Goal: Complete application form: Complete application form

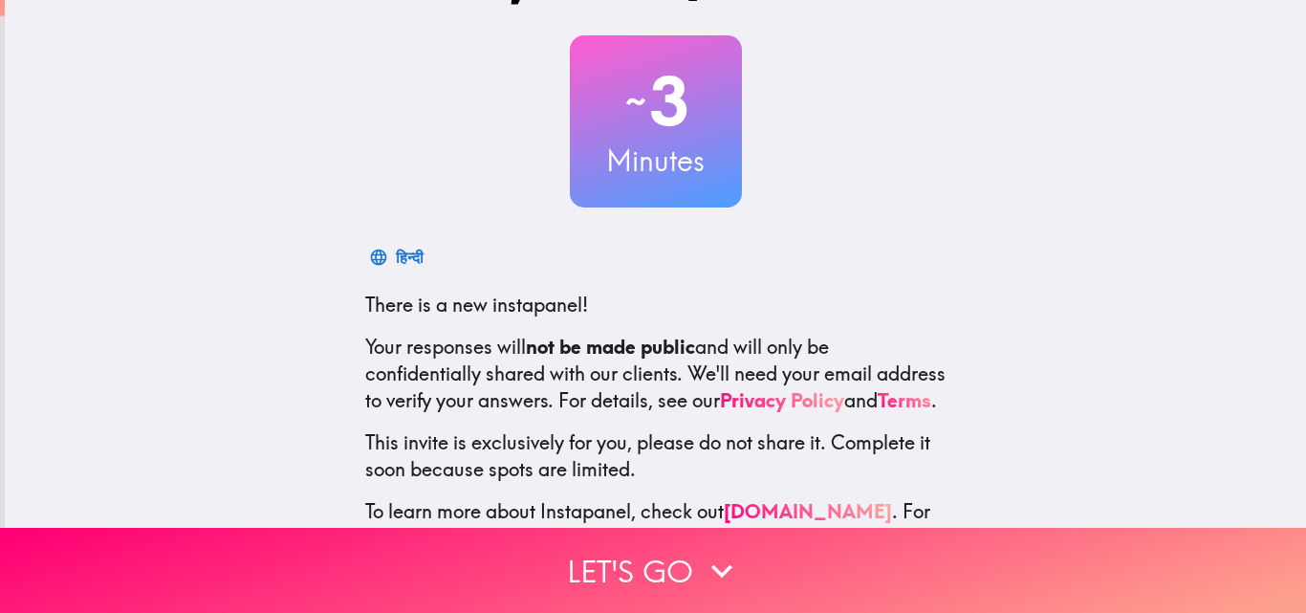
scroll to position [183, 0]
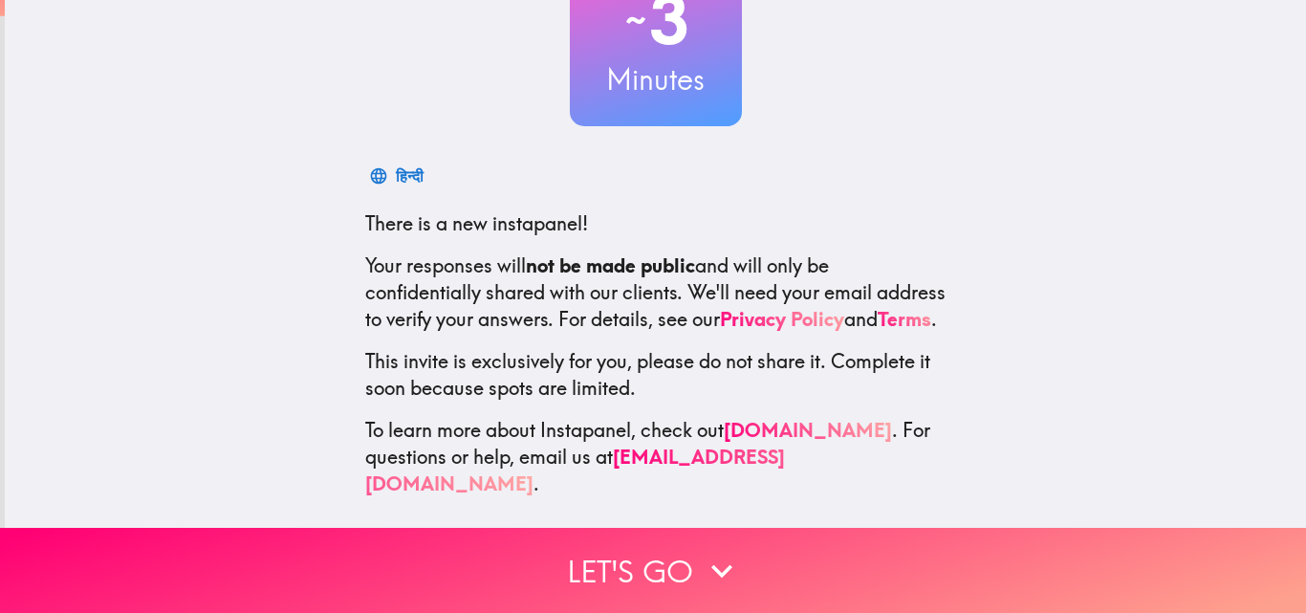
click at [623, 121] on div "~ 3 Minutes हिन्दी There is a new instapanel! Your responses will not be made p…" at bounding box center [656, 179] width 612 height 635
drag, startPoint x: 757, startPoint y: 128, endPoint x: 763, endPoint y: 143, distance: 16.3
click at [758, 130] on div "~ 3 Minutes हिन्दी There is a new instapanel! Your responses will not be made p…" at bounding box center [656, 179] width 612 height 635
click at [404, 166] on div "Español" at bounding box center [423, 176] width 55 height 27
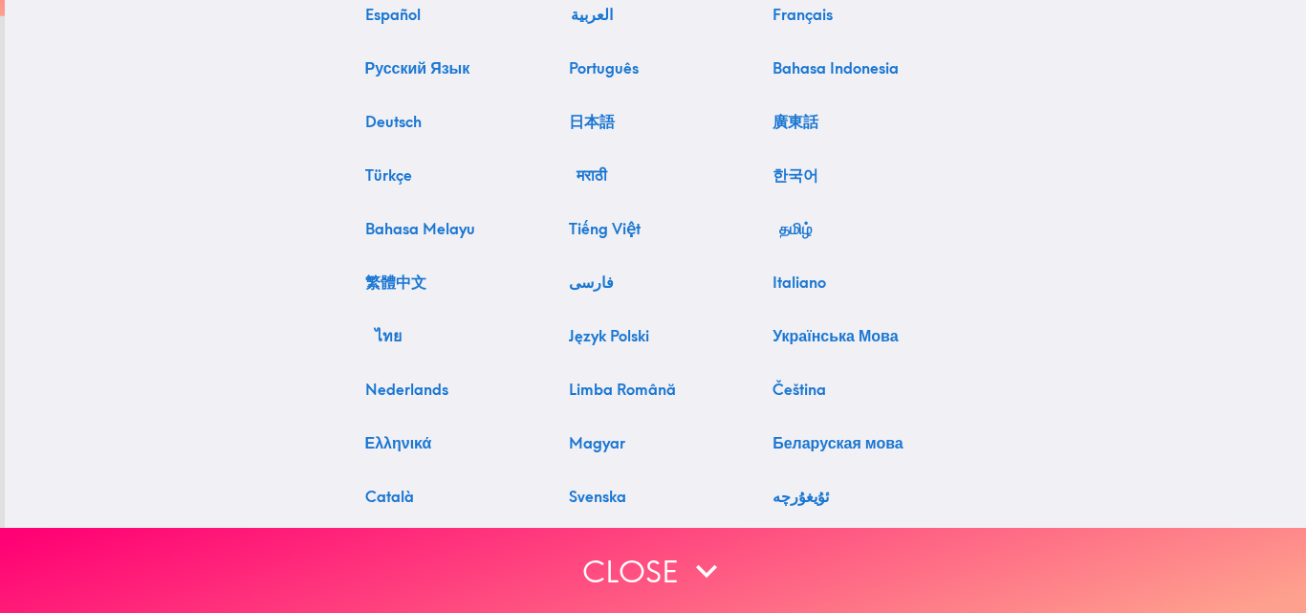
scroll to position [0, 0]
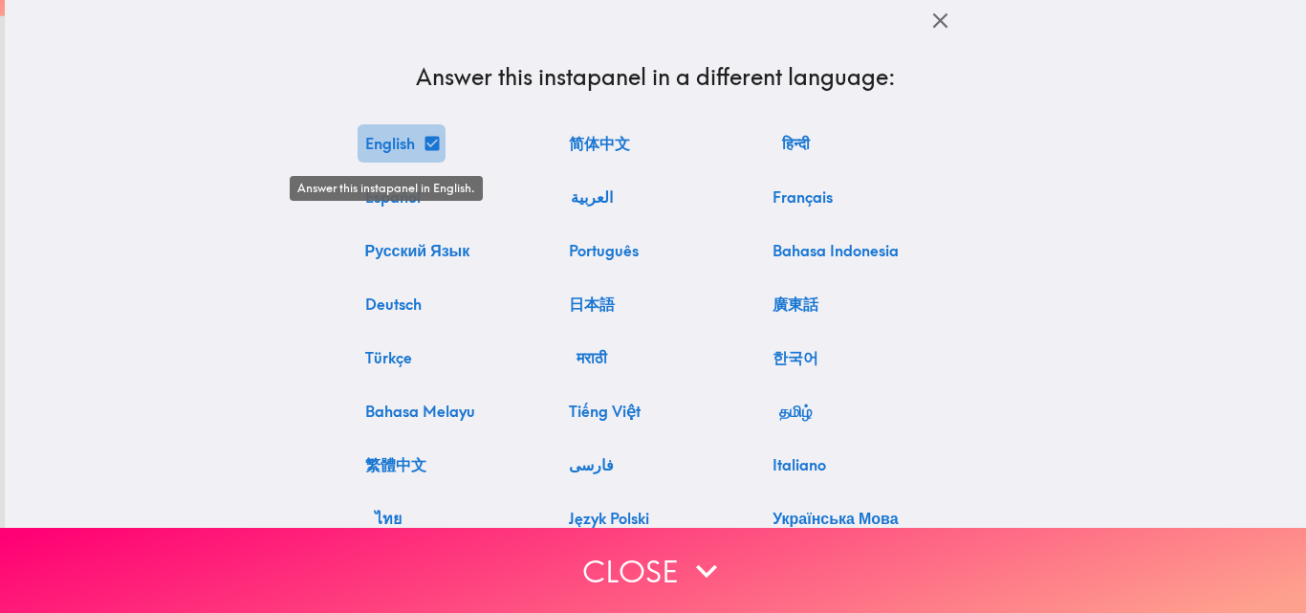
click at [400, 143] on button "English" at bounding box center [402, 143] width 88 height 38
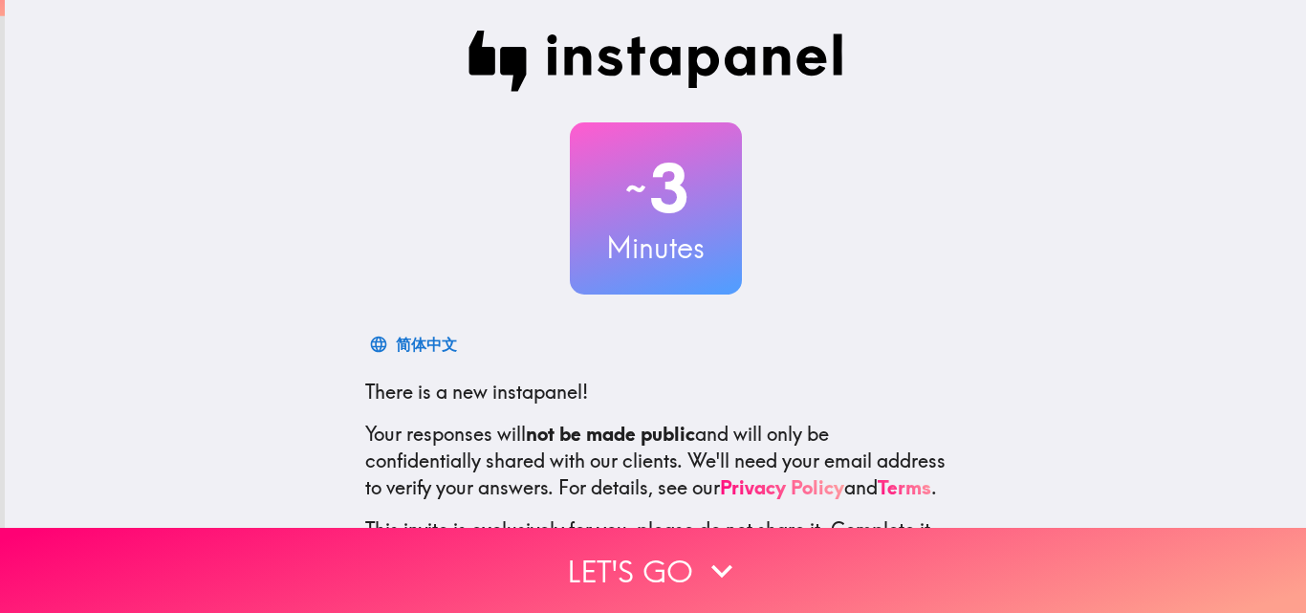
scroll to position [183, 0]
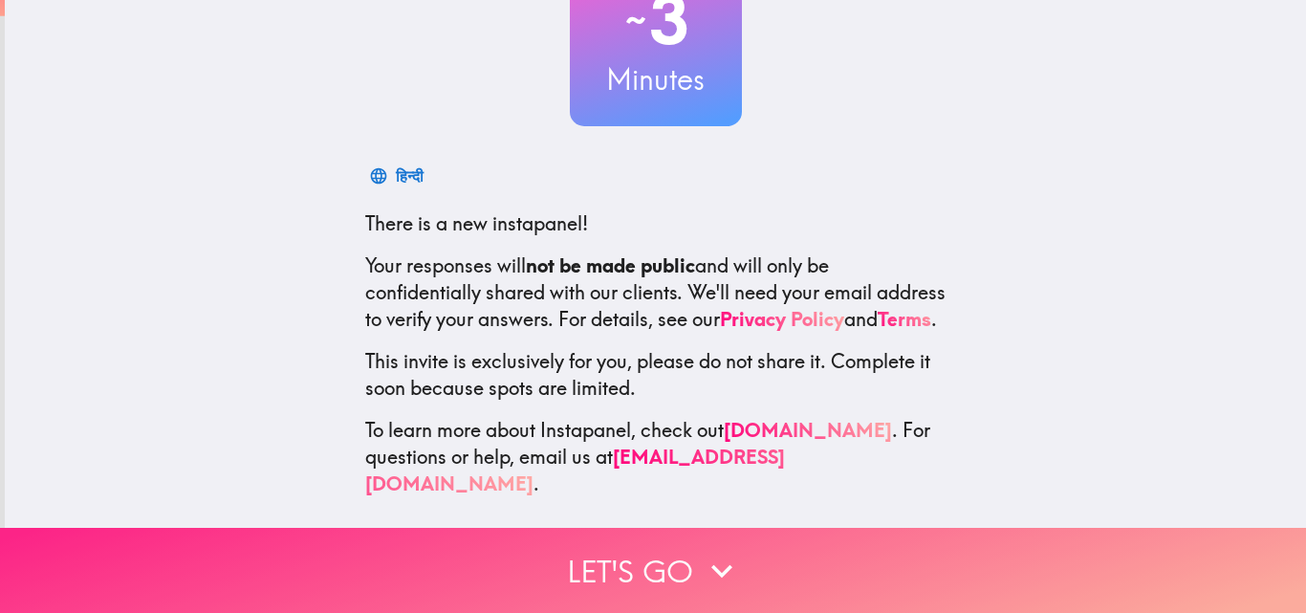
click at [660, 558] on button "Let's go" at bounding box center [653, 570] width 1306 height 85
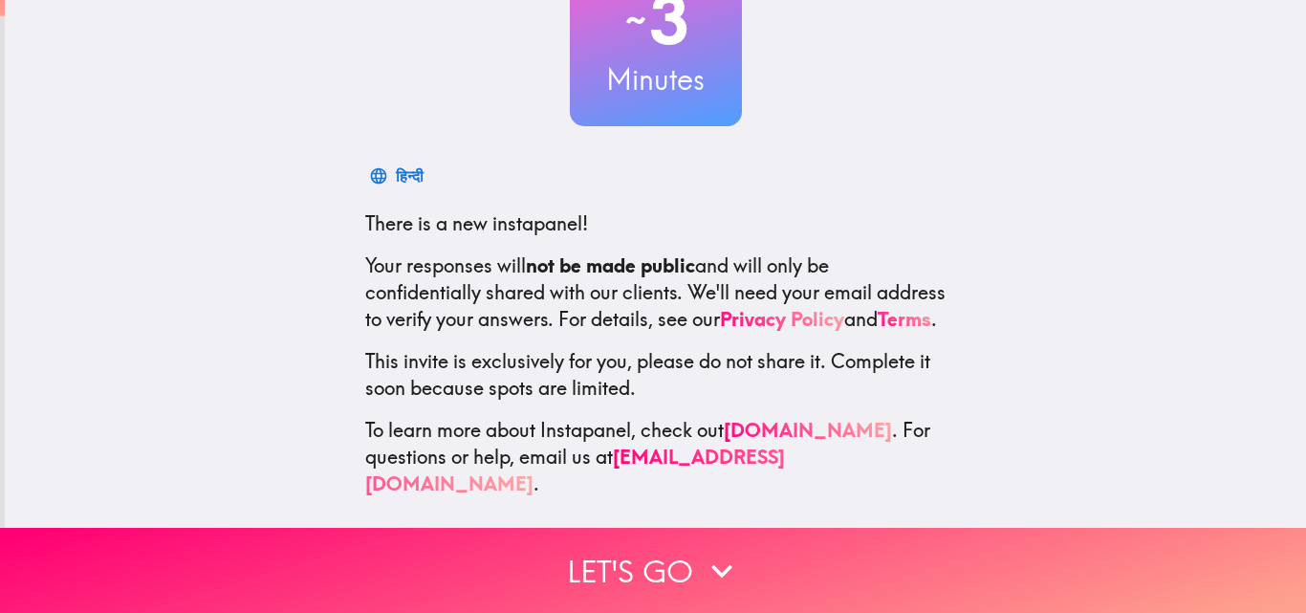
scroll to position [0, 0]
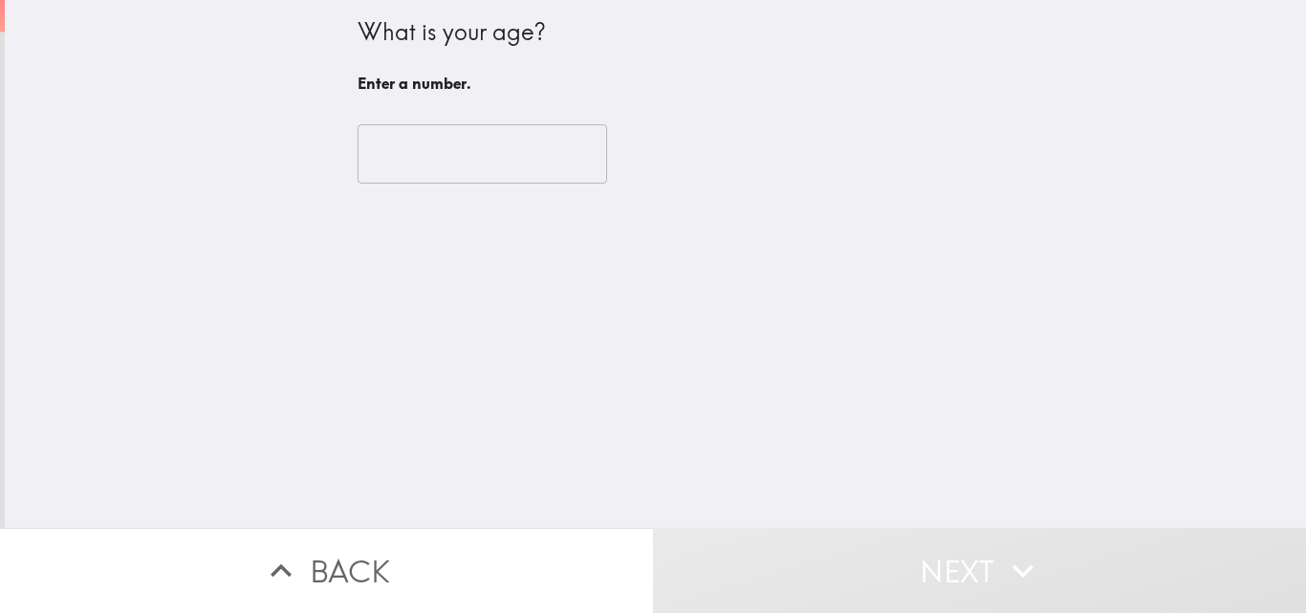
click at [424, 153] on input "number" at bounding box center [483, 153] width 250 height 59
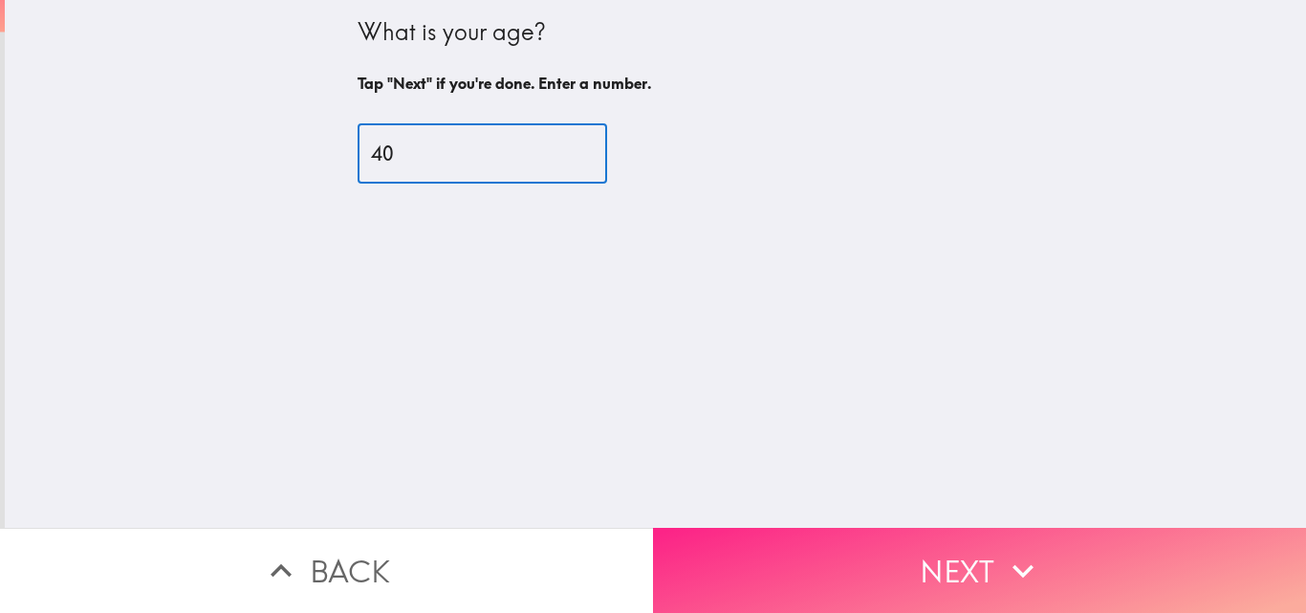
type input "40"
click at [866, 541] on button "Next" at bounding box center [979, 570] width 653 height 85
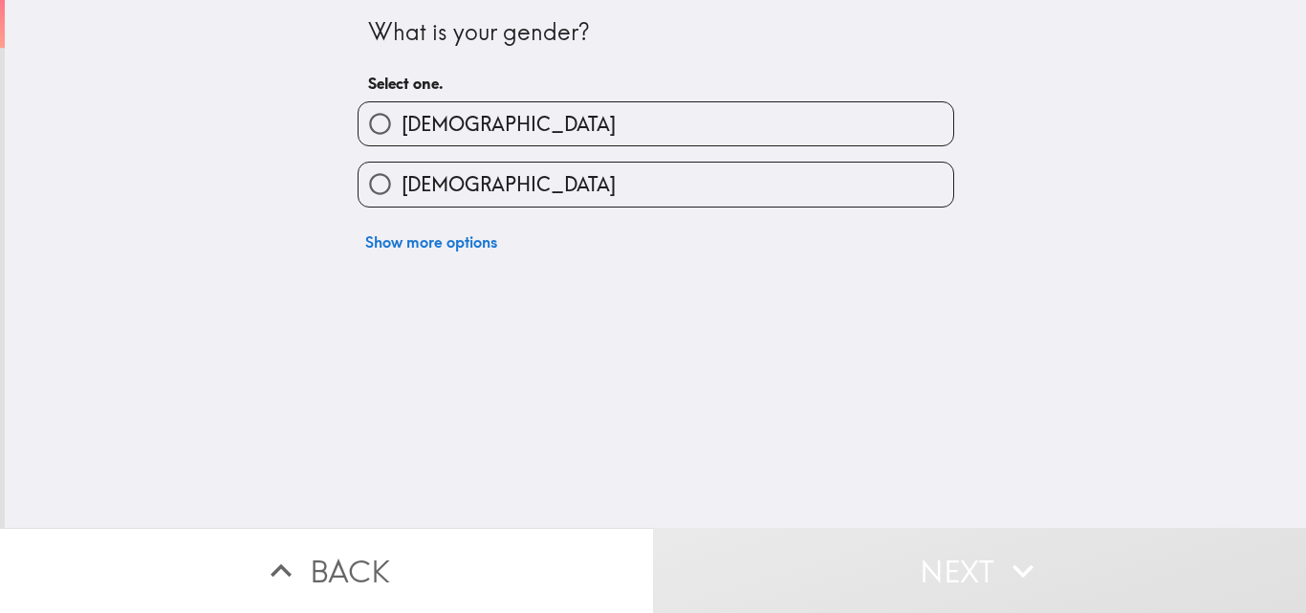
click at [456, 121] on label "[DEMOGRAPHIC_DATA]" at bounding box center [656, 123] width 595 height 43
click at [402, 121] on input "[DEMOGRAPHIC_DATA]" at bounding box center [380, 123] width 43 height 43
radio input "true"
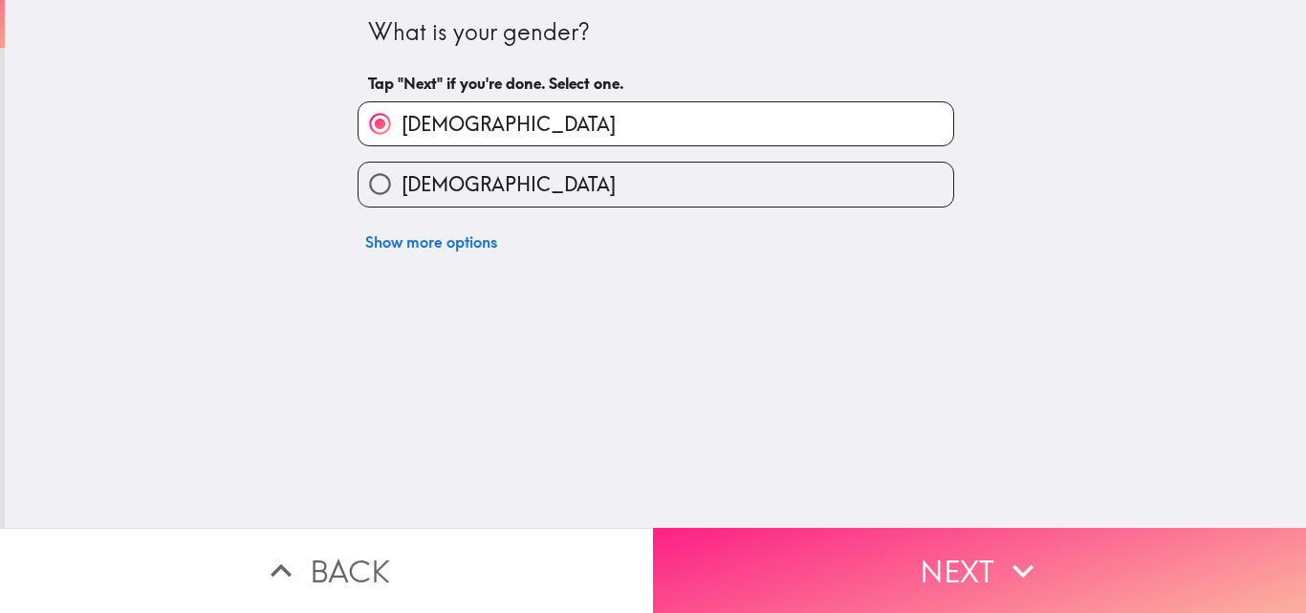
click at [864, 537] on button "Next" at bounding box center [979, 570] width 653 height 85
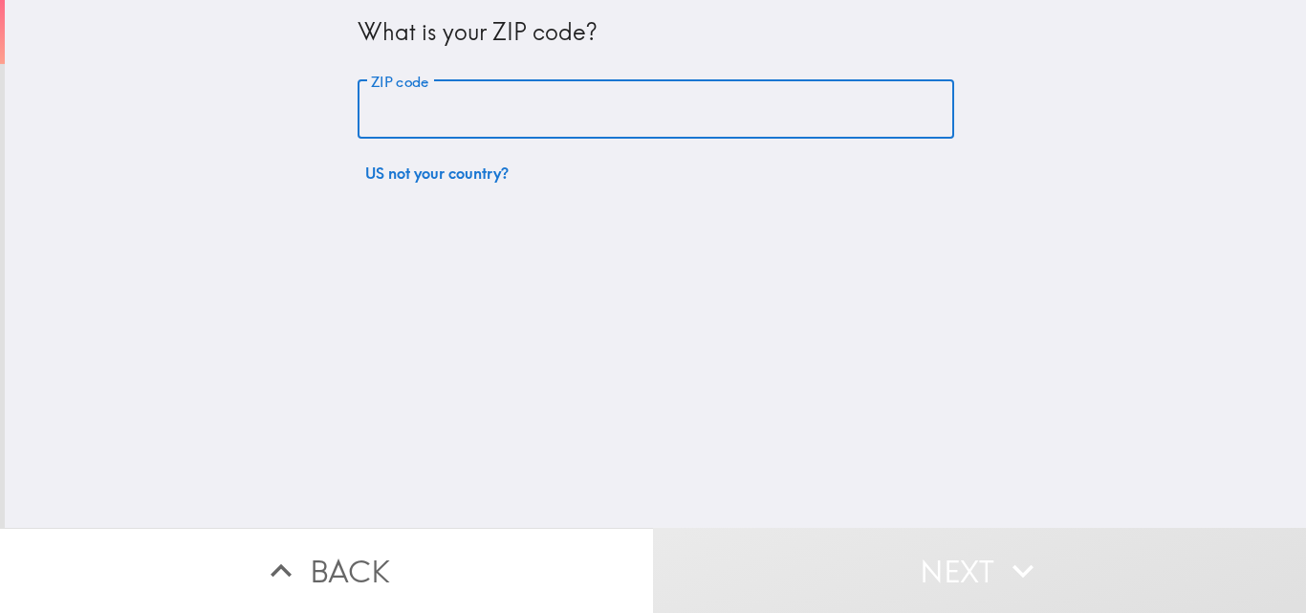
click at [463, 114] on input "ZIP code" at bounding box center [656, 109] width 597 height 59
click at [550, 100] on input "ZIP code" at bounding box center [656, 109] width 597 height 59
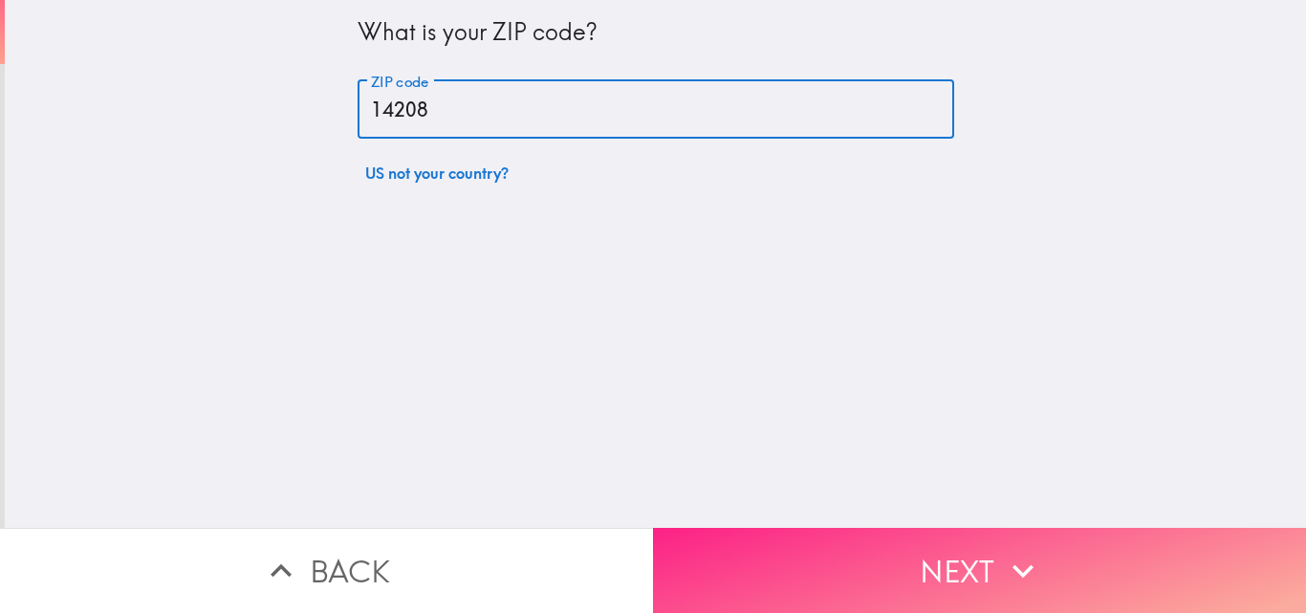
type input "14208"
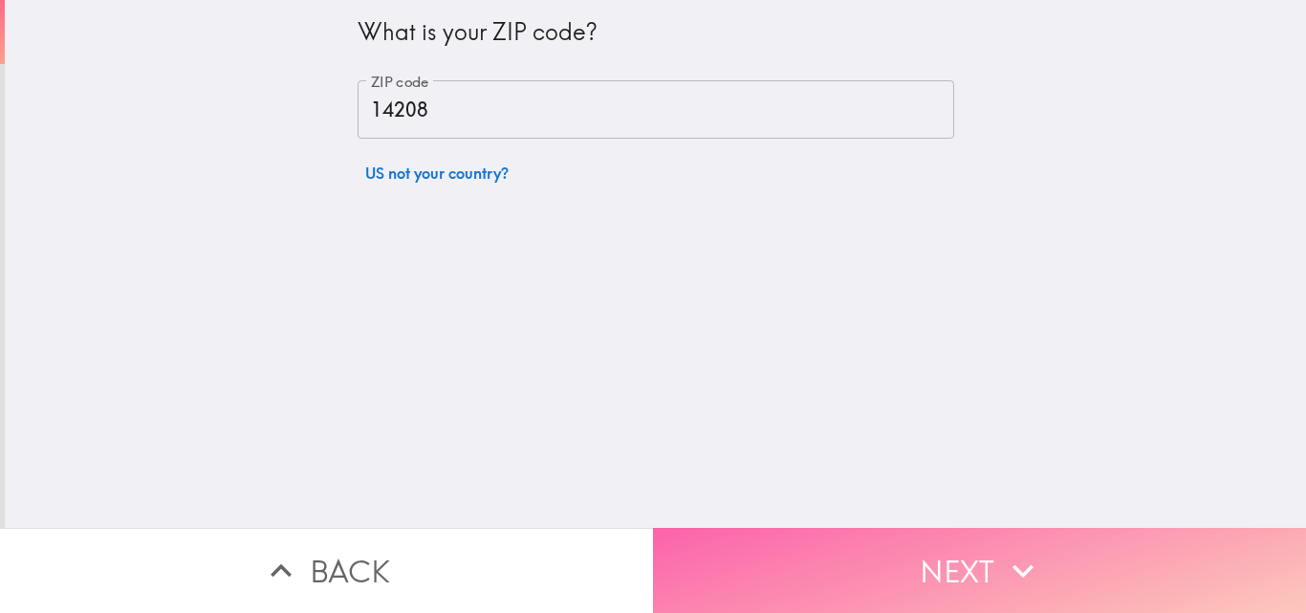
click at [1059, 559] on button "Next" at bounding box center [979, 570] width 653 height 85
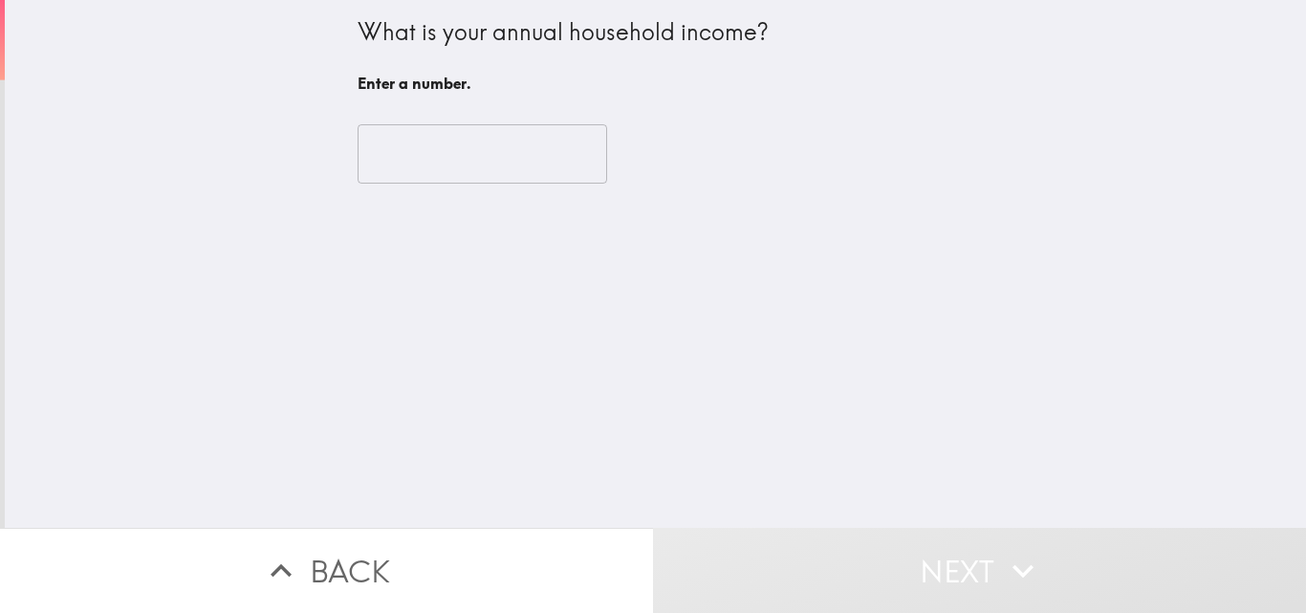
click at [461, 157] on input "number" at bounding box center [483, 153] width 250 height 59
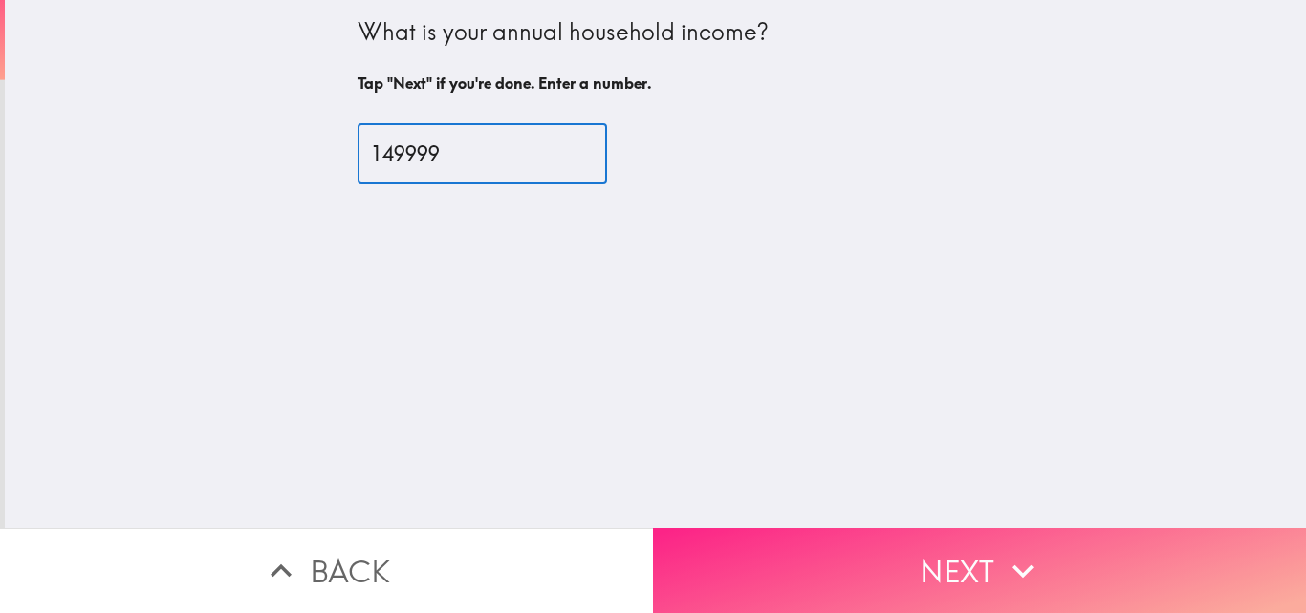
type input "149999"
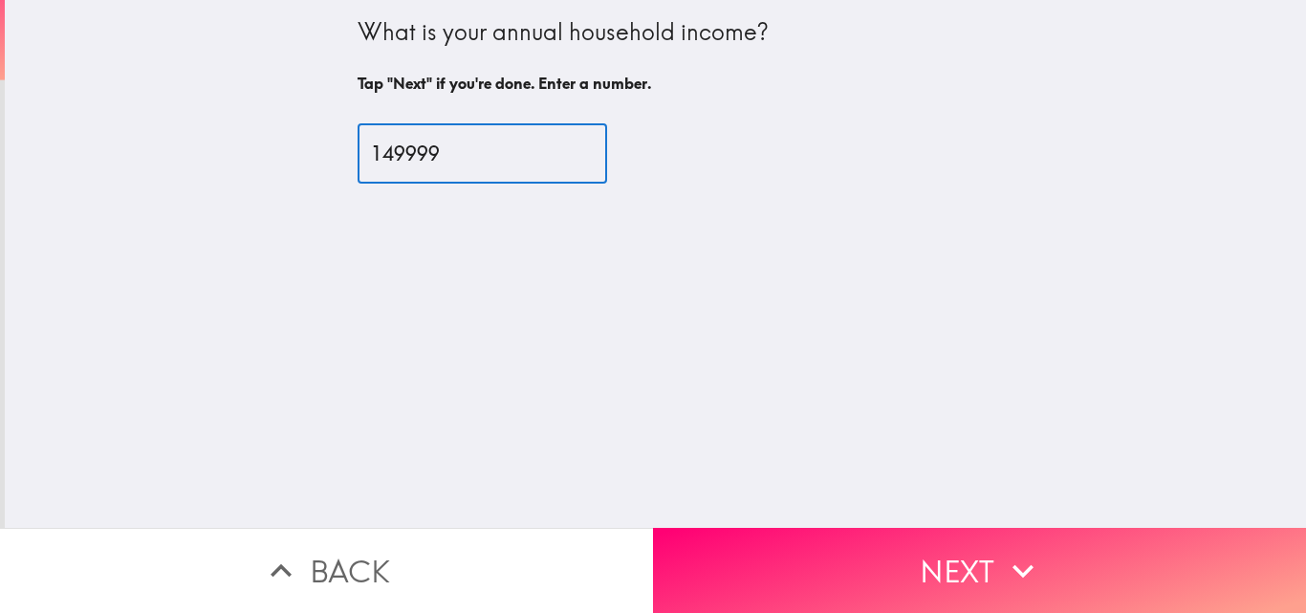
click at [858, 540] on button "Next" at bounding box center [979, 570] width 653 height 85
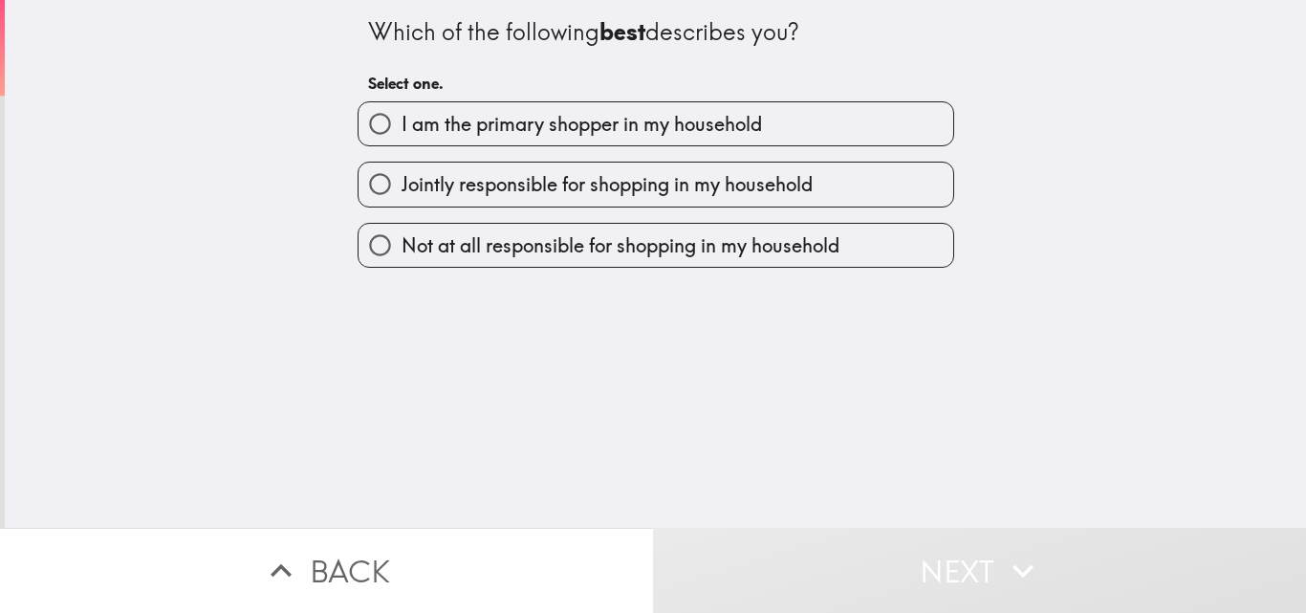
click at [698, 142] on label "I am the primary shopper in my household" at bounding box center [656, 123] width 595 height 43
click at [402, 142] on input "I am the primary shopper in my household" at bounding box center [380, 123] width 43 height 43
radio input "true"
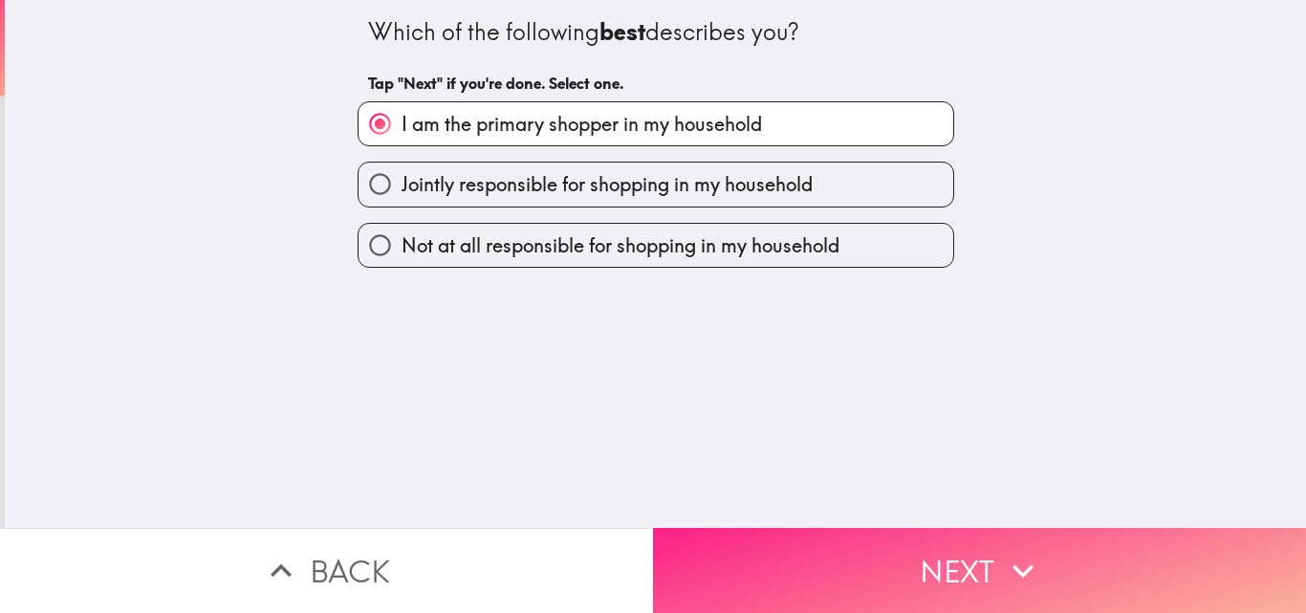
click at [944, 555] on button "Next" at bounding box center [979, 570] width 653 height 85
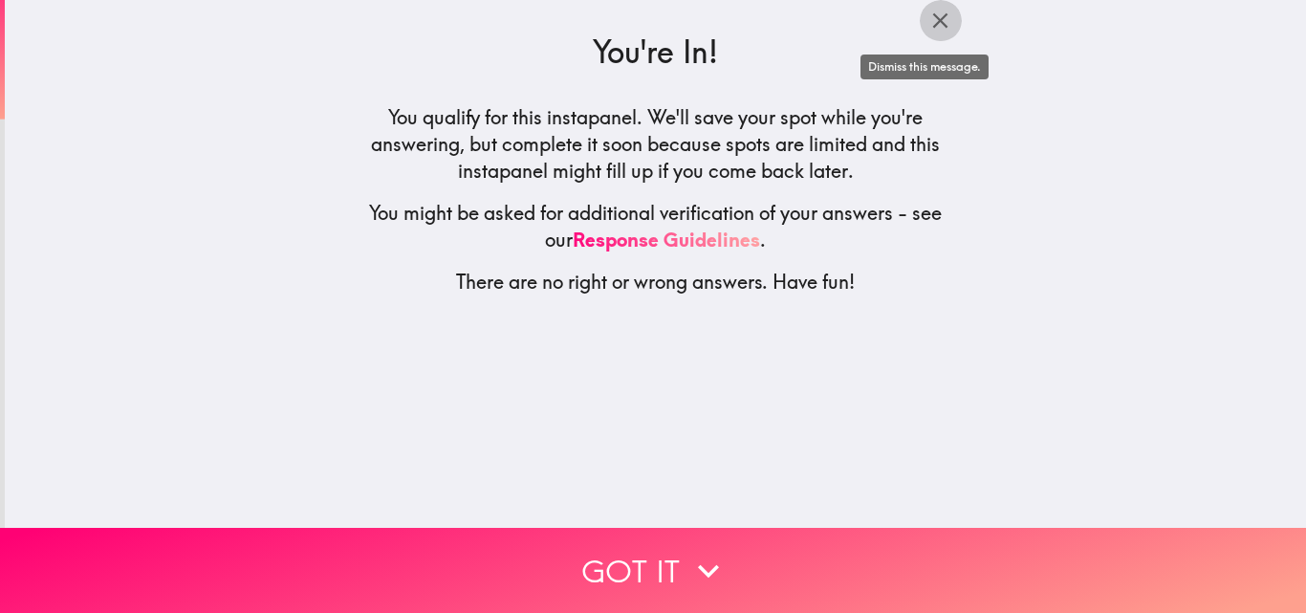
click at [927, 18] on icon "button" at bounding box center [940, 21] width 26 height 26
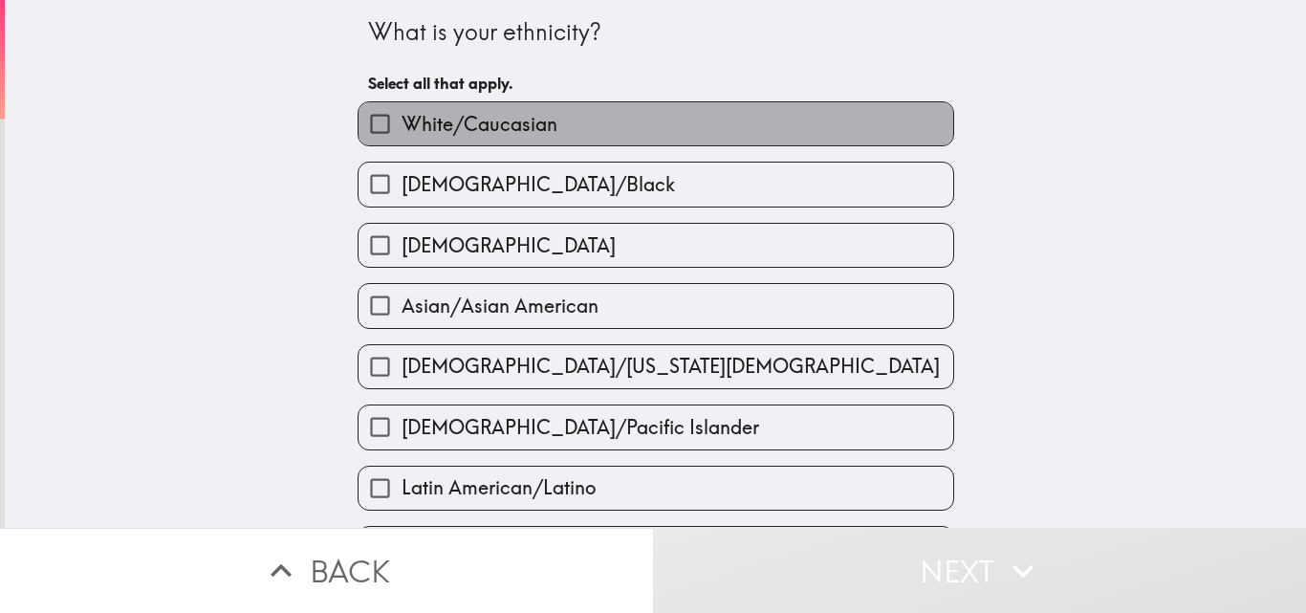
click at [494, 119] on span "White/Caucasian" at bounding box center [480, 124] width 156 height 27
click at [402, 119] on input "White/Caucasian" at bounding box center [380, 123] width 43 height 43
checkbox input "true"
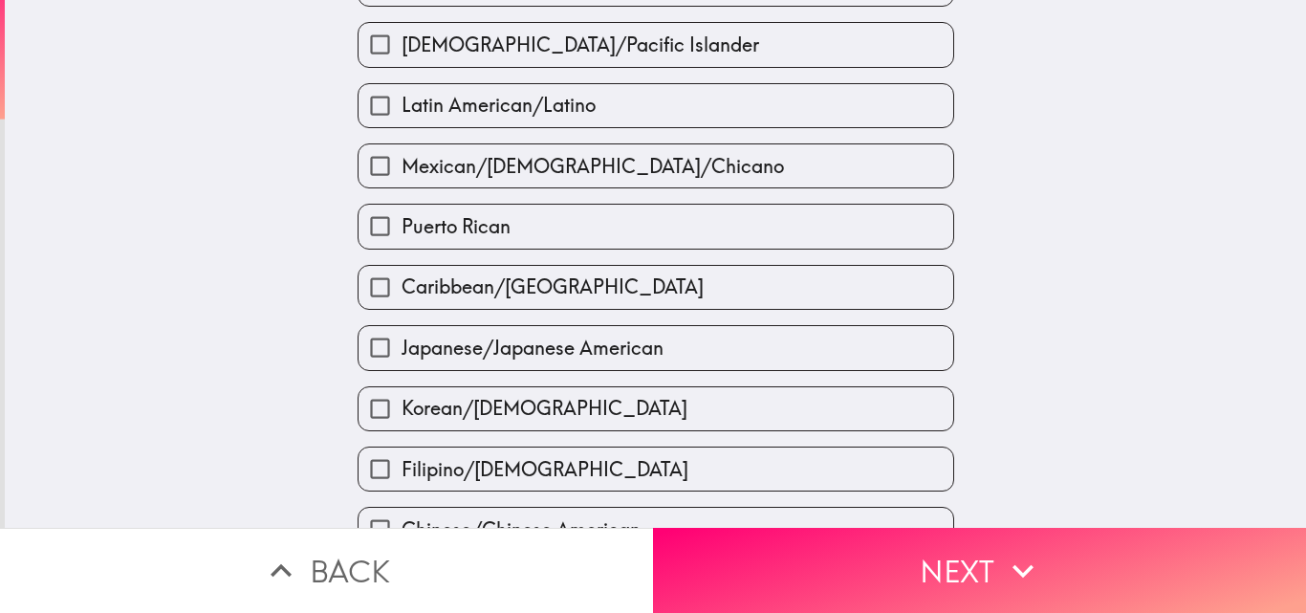
scroll to position [725, 0]
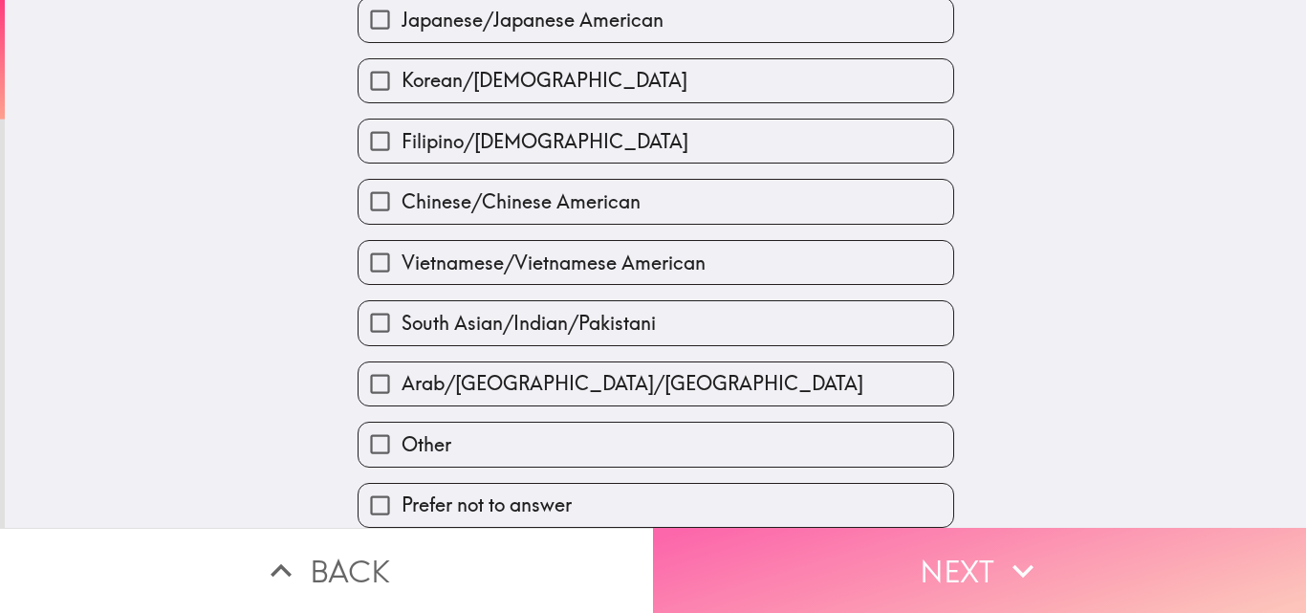
click at [1002, 550] on icon "button" at bounding box center [1023, 571] width 42 height 42
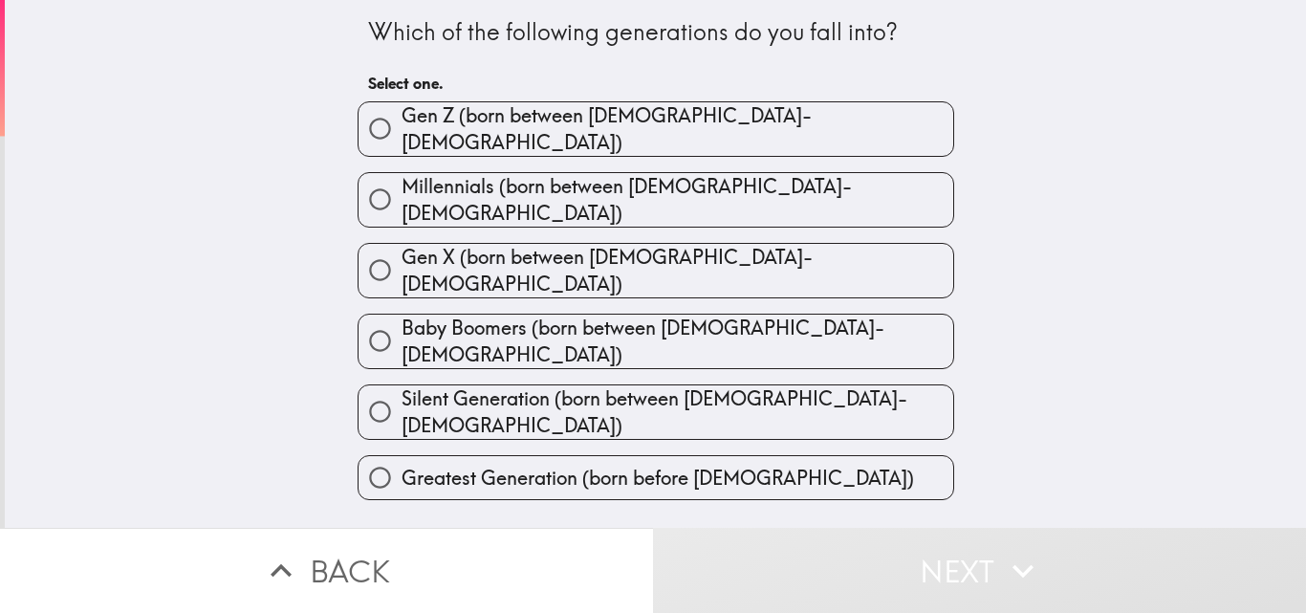
click at [729, 193] on label "Millennials (born between [DEMOGRAPHIC_DATA]-[DEMOGRAPHIC_DATA])" at bounding box center [656, 200] width 595 height 54
click at [402, 193] on input "Millennials (born between [DEMOGRAPHIC_DATA]-[DEMOGRAPHIC_DATA])" at bounding box center [380, 199] width 43 height 43
radio input "true"
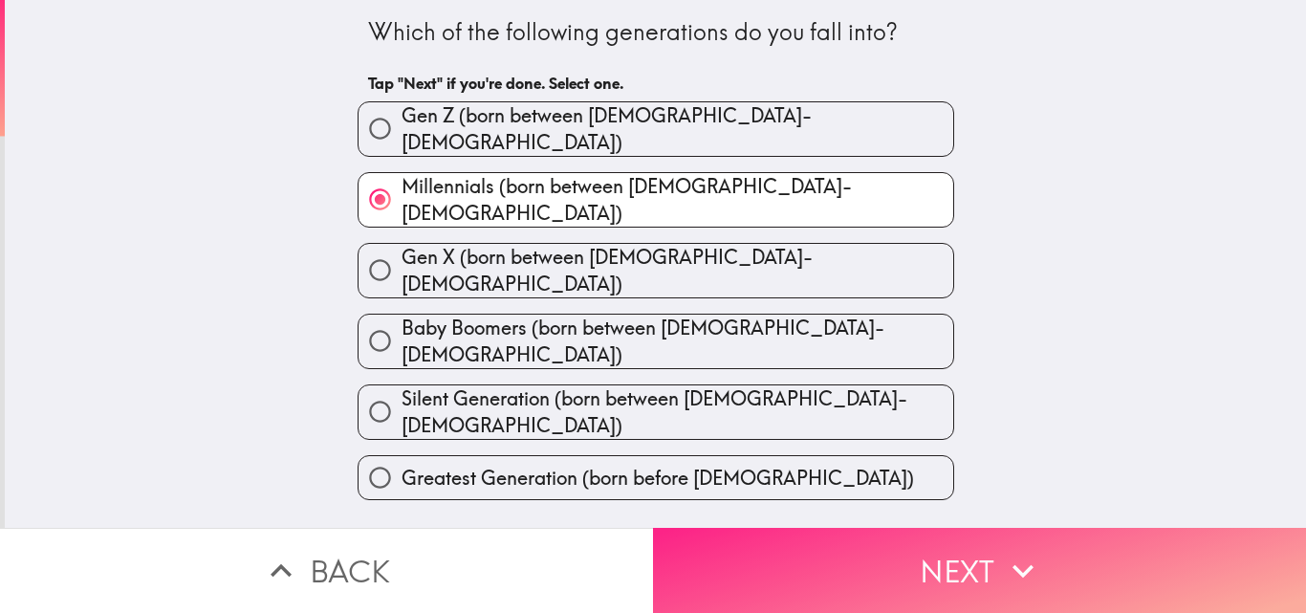
click at [821, 552] on button "Next" at bounding box center [979, 570] width 653 height 85
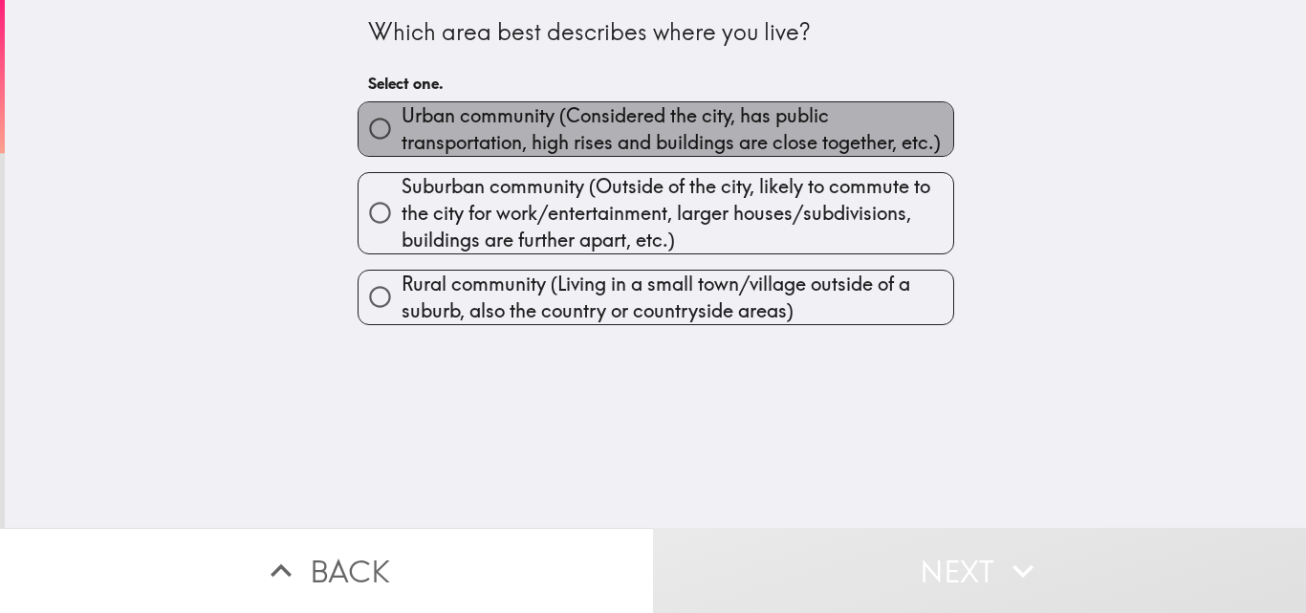
click at [639, 135] on span "Urban community (Considered the city, has public transportation, high rises and…" at bounding box center [678, 129] width 552 height 54
click at [402, 135] on input "Urban community (Considered the city, has public transportation, high rises and…" at bounding box center [380, 128] width 43 height 43
radio input "true"
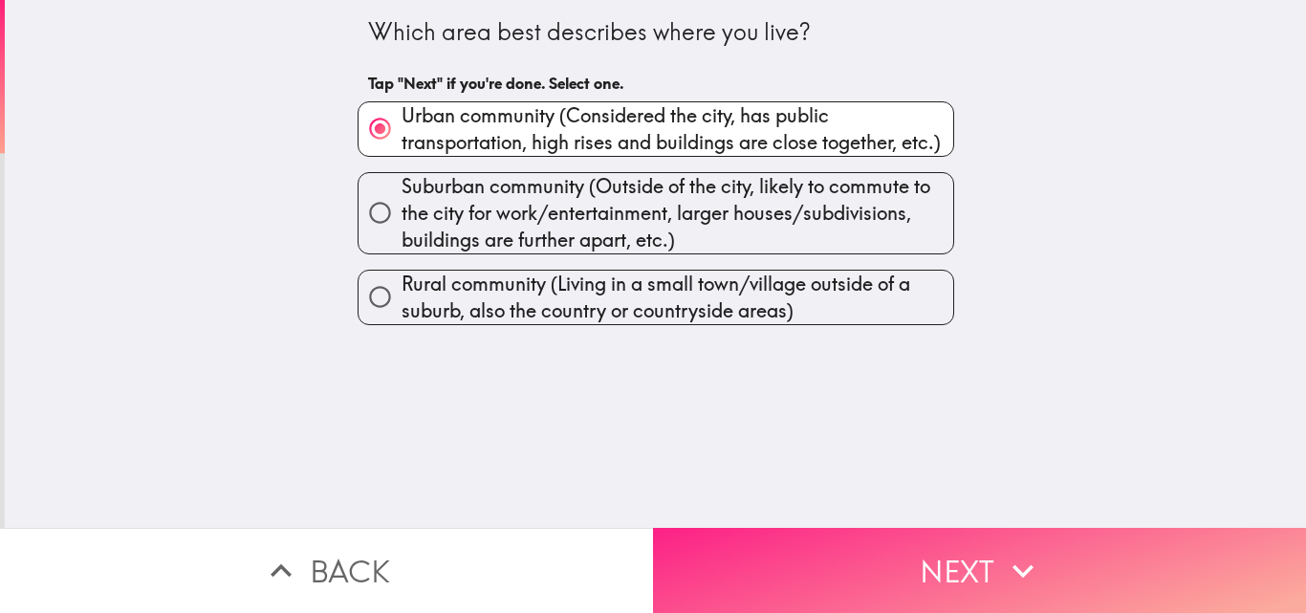
click at [919, 538] on button "Next" at bounding box center [979, 570] width 653 height 85
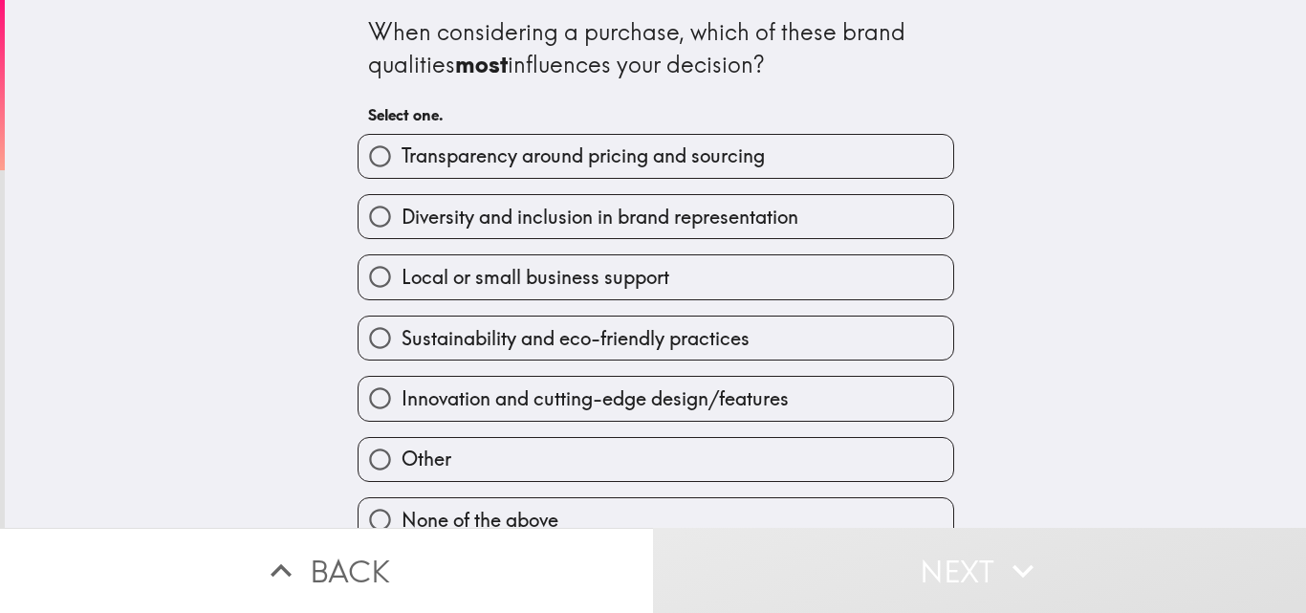
click at [673, 212] on span "Diversity and inclusion in brand representation" at bounding box center [600, 217] width 397 height 27
click at [402, 212] on input "Diversity and inclusion in brand representation" at bounding box center [380, 216] width 43 height 43
radio input "true"
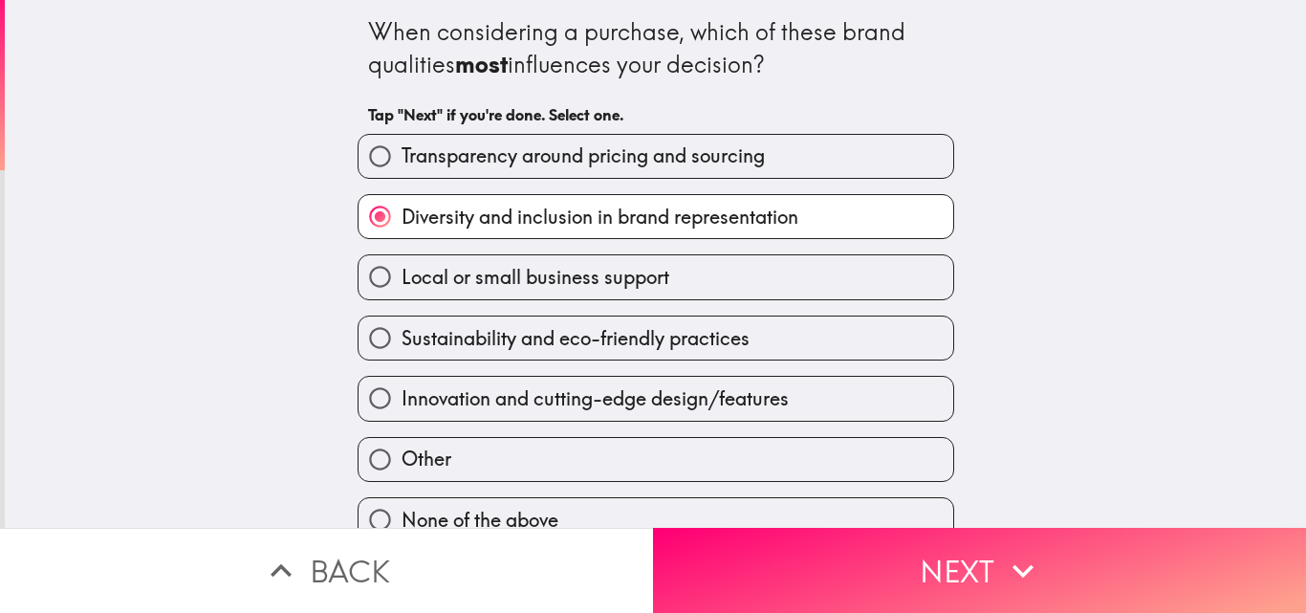
scroll to position [30, 0]
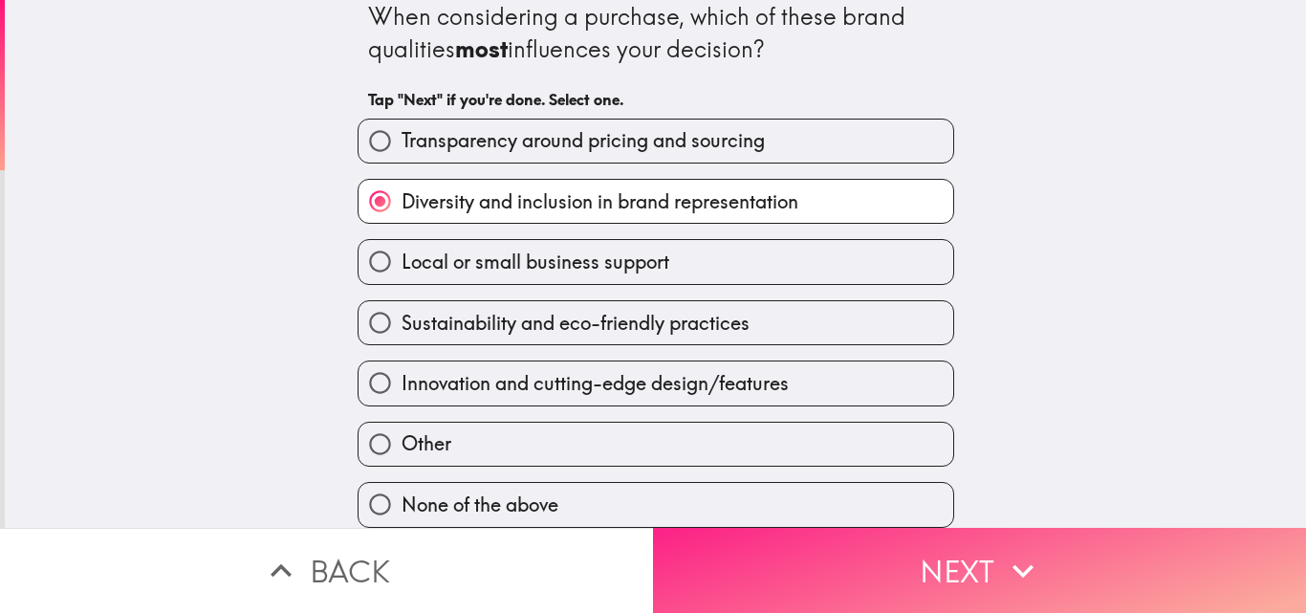
click at [969, 568] on button "Next" at bounding box center [979, 570] width 653 height 85
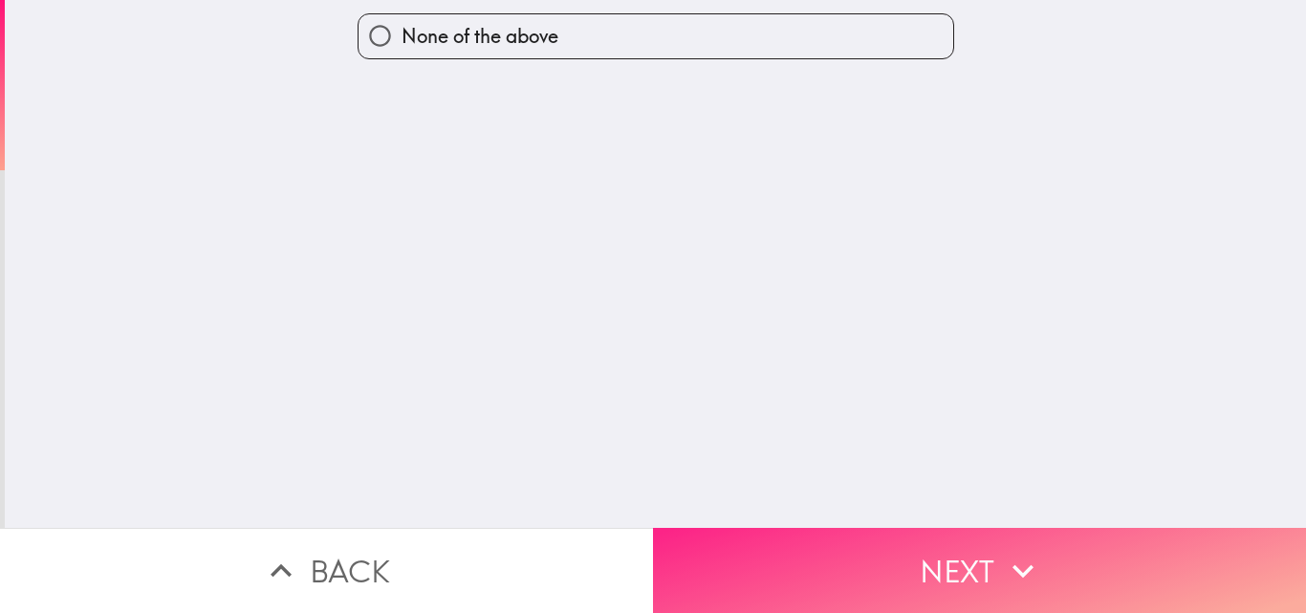
scroll to position [0, 0]
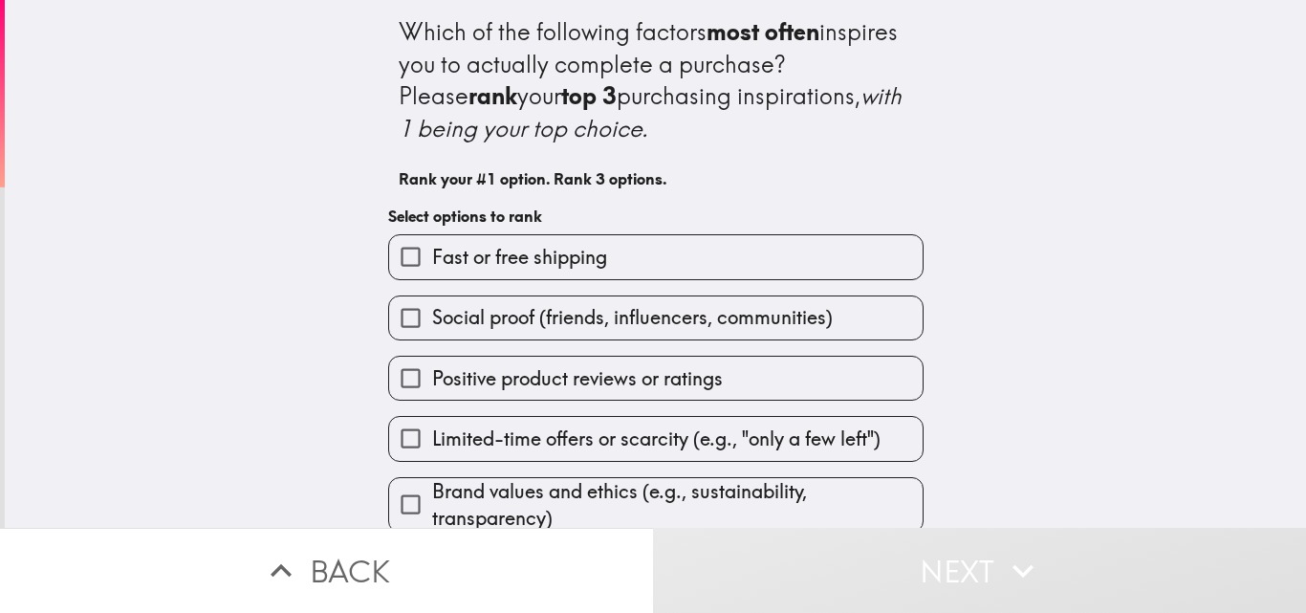
scroll to position [141, 0]
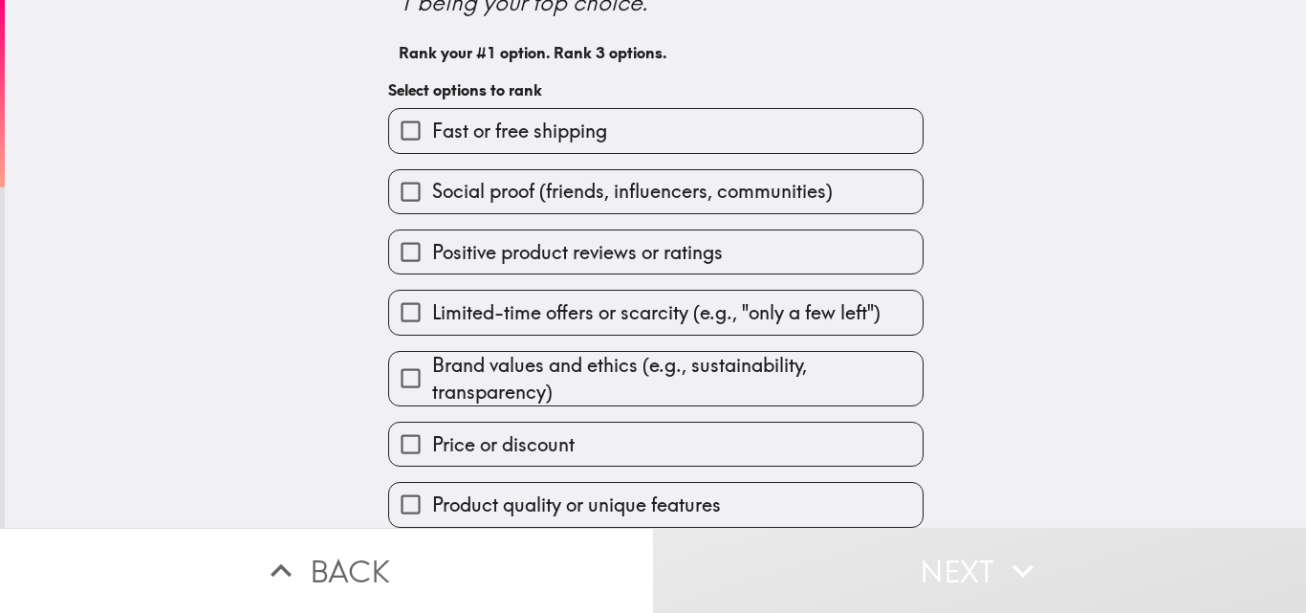
click at [577, 306] on span "Limited-time offers or scarcity (e.g., "only a few left")" at bounding box center [656, 312] width 448 height 27
click at [432, 306] on input "Limited-time offers or scarcity (e.g., "only a few left")" at bounding box center [410, 312] width 43 height 43
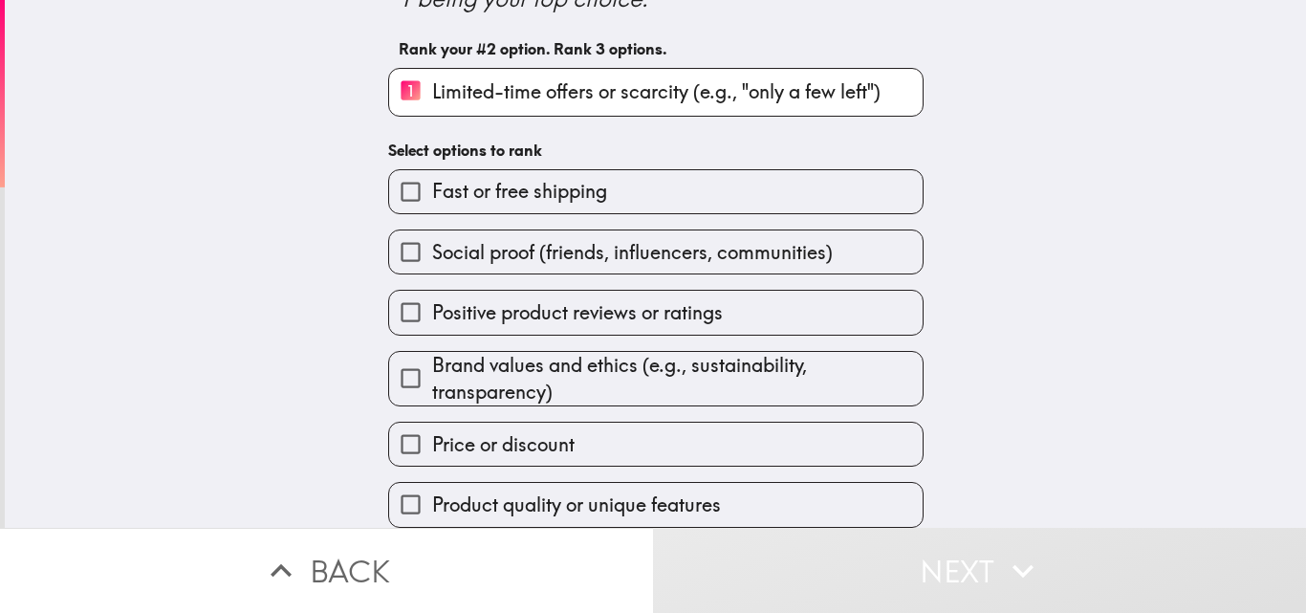
click at [533, 423] on label "Price or discount" at bounding box center [655, 444] width 533 height 43
click at [432, 423] on input "Price or discount" at bounding box center [410, 444] width 43 height 43
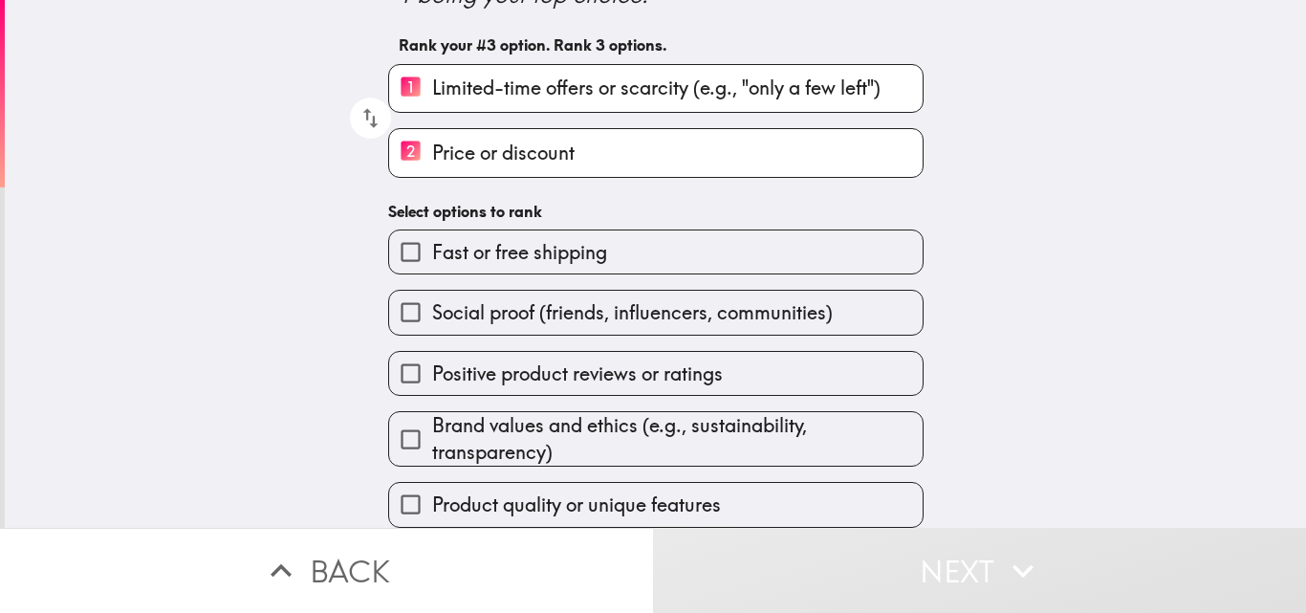
click at [531, 321] on label "Social proof (friends, influencers, communities)" at bounding box center [655, 312] width 533 height 43
click at [432, 321] on input "Social proof (friends, influencers, communities)" at bounding box center [410, 312] width 43 height 43
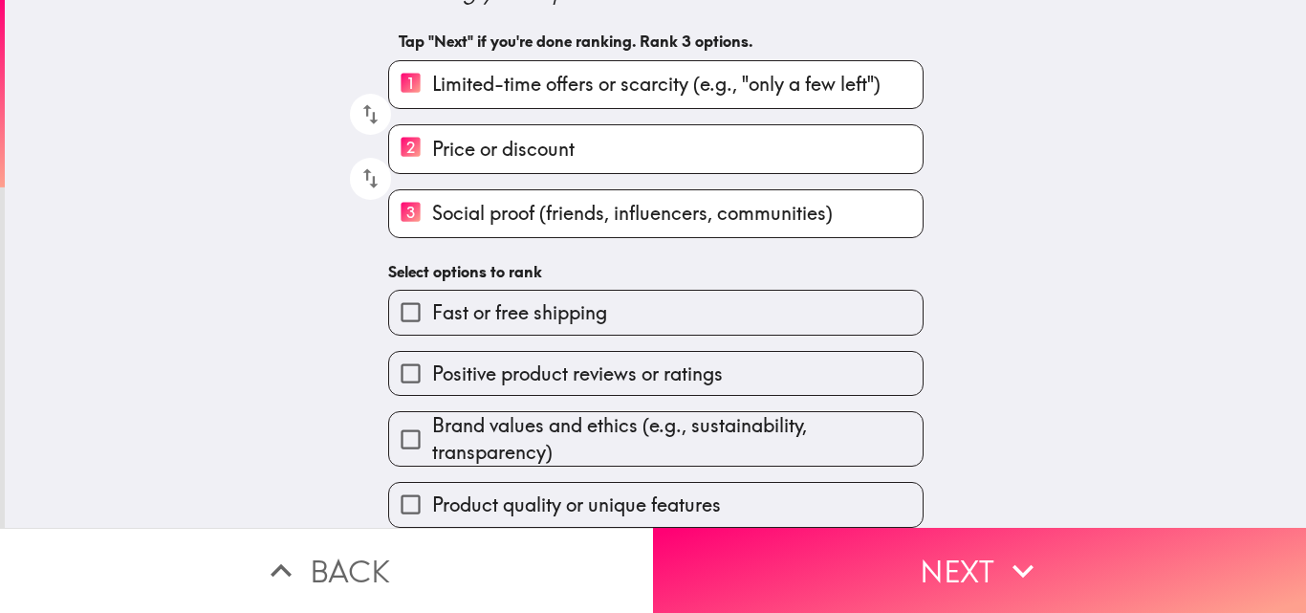
scroll to position [152, 0]
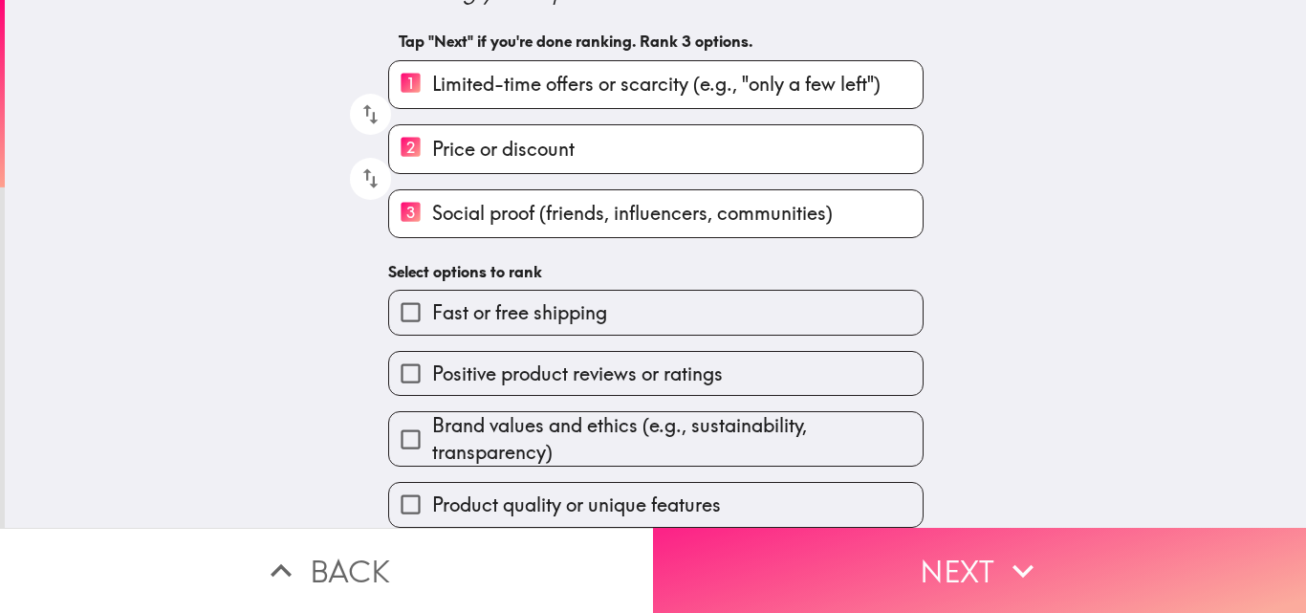
click at [925, 561] on button "Next" at bounding box center [979, 570] width 653 height 85
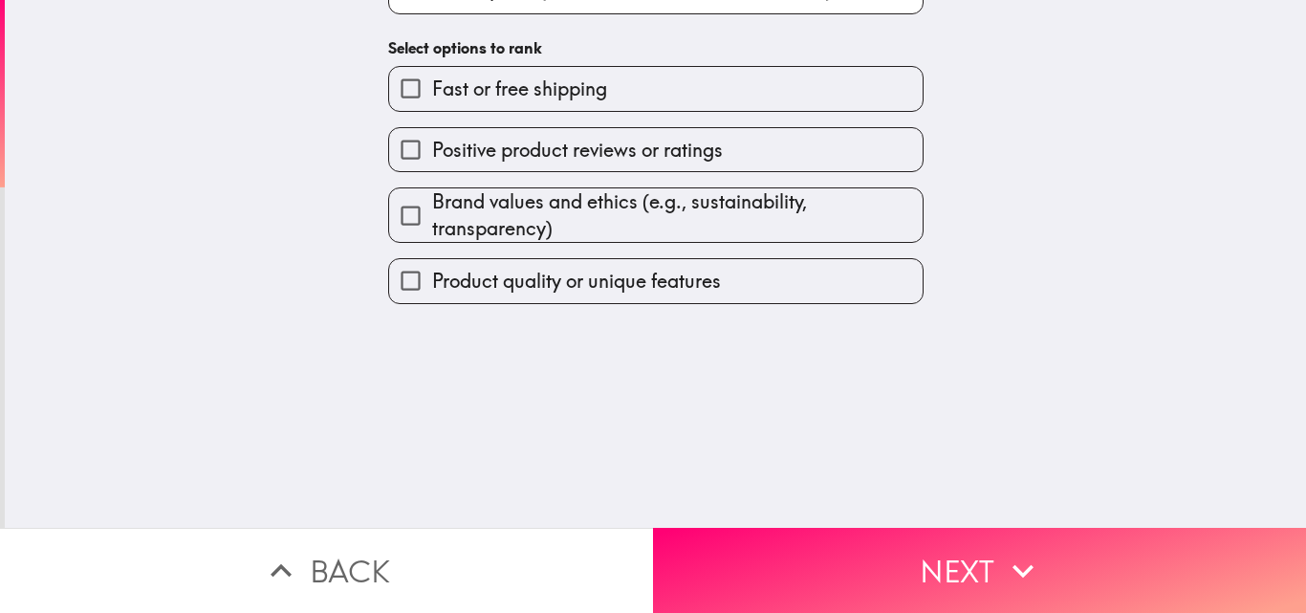
scroll to position [0, 0]
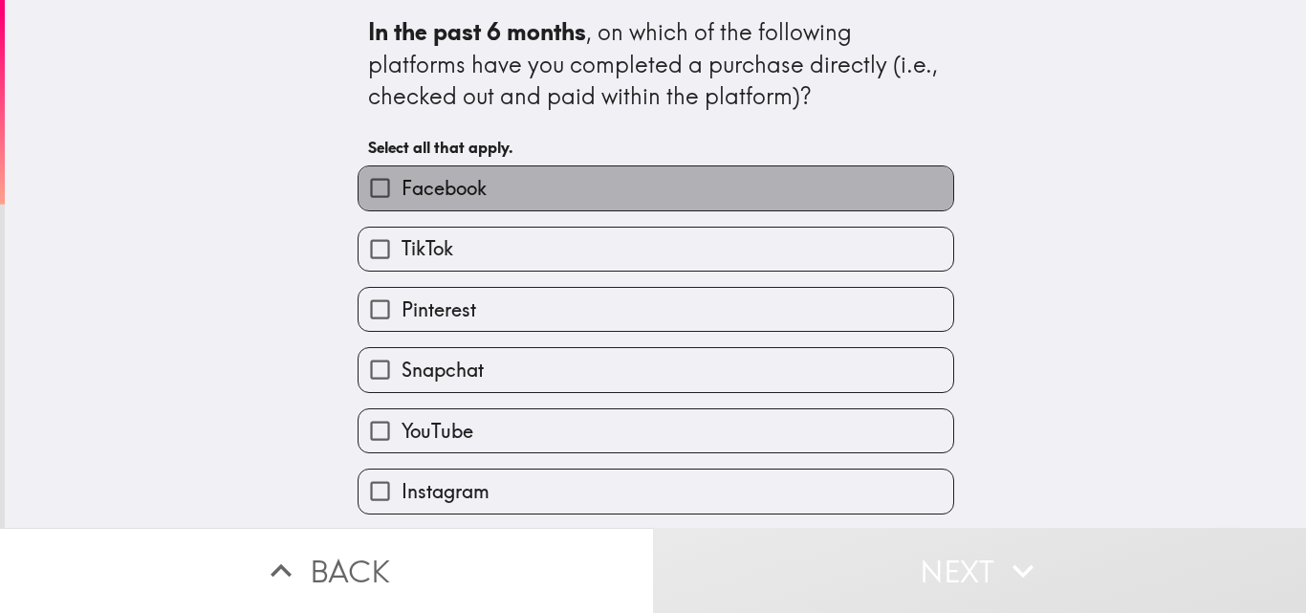
click at [474, 193] on label "Facebook" at bounding box center [656, 187] width 595 height 43
click at [402, 193] on input "Facebook" at bounding box center [380, 187] width 43 height 43
checkbox input "true"
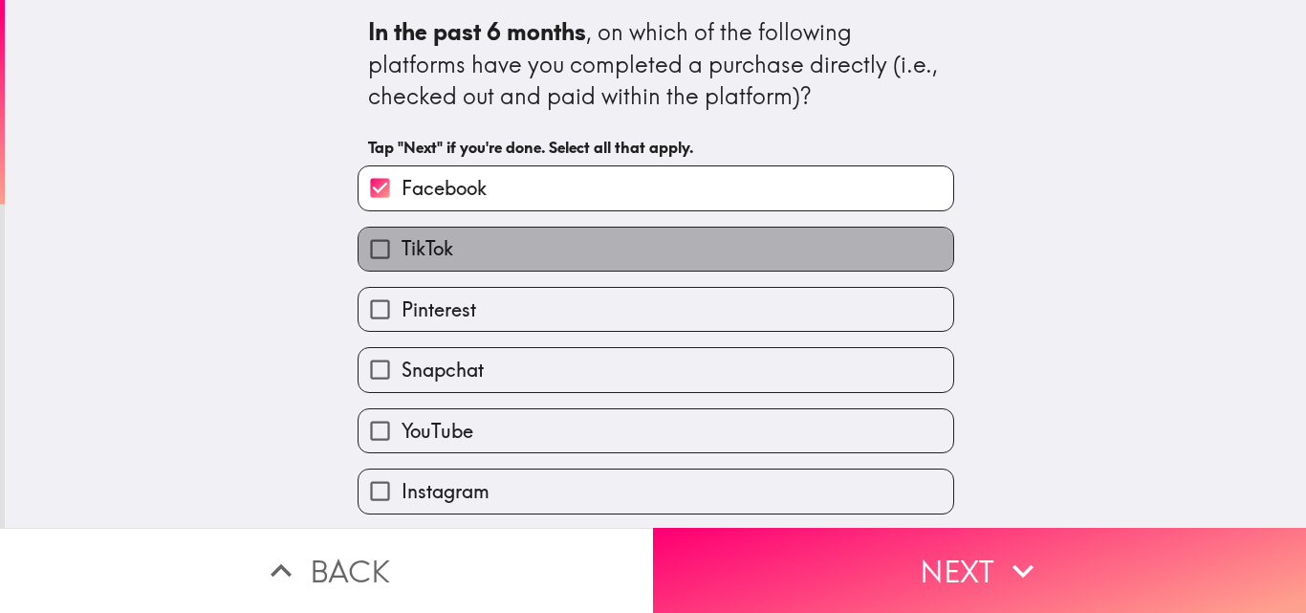
click at [470, 251] on label "TikTok" at bounding box center [656, 249] width 595 height 43
click at [402, 251] on input "TikTok" at bounding box center [380, 249] width 43 height 43
checkbox input "true"
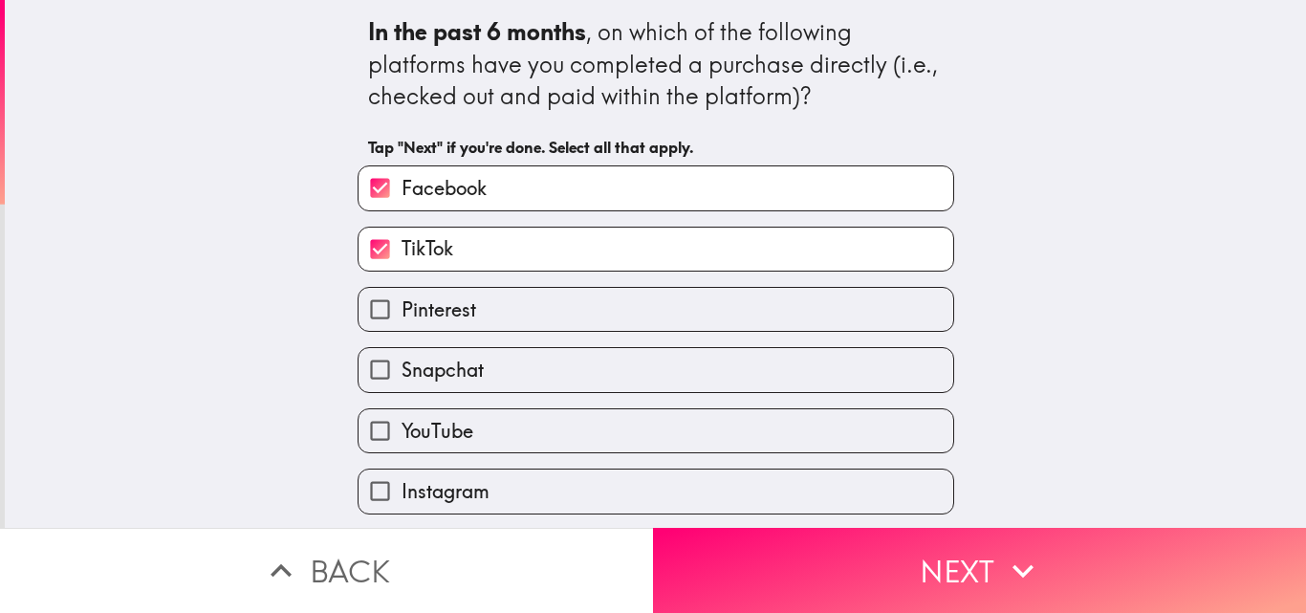
drag, startPoint x: 453, startPoint y: 319, endPoint x: 454, endPoint y: 352, distance: 32.5
click at [453, 321] on span "Pinterest" at bounding box center [439, 309] width 75 height 27
click at [402, 321] on input "Pinterest" at bounding box center [380, 309] width 43 height 43
checkbox input "true"
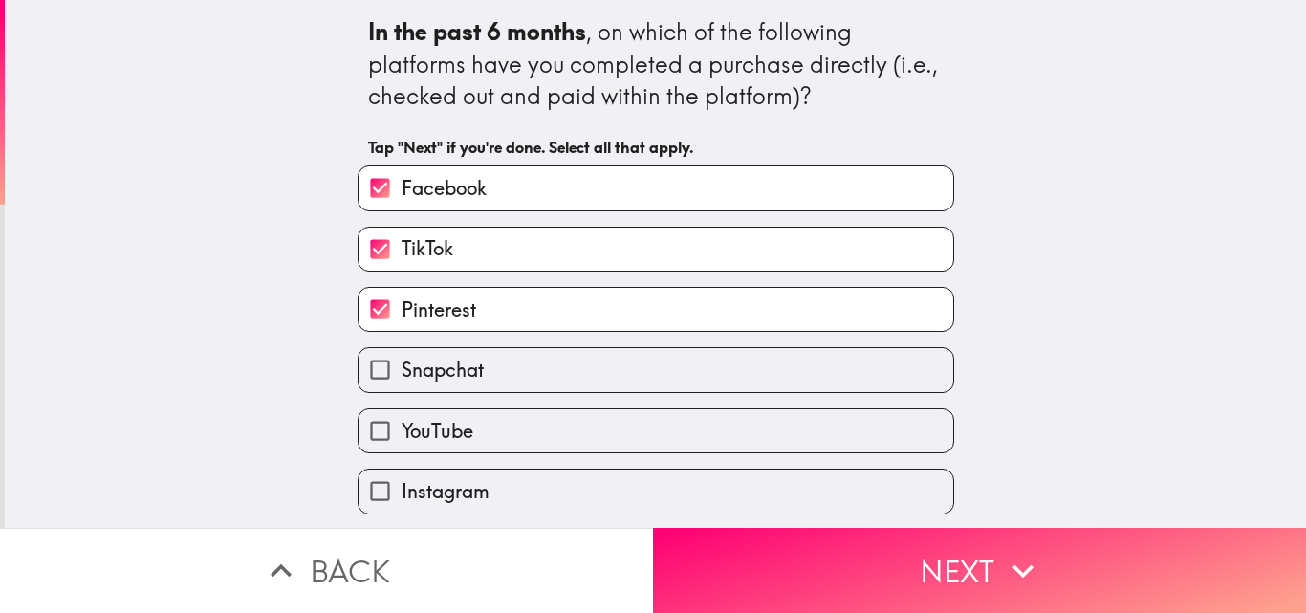
drag, startPoint x: 454, startPoint y: 365, endPoint x: 453, endPoint y: 387, distance: 22.0
click at [453, 376] on span "Snapchat" at bounding box center [443, 370] width 82 height 27
click at [402, 376] on input "Snapchat" at bounding box center [380, 369] width 43 height 43
checkbox input "true"
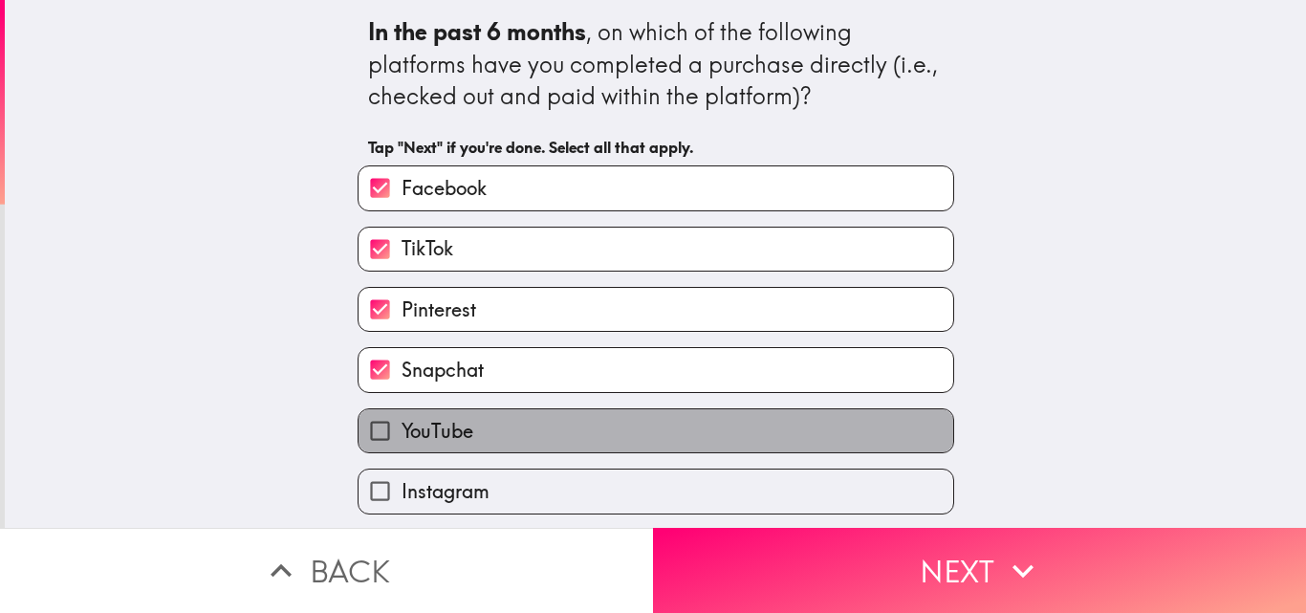
drag, startPoint x: 450, startPoint y: 422, endPoint x: 465, endPoint y: 416, distance: 15.4
click at [451, 423] on span "YouTube" at bounding box center [438, 431] width 72 height 27
click at [402, 423] on input "YouTube" at bounding box center [380, 430] width 43 height 43
checkbox input "true"
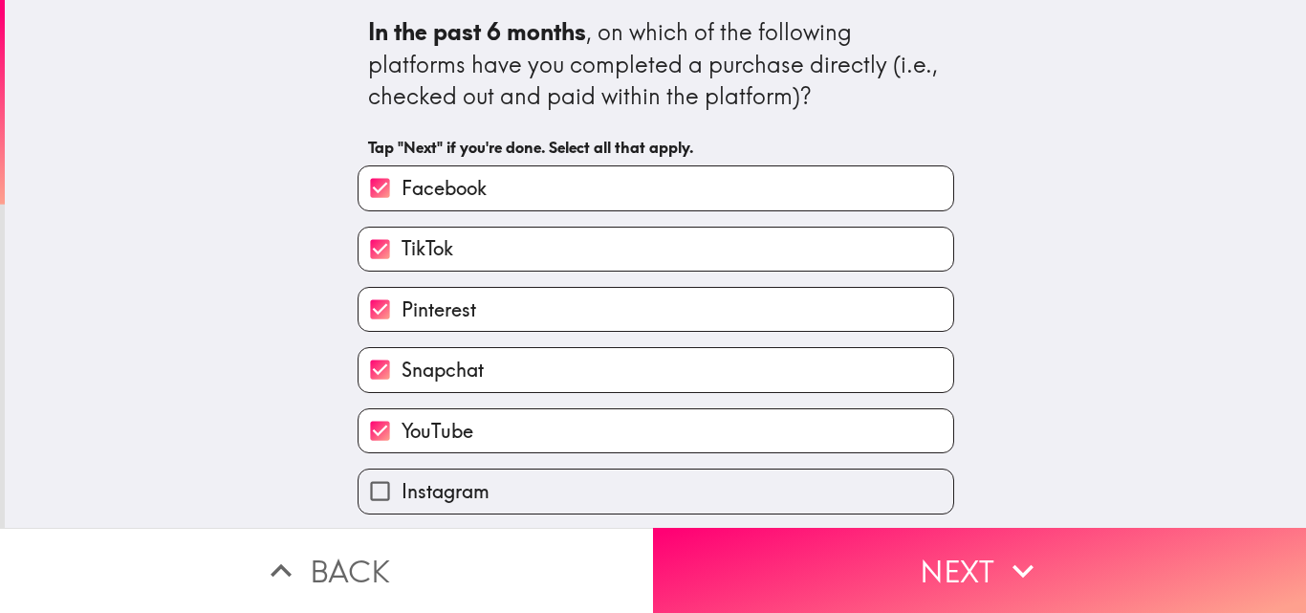
scroll to position [61, 0]
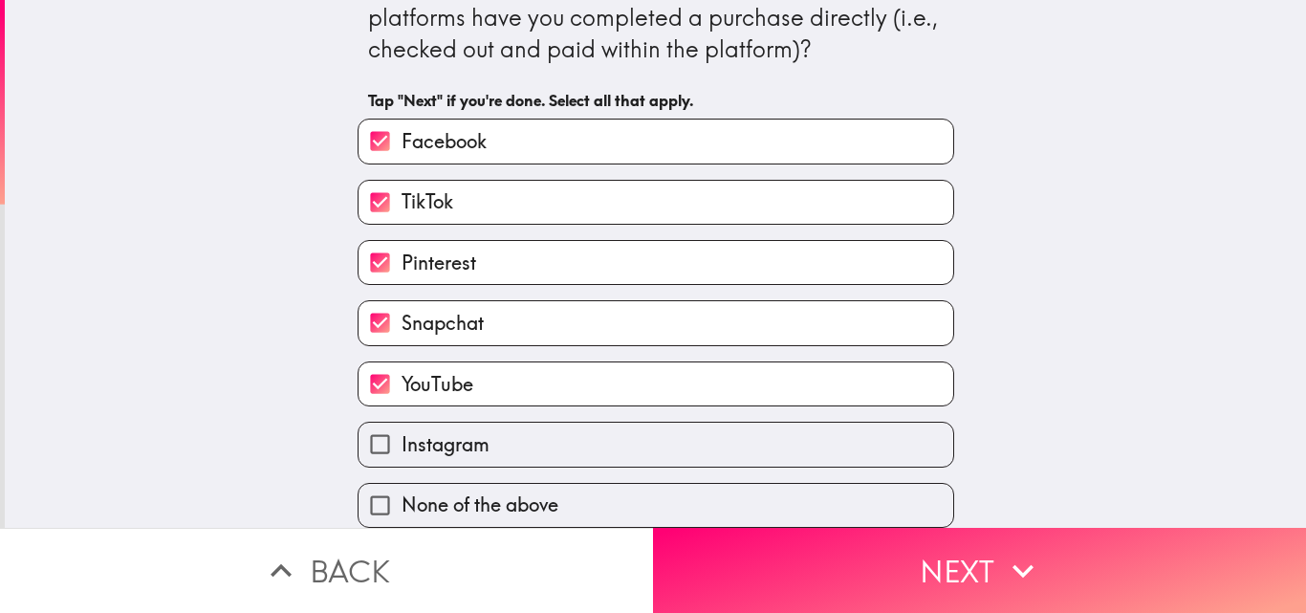
click at [462, 431] on span "Instagram" at bounding box center [446, 444] width 88 height 27
click at [402, 431] on input "Instagram" at bounding box center [380, 444] width 43 height 43
checkbox input "true"
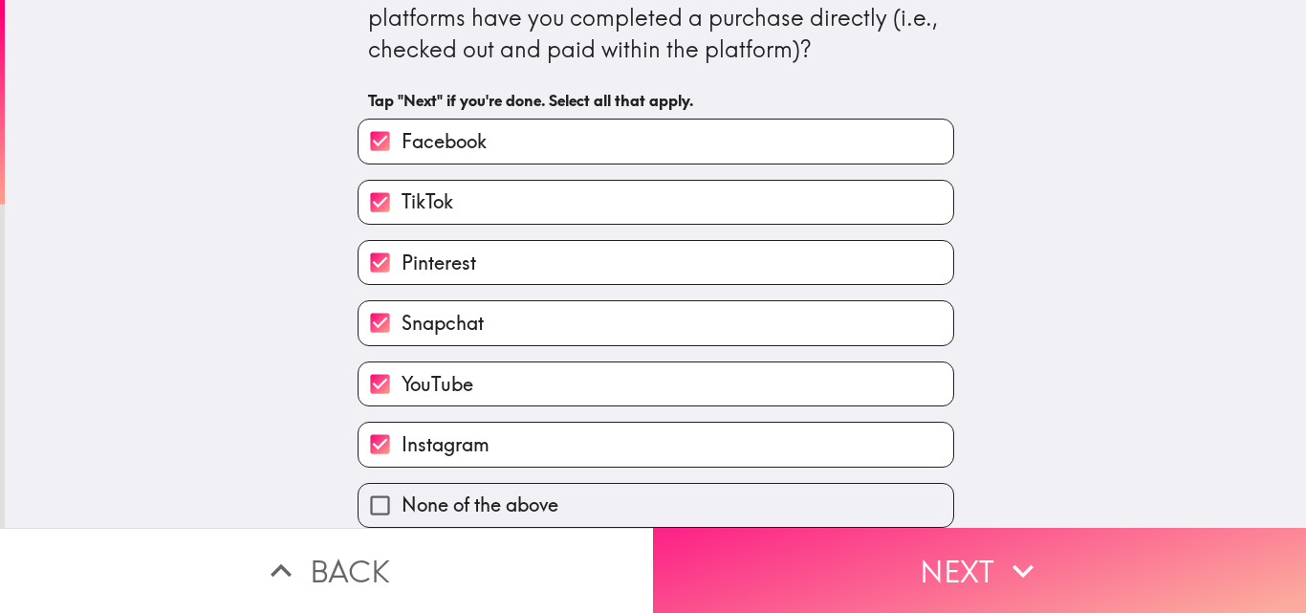
click at [944, 561] on button "Next" at bounding box center [979, 570] width 653 height 85
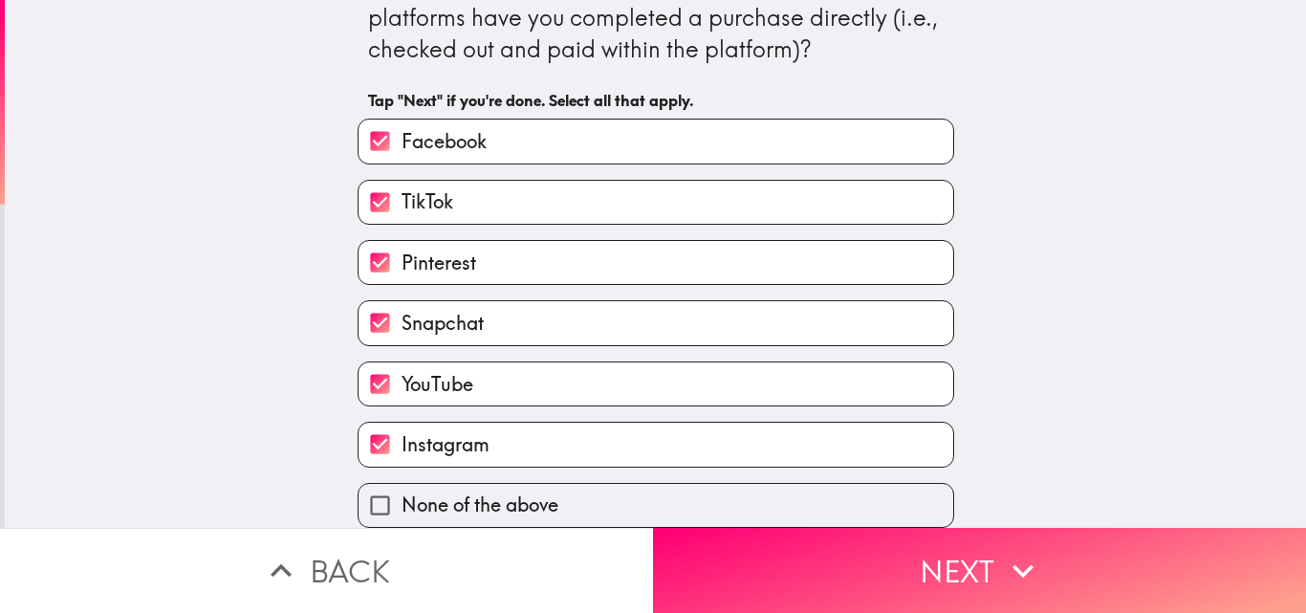
scroll to position [0, 0]
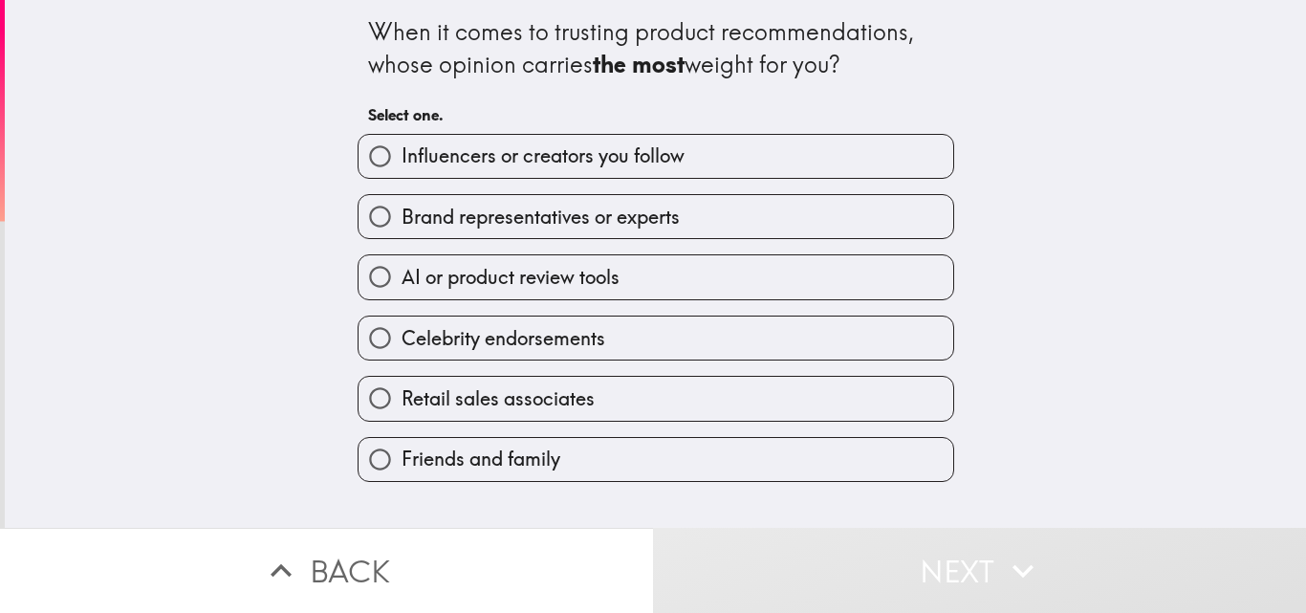
drag, startPoint x: 514, startPoint y: 218, endPoint x: 588, endPoint y: 221, distance: 73.7
click at [516, 219] on span "Brand representatives or experts" at bounding box center [541, 217] width 278 height 27
click at [402, 219] on input "Brand representatives or experts" at bounding box center [380, 216] width 43 height 43
radio input "true"
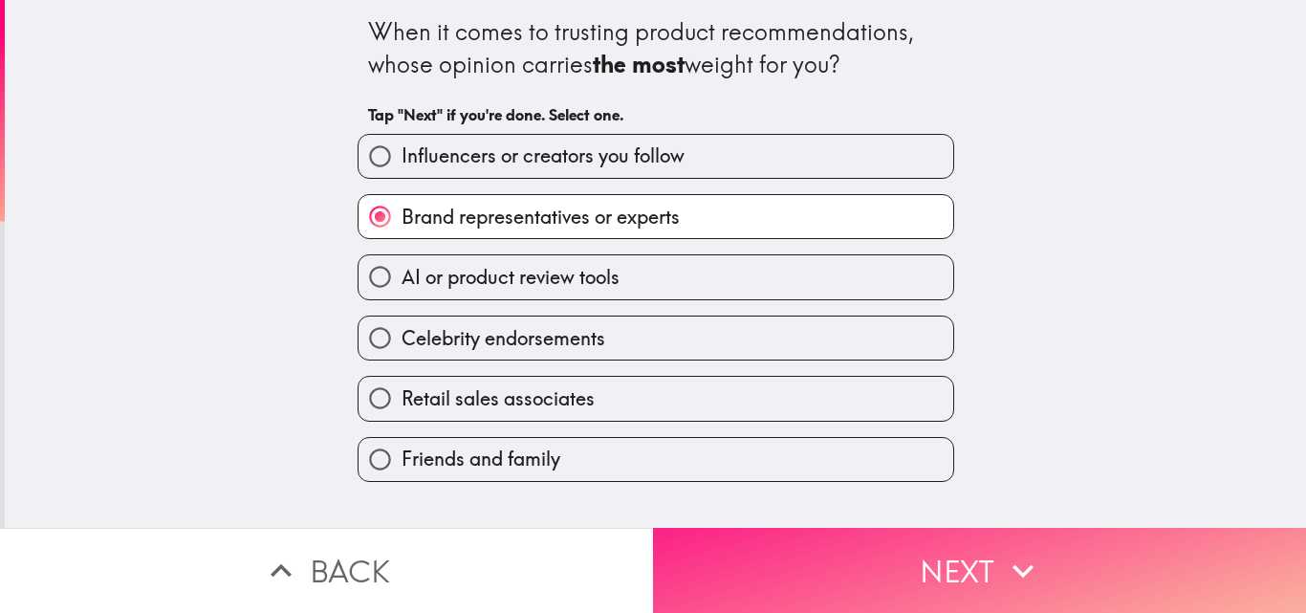
click at [964, 568] on button "Next" at bounding box center [979, 570] width 653 height 85
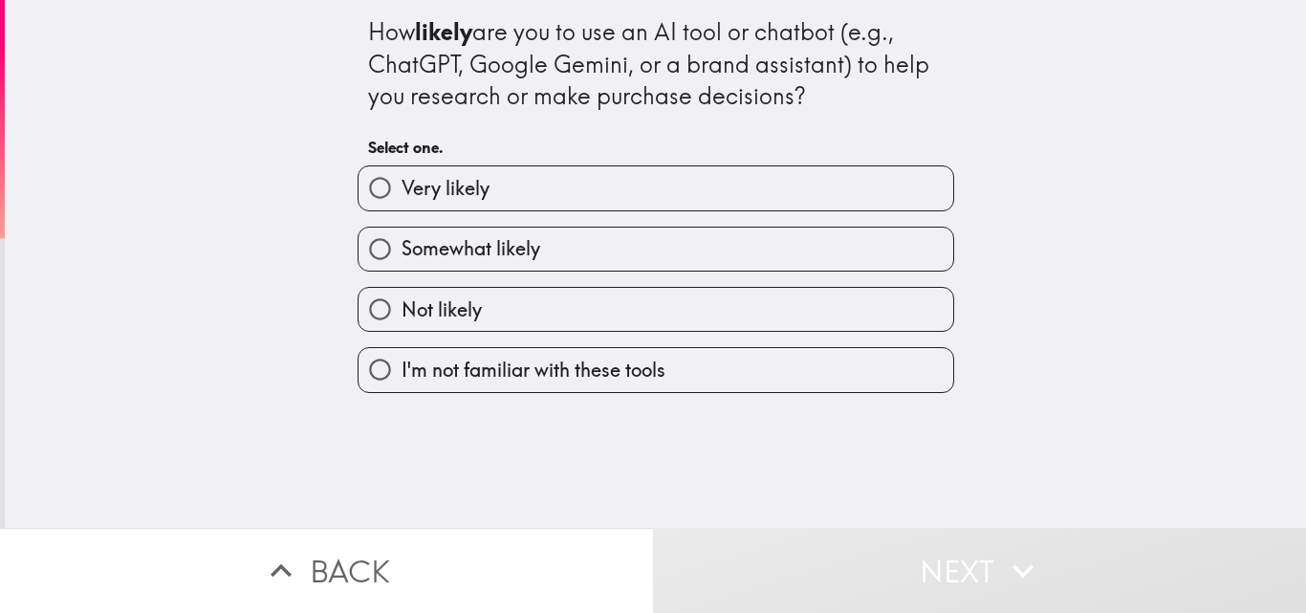
click at [473, 192] on span "Very likely" at bounding box center [446, 188] width 88 height 27
click at [402, 192] on input "Very likely" at bounding box center [380, 187] width 43 height 43
radio input "true"
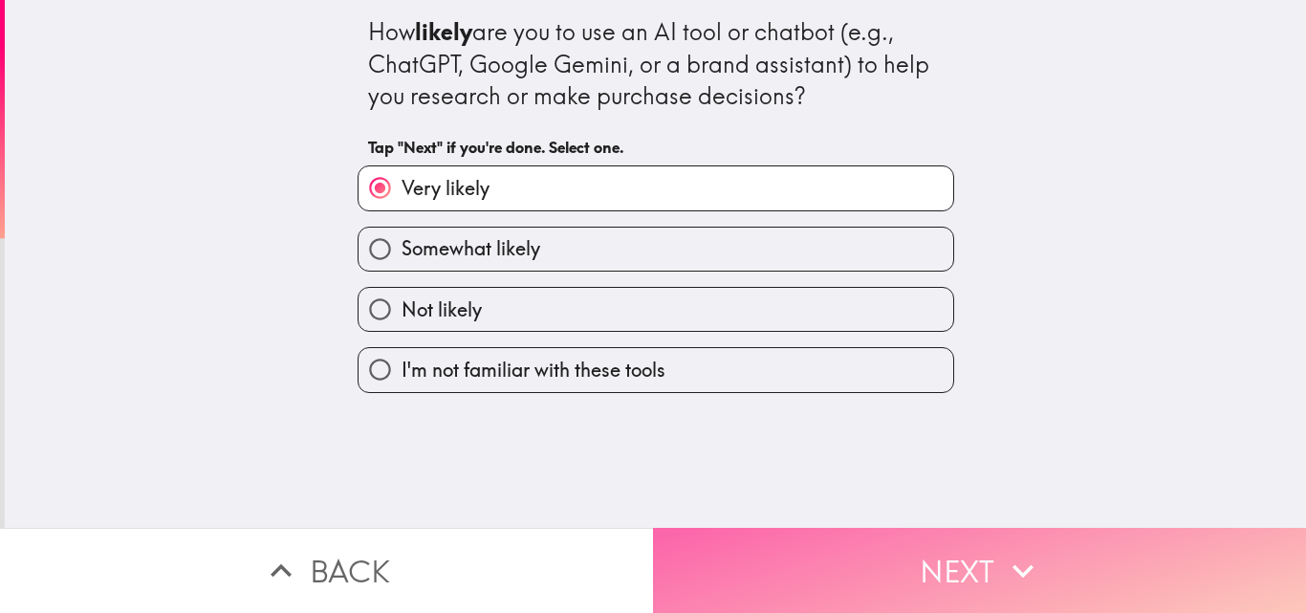
click at [931, 553] on button "Next" at bounding box center [979, 570] width 653 height 85
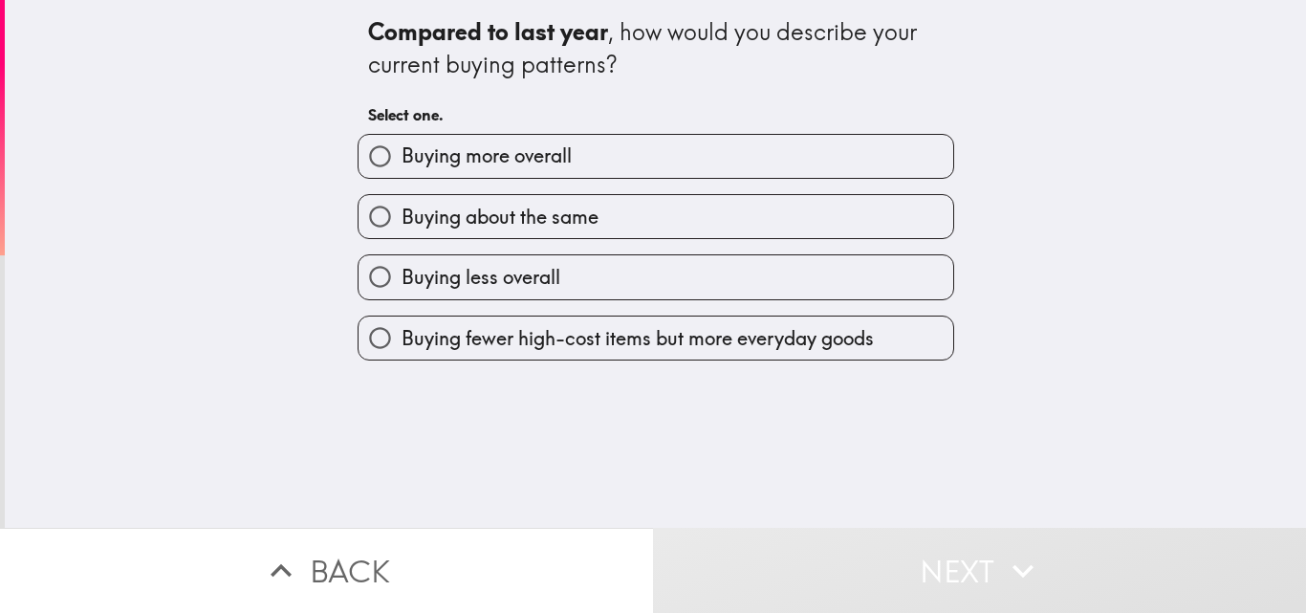
click at [484, 155] on span "Buying more overall" at bounding box center [487, 155] width 170 height 27
click at [402, 155] on input "Buying more overall" at bounding box center [380, 156] width 43 height 43
radio input "true"
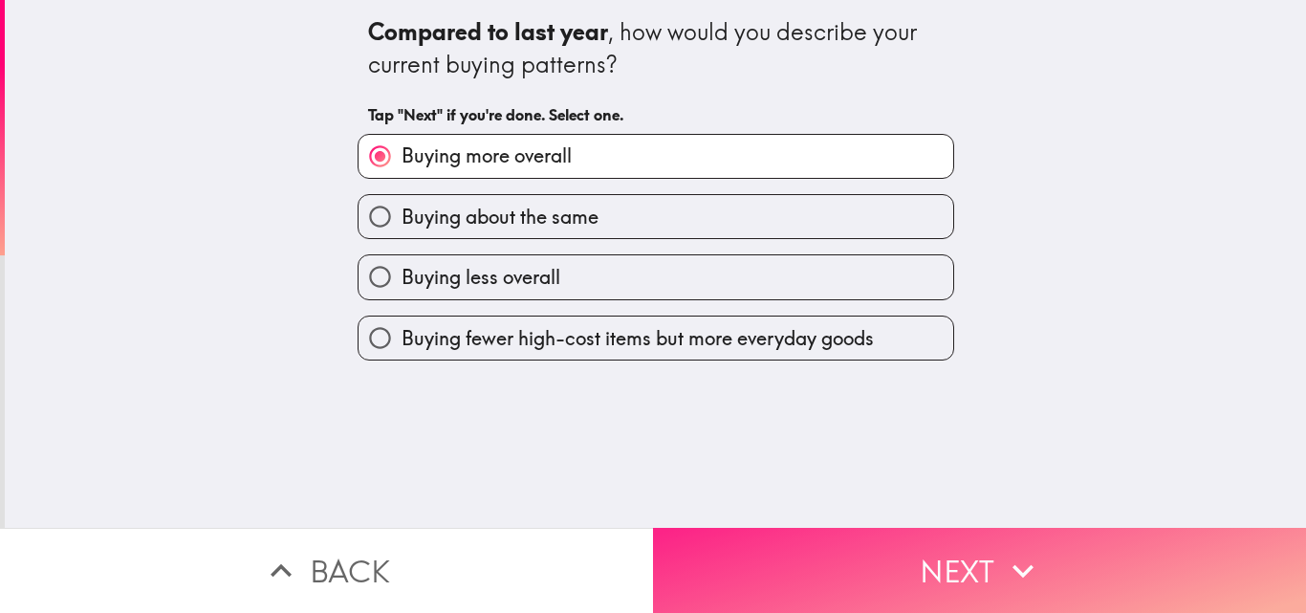
click at [772, 555] on button "Next" at bounding box center [979, 570] width 653 height 85
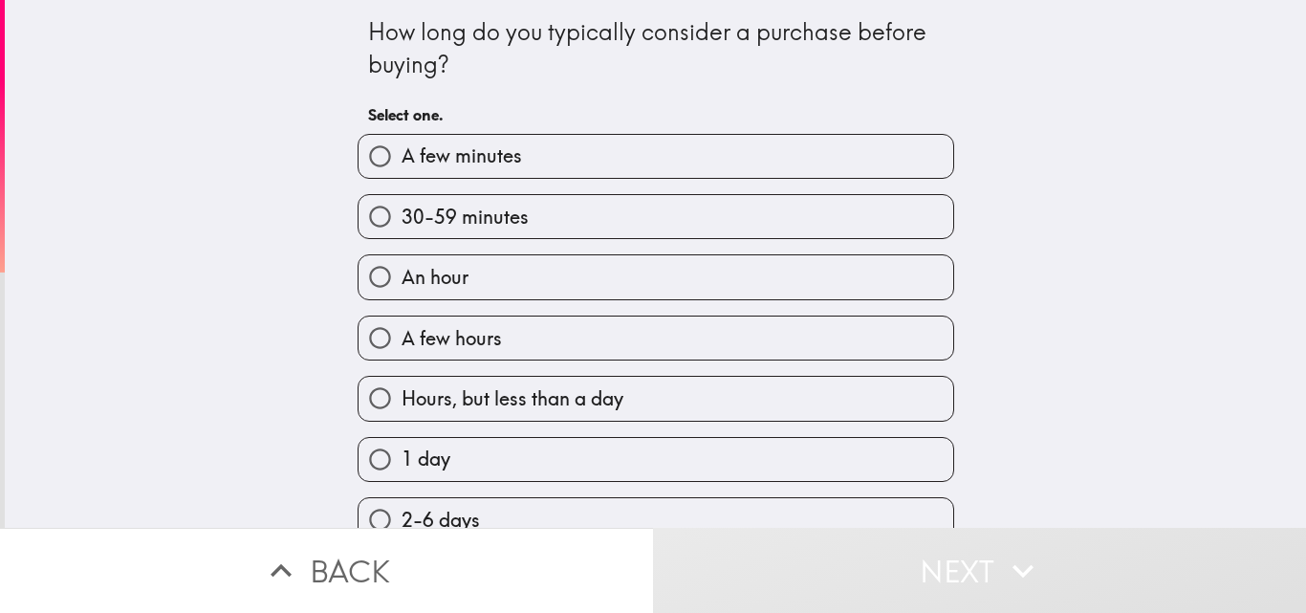
click at [540, 158] on label "A few minutes" at bounding box center [656, 156] width 595 height 43
click at [402, 158] on input "A few minutes" at bounding box center [380, 156] width 43 height 43
radio input "true"
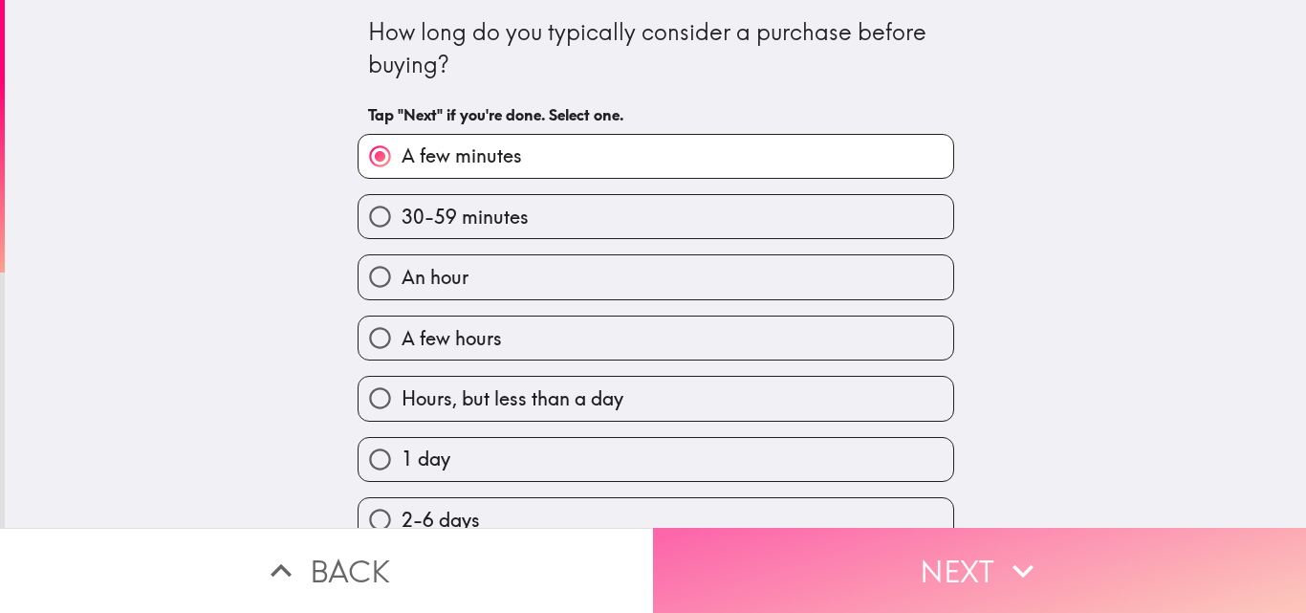
drag, startPoint x: 837, startPoint y: 532, endPoint x: 994, endPoint y: 367, distance: 227.9
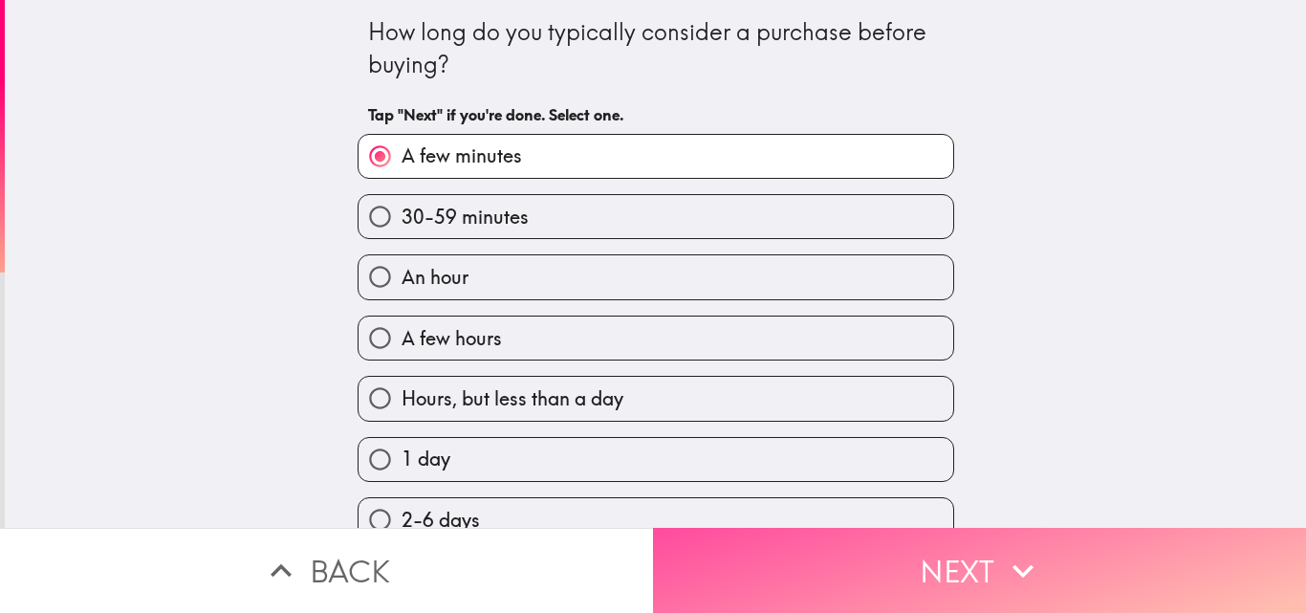
click at [837, 531] on button "Next" at bounding box center [979, 570] width 653 height 85
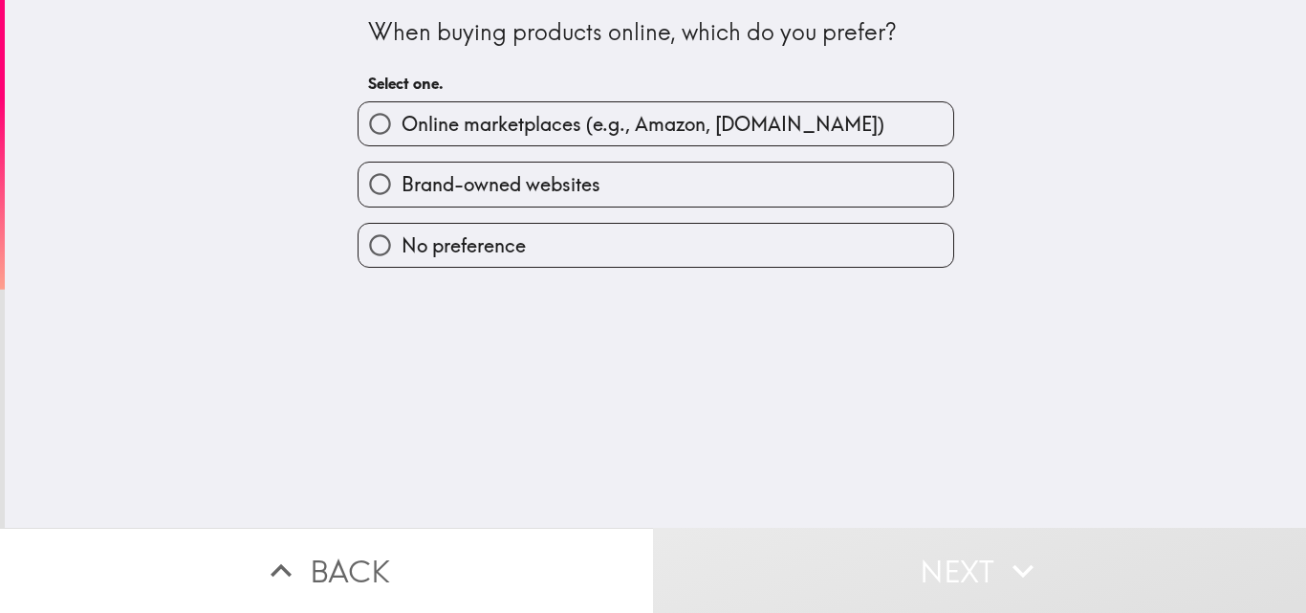
click at [525, 132] on span "Online marketplaces (e.g., Amazon, [DOMAIN_NAME])" at bounding box center [643, 124] width 483 height 27
click at [402, 132] on input "Online marketplaces (e.g., Amazon, [DOMAIN_NAME])" at bounding box center [380, 123] width 43 height 43
radio input "true"
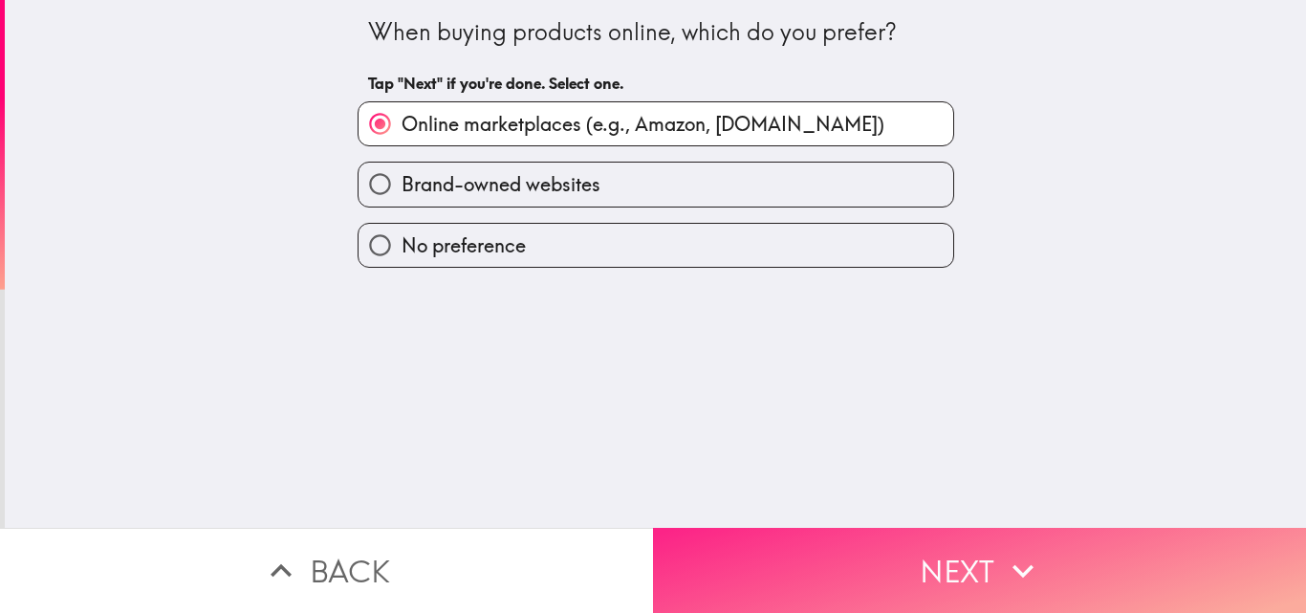
click at [886, 545] on button "Next" at bounding box center [979, 570] width 653 height 85
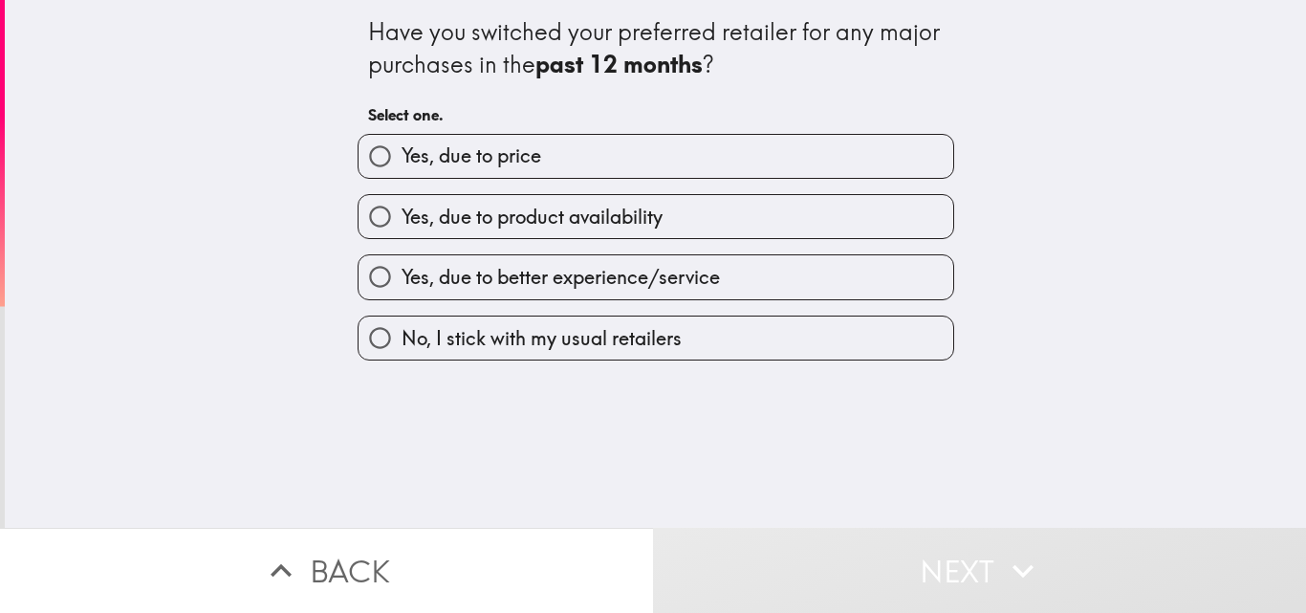
click at [572, 165] on label "Yes, due to price" at bounding box center [656, 156] width 595 height 43
click at [402, 165] on input "Yes, due to price" at bounding box center [380, 156] width 43 height 43
radio input "true"
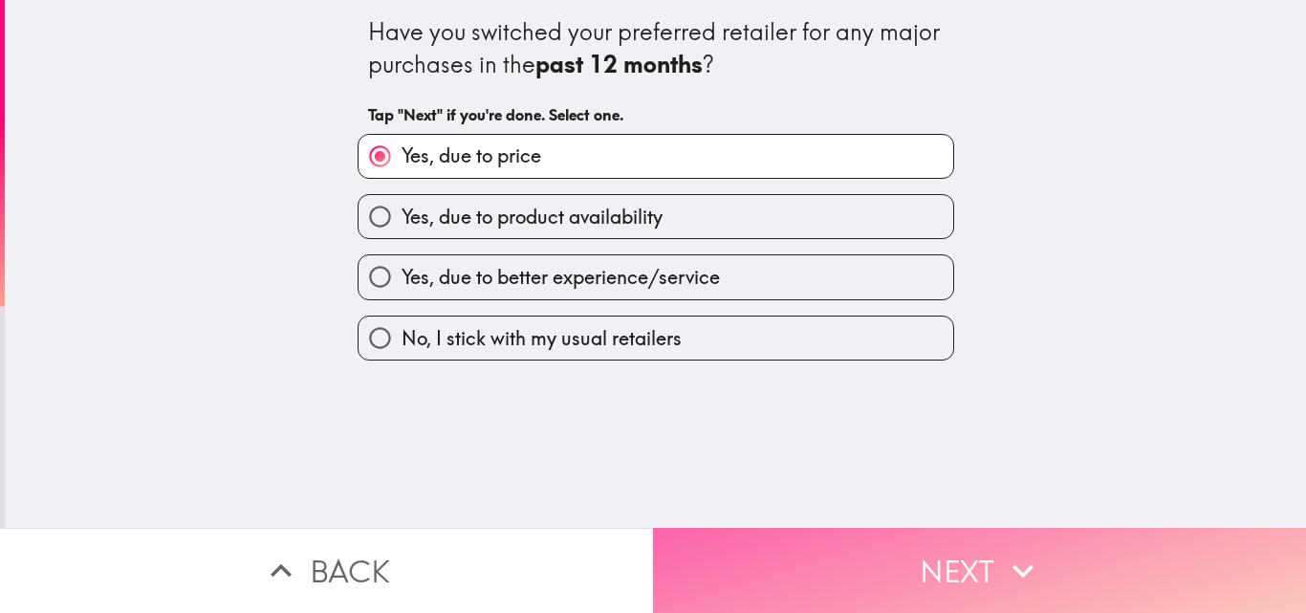
click at [806, 580] on button "Next" at bounding box center [979, 570] width 653 height 85
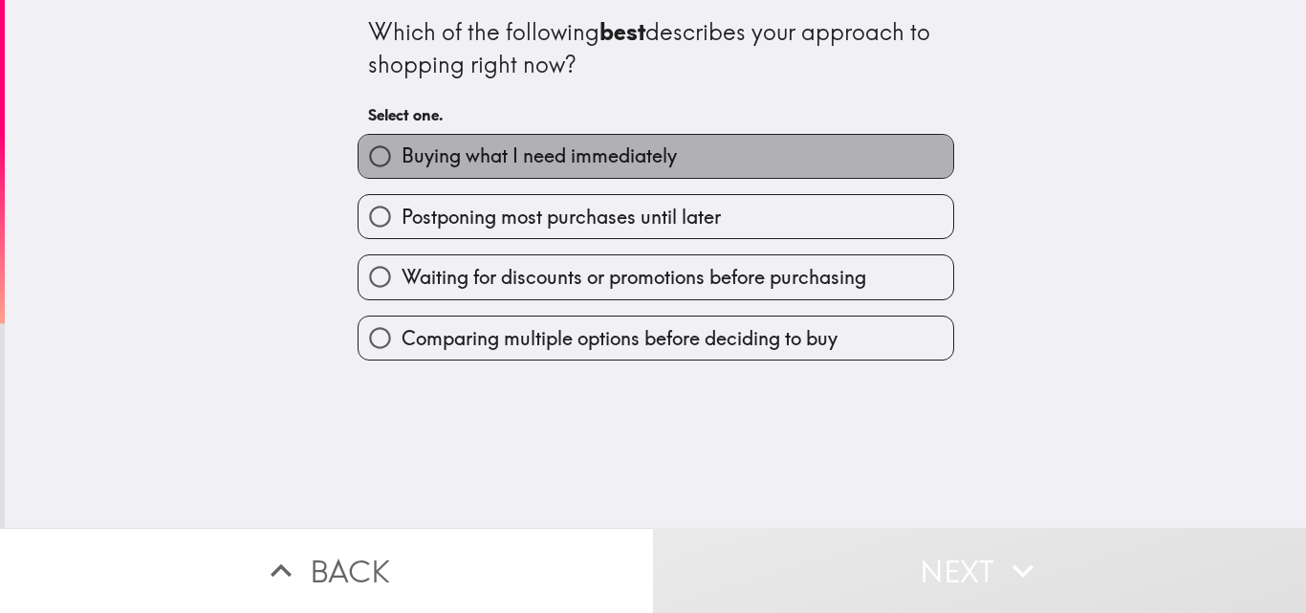
click at [634, 166] on span "Buying what I need immediately" at bounding box center [539, 155] width 275 height 27
click at [402, 166] on input "Buying what I need immediately" at bounding box center [380, 156] width 43 height 43
radio input "true"
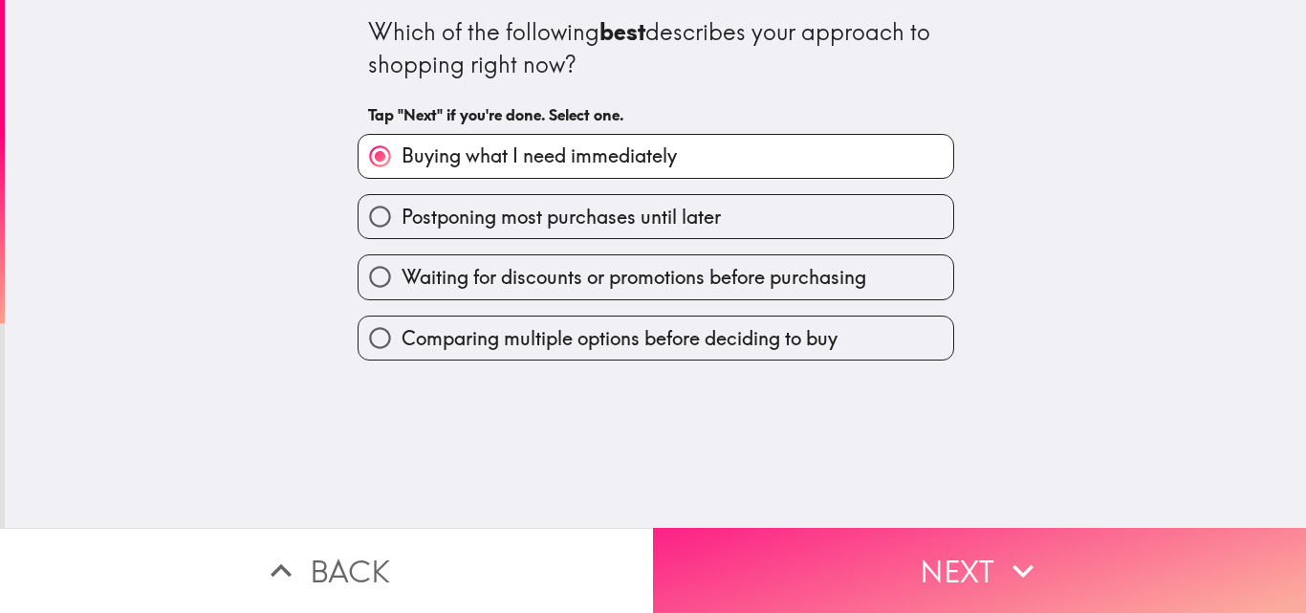
click at [839, 553] on button "Next" at bounding box center [979, 570] width 653 height 85
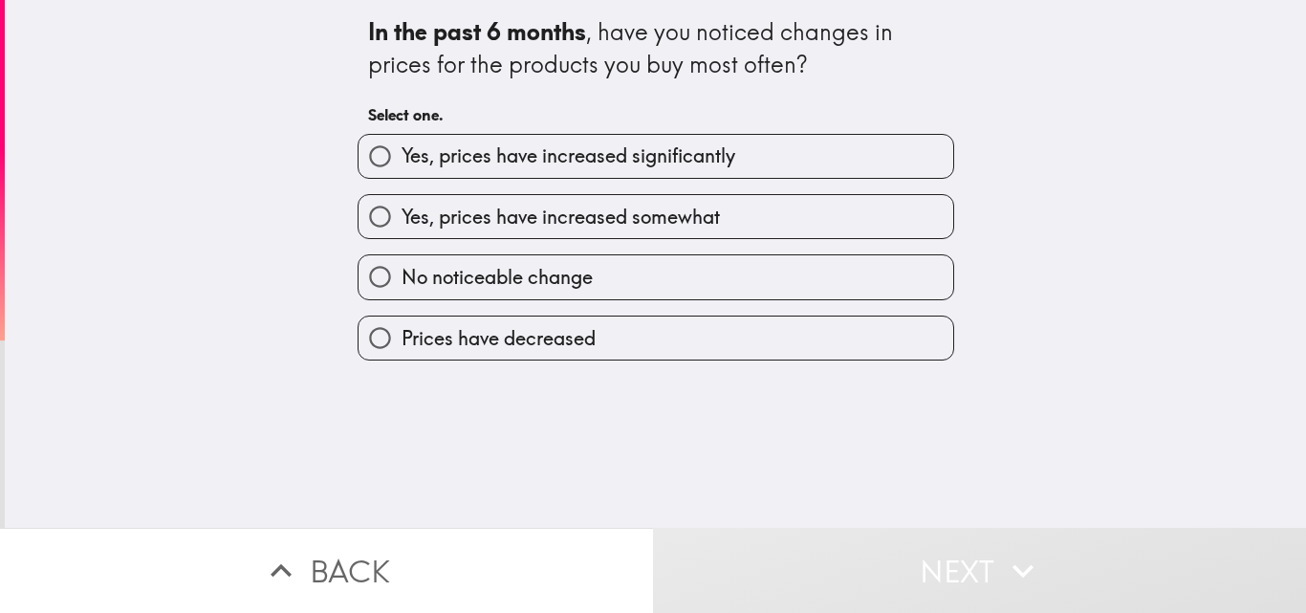
click at [635, 170] on label "Yes, prices have increased significantly" at bounding box center [656, 156] width 595 height 43
click at [402, 170] on input "Yes, prices have increased significantly" at bounding box center [380, 156] width 43 height 43
radio input "true"
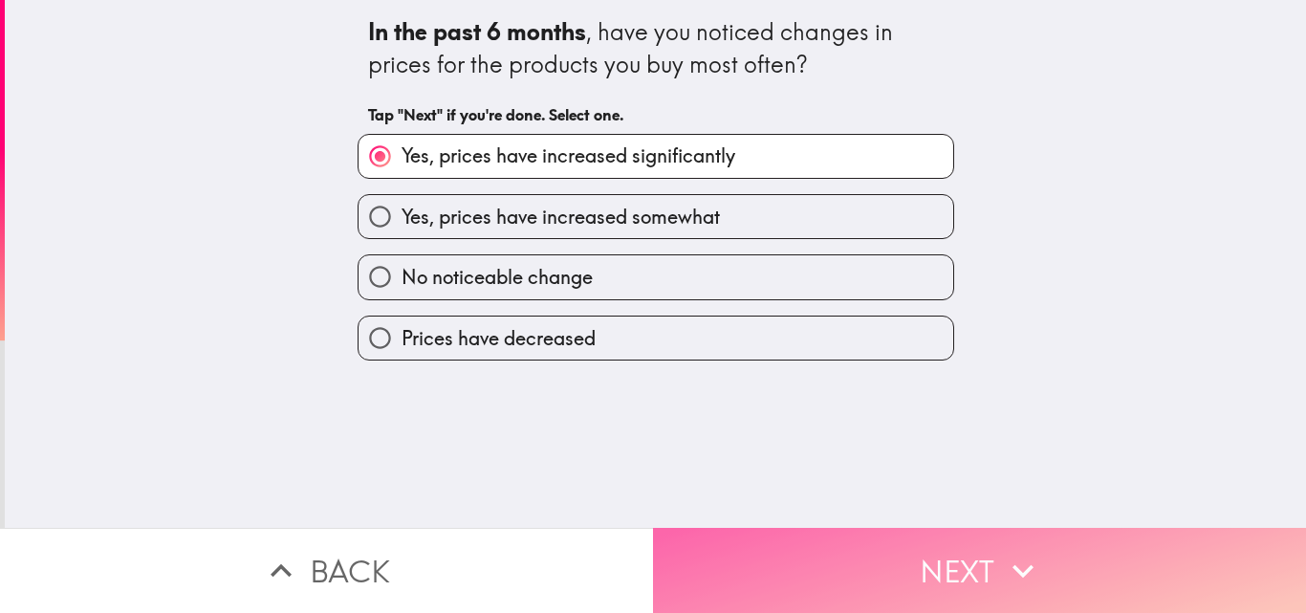
click at [802, 556] on button "Next" at bounding box center [979, 570] width 653 height 85
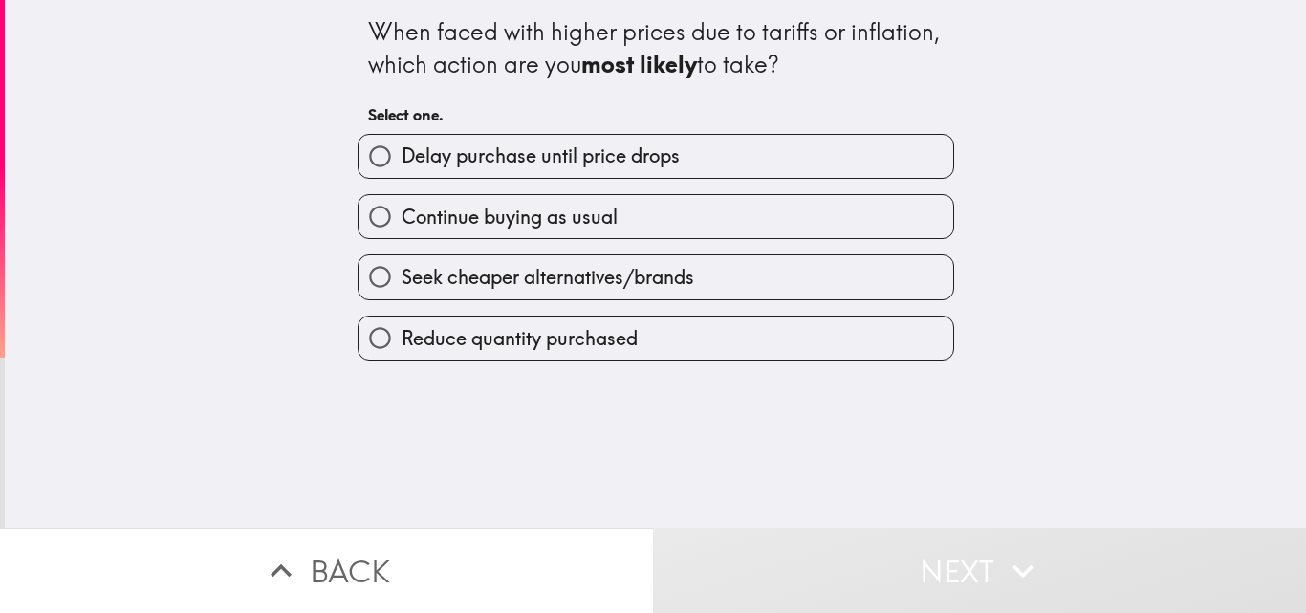
click at [598, 156] on span "Delay purchase until price drops" at bounding box center [541, 155] width 278 height 27
click at [402, 156] on input "Delay purchase until price drops" at bounding box center [380, 156] width 43 height 43
radio input "true"
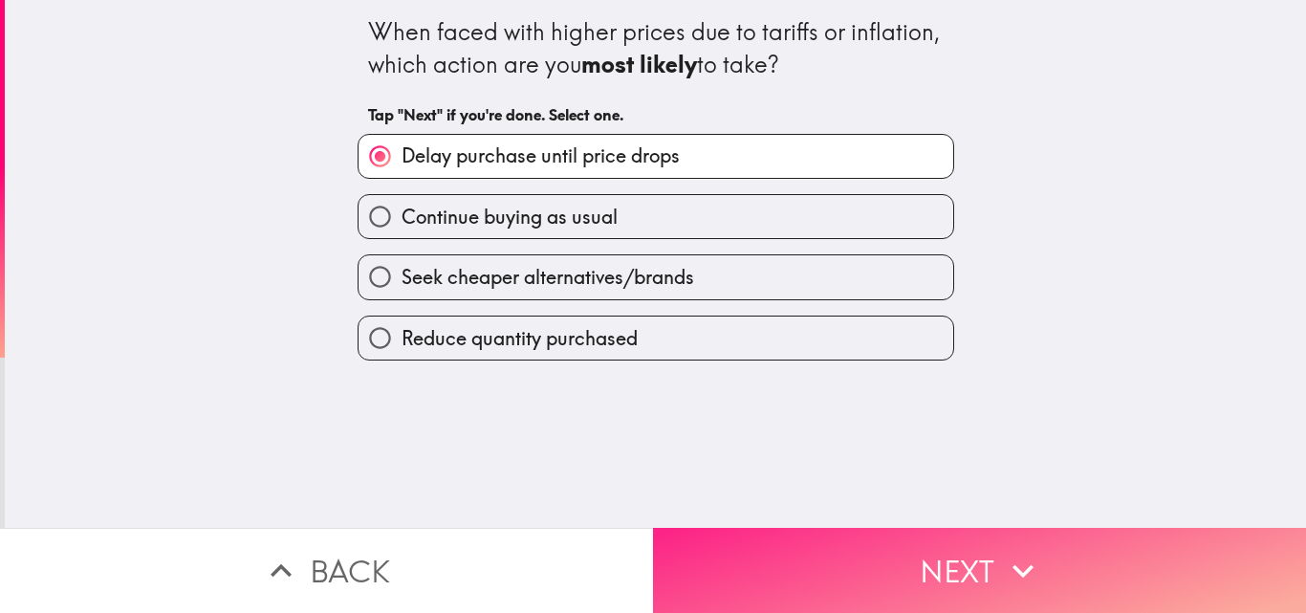
click at [799, 563] on button "Next" at bounding box center [979, 570] width 653 height 85
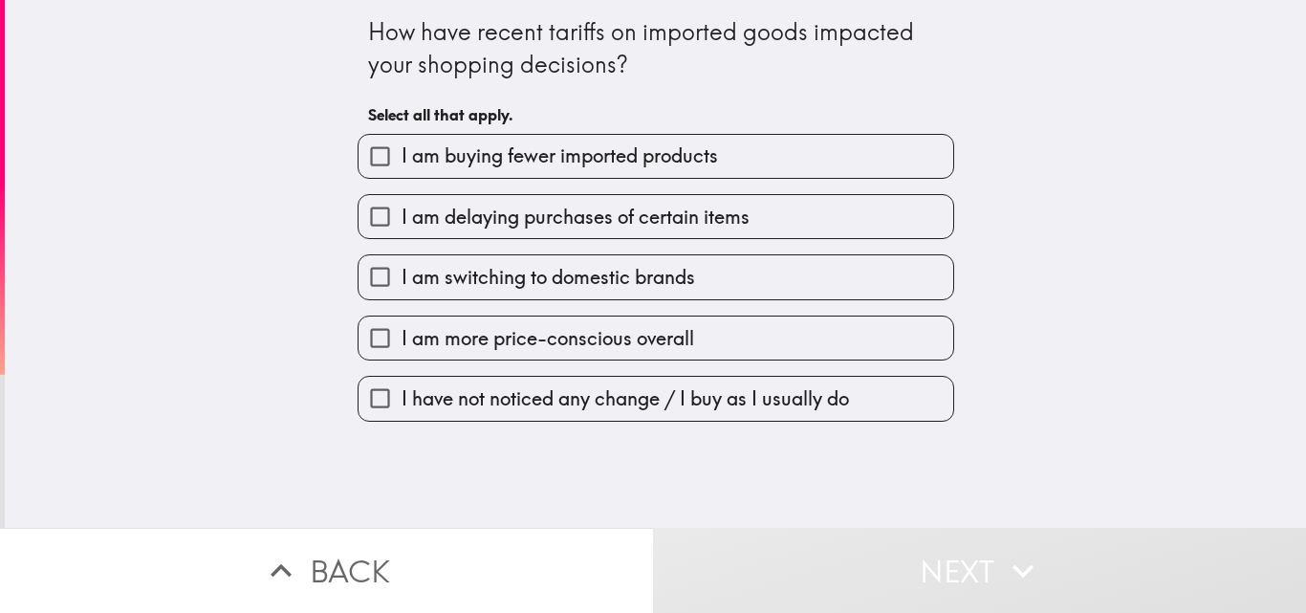
click at [566, 160] on span "I am buying fewer imported products" at bounding box center [560, 155] width 316 height 27
click at [402, 160] on input "I am buying fewer imported products" at bounding box center [380, 156] width 43 height 43
checkbox input "true"
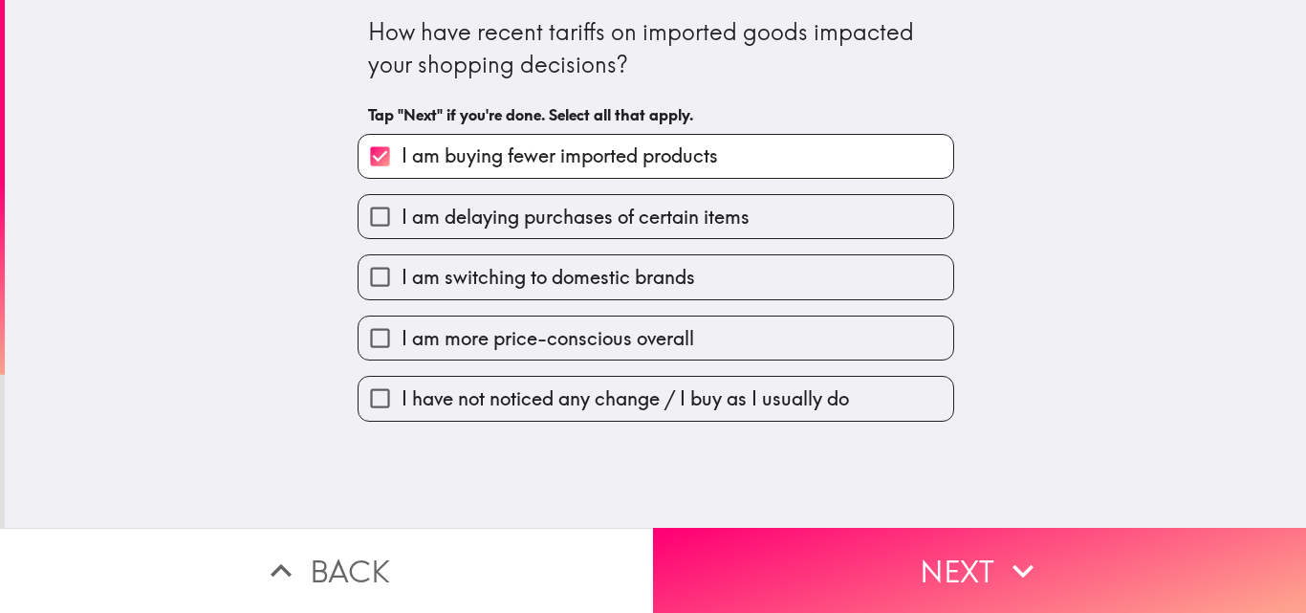
click at [577, 222] on span "I am delaying purchases of certain items" at bounding box center [576, 217] width 348 height 27
click at [402, 222] on input "I am delaying purchases of certain items" at bounding box center [380, 216] width 43 height 43
checkbox input "true"
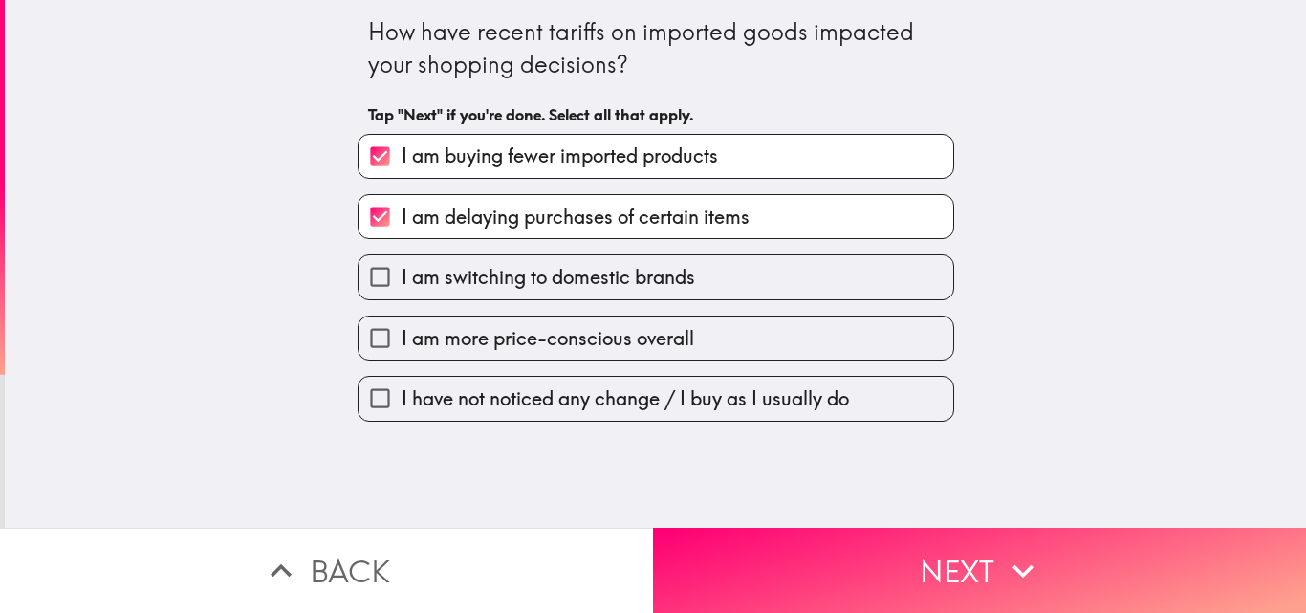
drag, startPoint x: 580, startPoint y: 280, endPoint x: 586, endPoint y: 326, distance: 46.2
click at [580, 282] on span "I am switching to domestic brands" at bounding box center [549, 277] width 294 height 27
click at [402, 282] on input "I am switching to domestic brands" at bounding box center [380, 276] width 43 height 43
checkbox input "true"
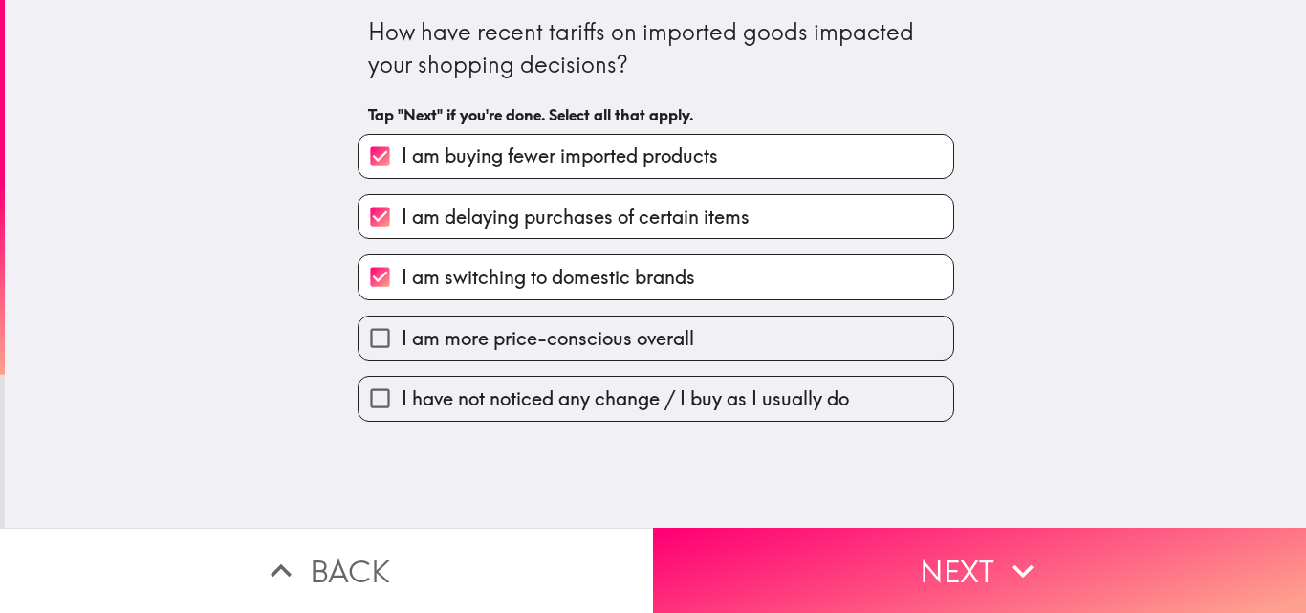
click at [592, 351] on span "I am more price-conscious overall" at bounding box center [548, 338] width 293 height 27
click at [402, 351] on input "I am more price-conscious overall" at bounding box center [380, 337] width 43 height 43
checkbox input "true"
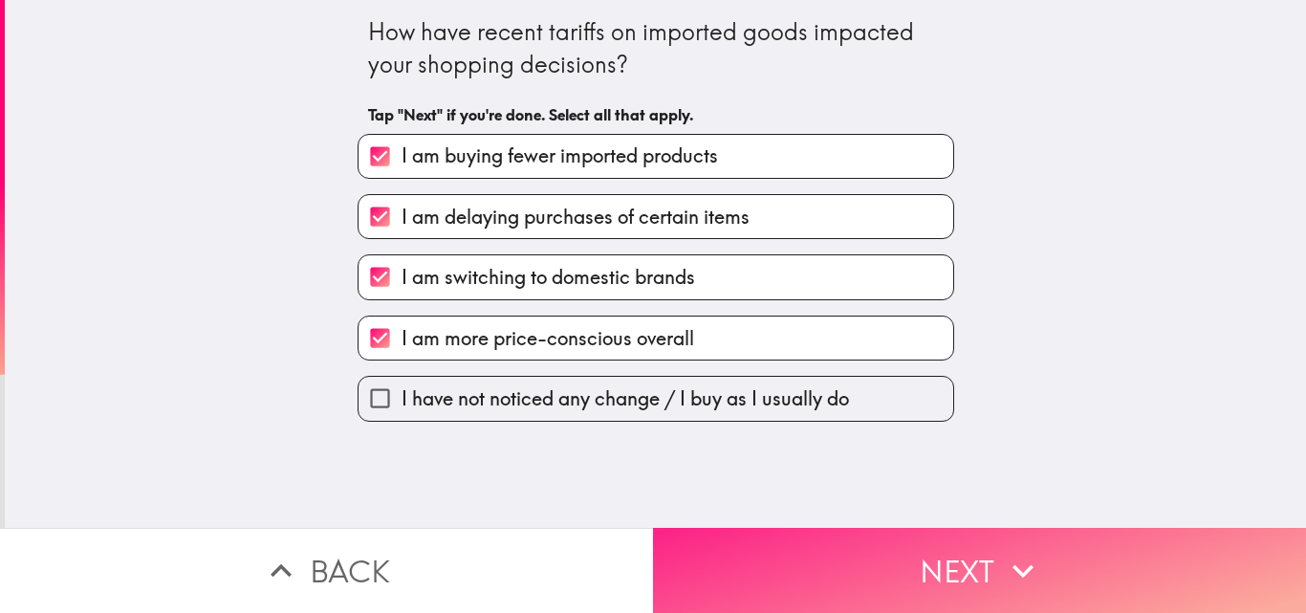
click at [815, 533] on button "Next" at bounding box center [979, 570] width 653 height 85
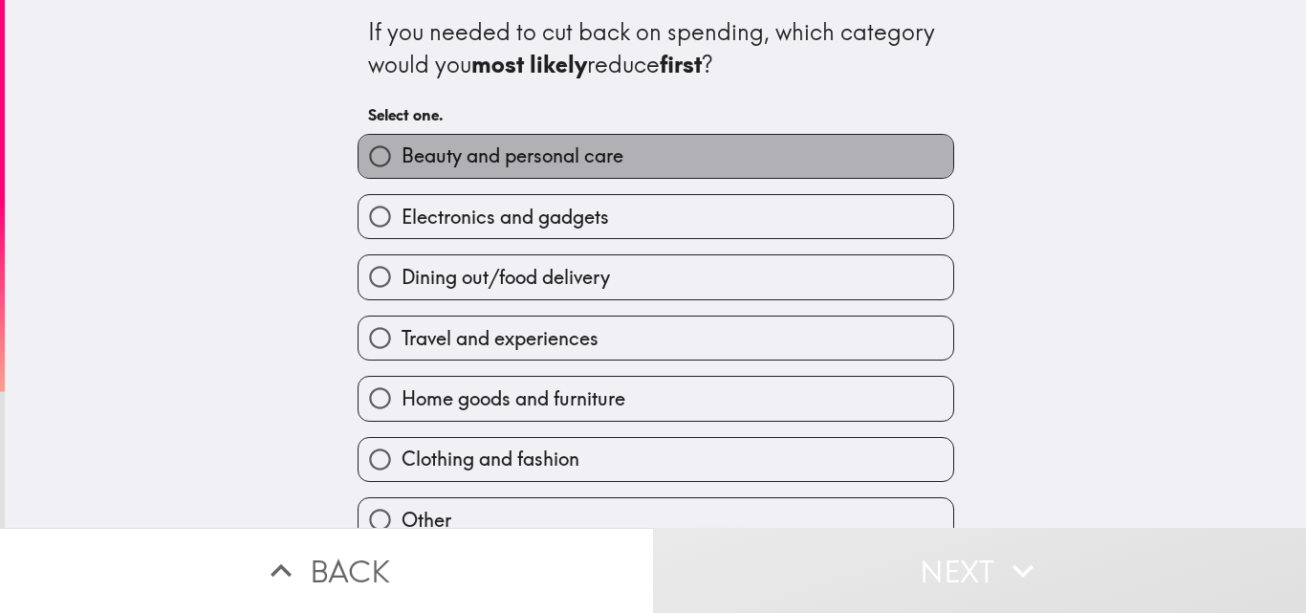
click at [557, 167] on span "Beauty and personal care" at bounding box center [513, 155] width 222 height 27
click at [402, 167] on input "Beauty and personal care" at bounding box center [380, 156] width 43 height 43
radio input "true"
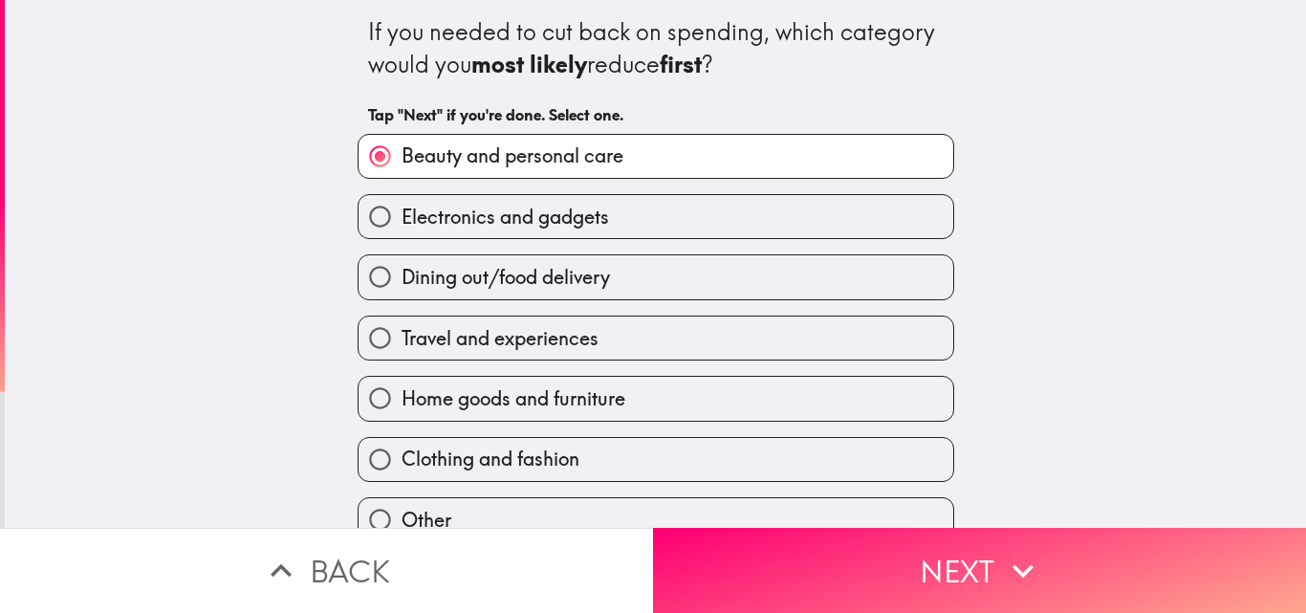
drag, startPoint x: 558, startPoint y: 216, endPoint x: 558, endPoint y: 233, distance: 17.2
click at [558, 217] on span "Electronics and gadgets" at bounding box center [505, 217] width 207 height 27
click at [402, 217] on input "Electronics and gadgets" at bounding box center [380, 216] width 43 height 43
radio input "true"
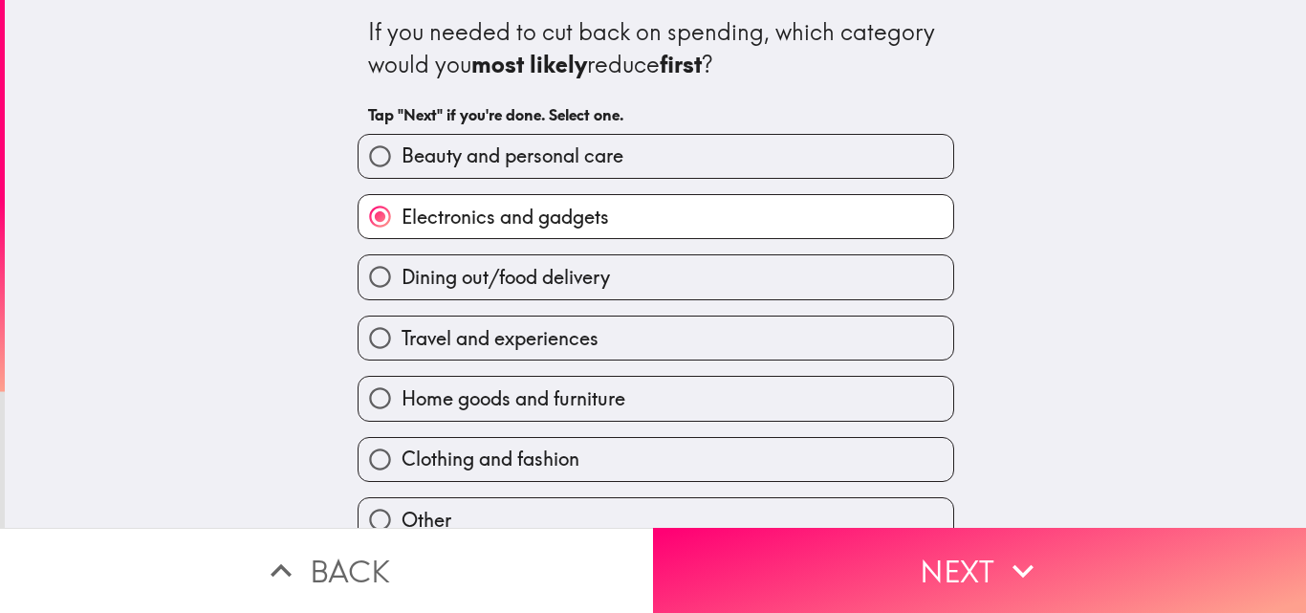
scroll to position [90, 0]
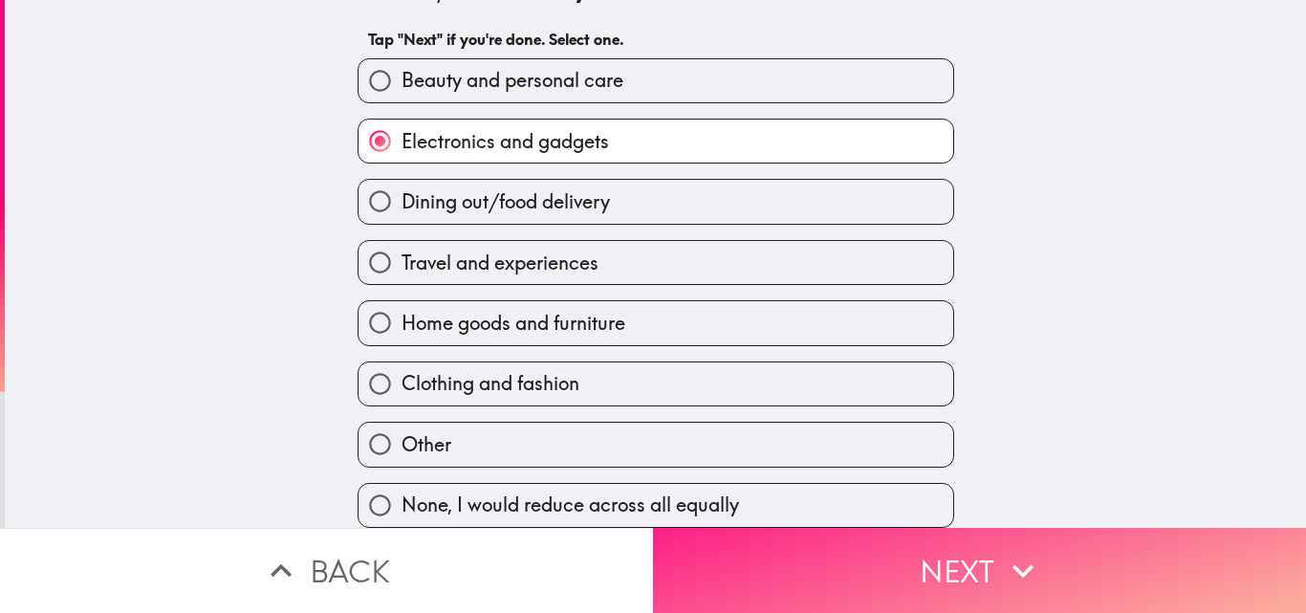
click at [785, 528] on button "Next" at bounding box center [979, 570] width 653 height 85
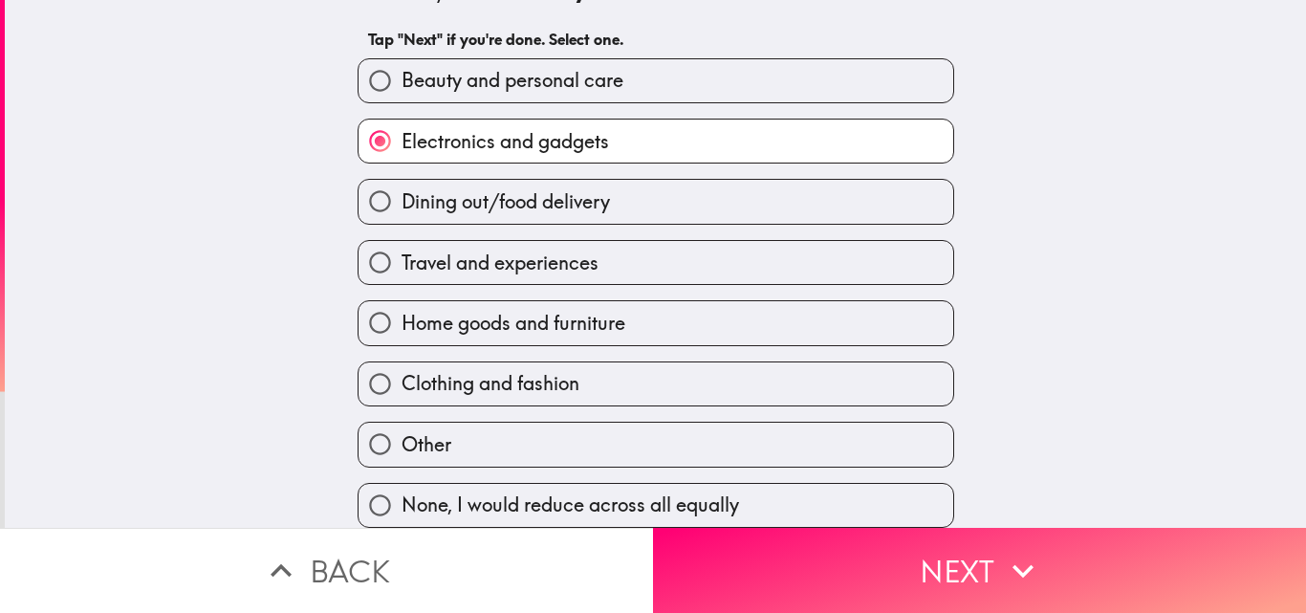
scroll to position [0, 0]
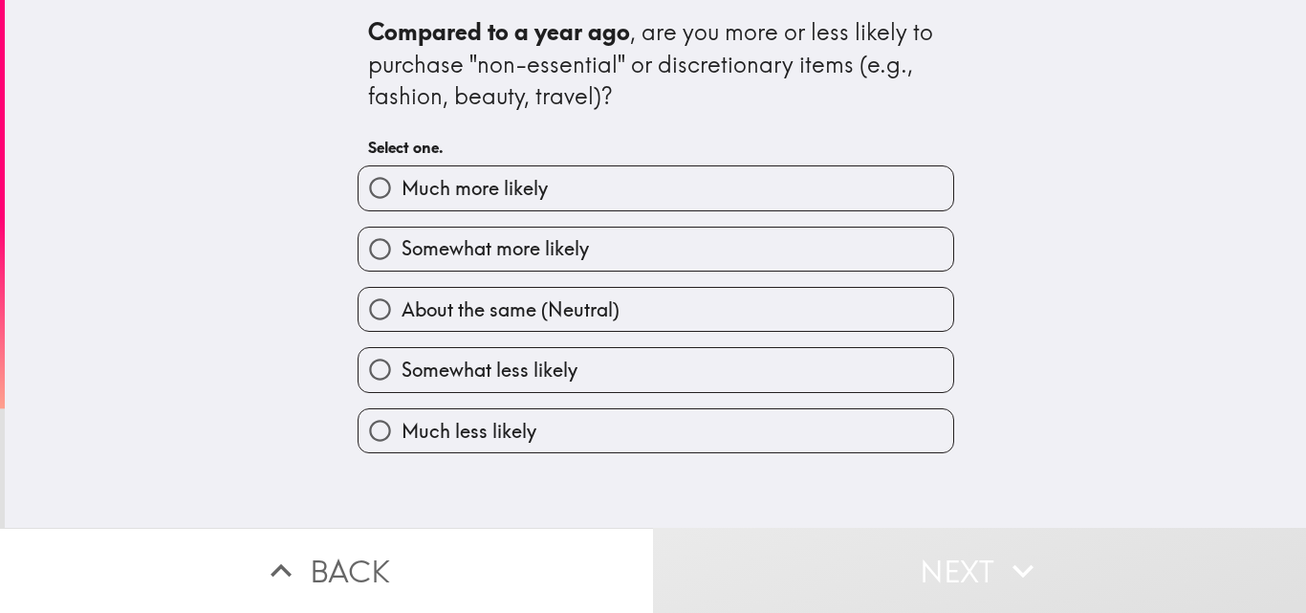
click at [542, 192] on label "Much more likely" at bounding box center [656, 187] width 595 height 43
click at [402, 192] on input "Much more likely" at bounding box center [380, 187] width 43 height 43
radio input "true"
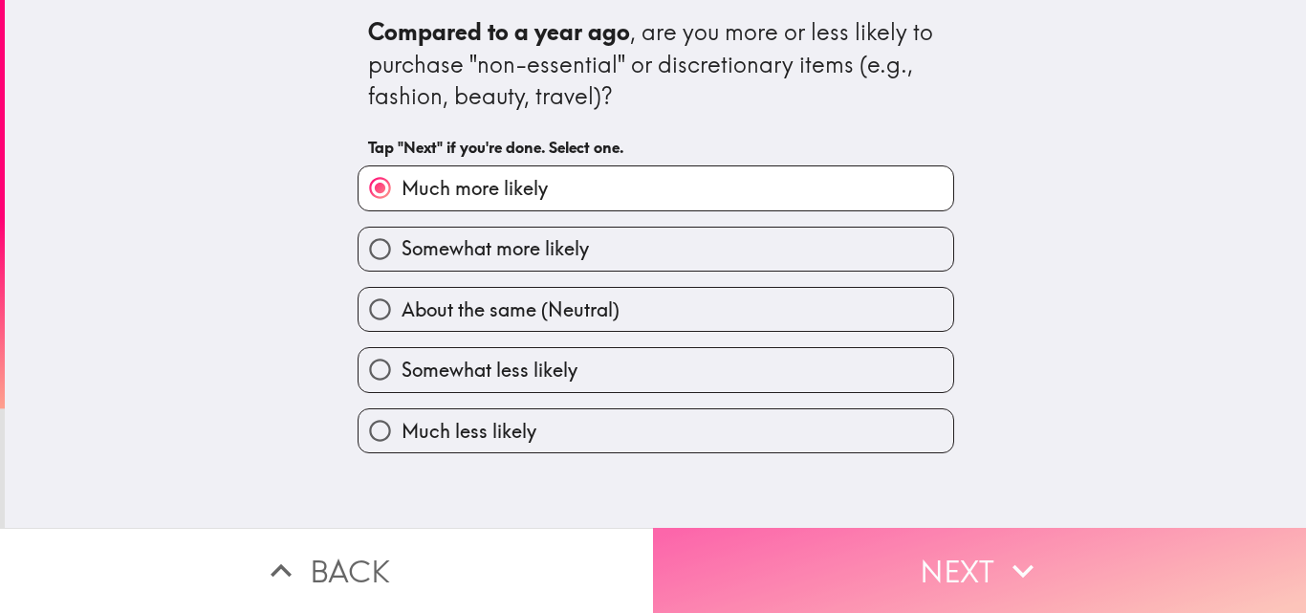
click at [788, 543] on button "Next" at bounding box center [979, 570] width 653 height 85
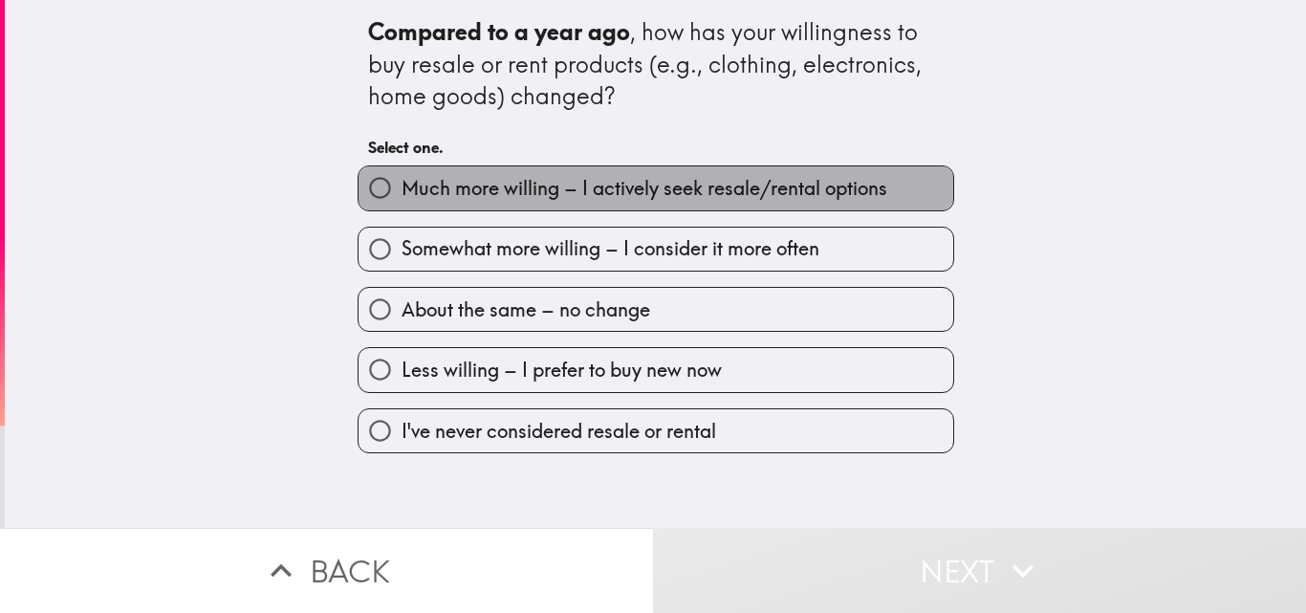
click at [616, 178] on span "Much more willing – I actively seek resale/rental options" at bounding box center [645, 188] width 486 height 27
click at [402, 178] on input "Much more willing – I actively seek resale/rental options" at bounding box center [380, 187] width 43 height 43
radio input "true"
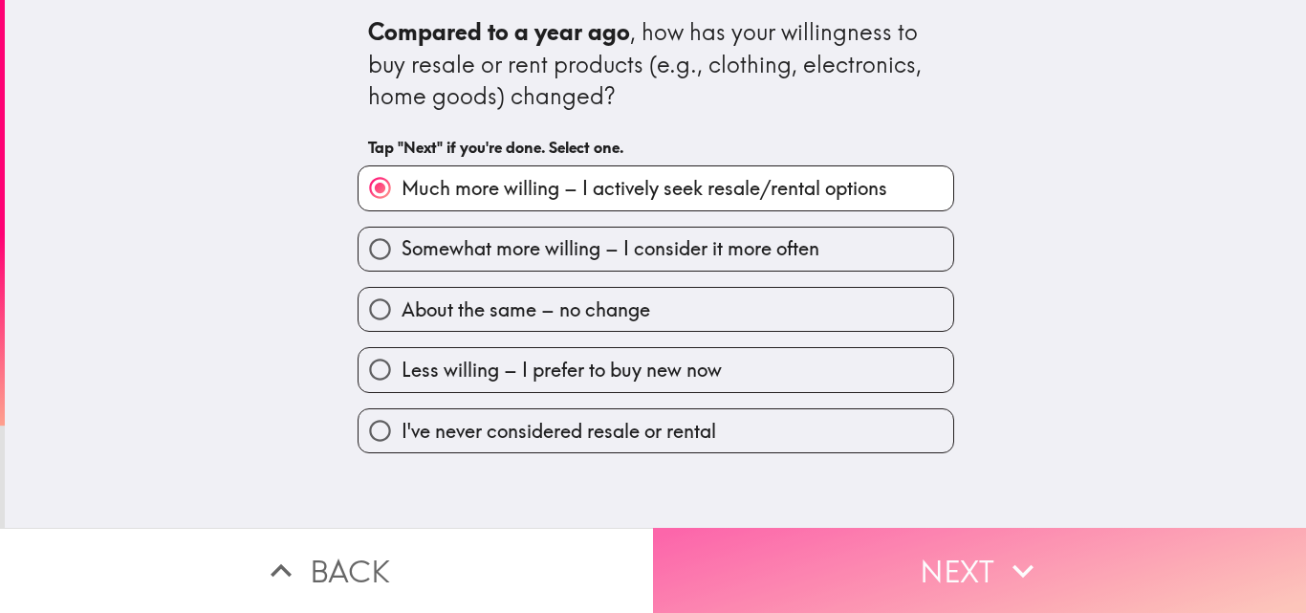
click at [870, 530] on button "Next" at bounding box center [979, 570] width 653 height 85
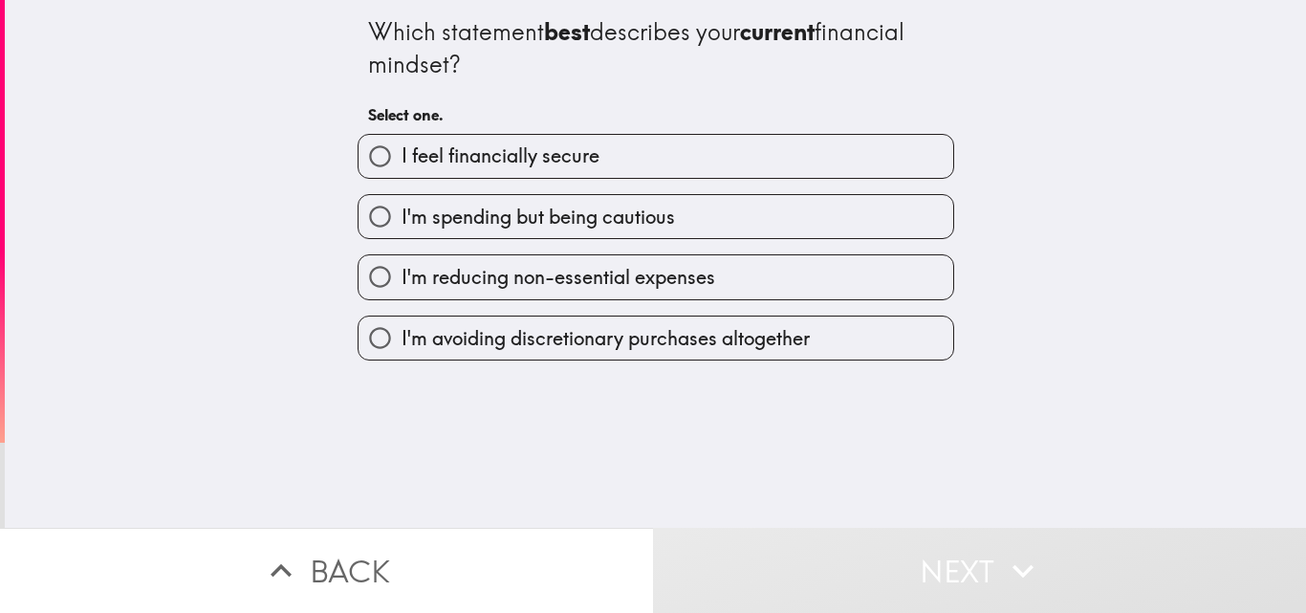
click at [613, 167] on label "I feel financially secure" at bounding box center [656, 156] width 595 height 43
click at [402, 167] on input "I feel financially secure" at bounding box center [380, 156] width 43 height 43
radio input "true"
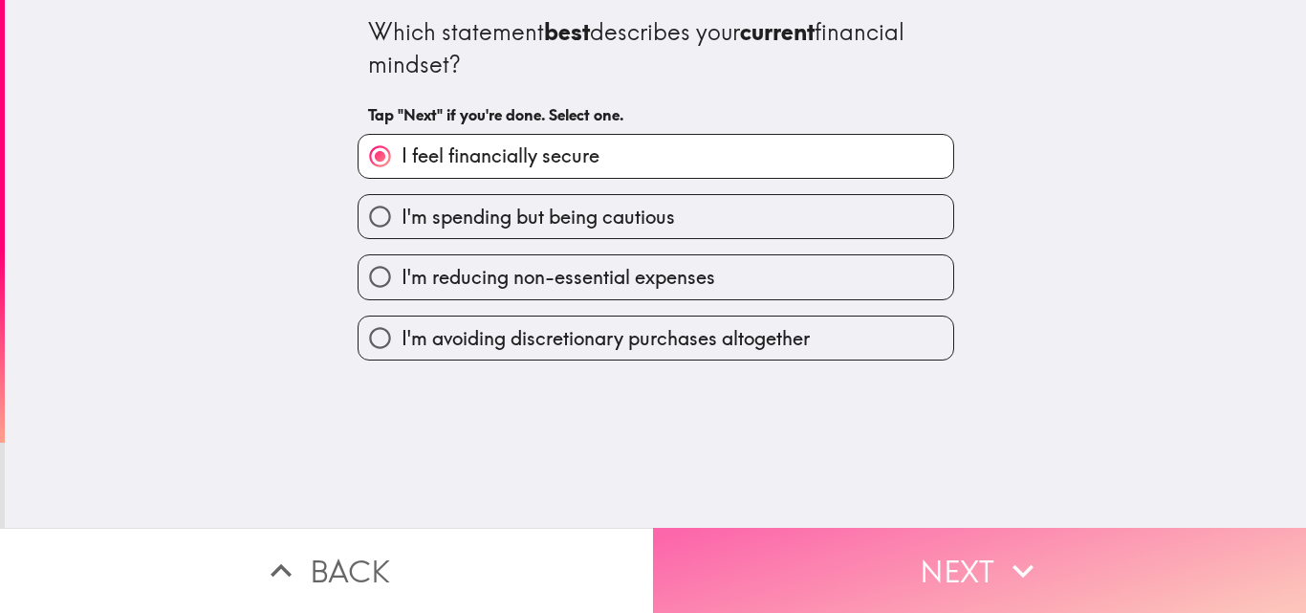
click at [818, 545] on button "Next" at bounding box center [979, 570] width 653 height 85
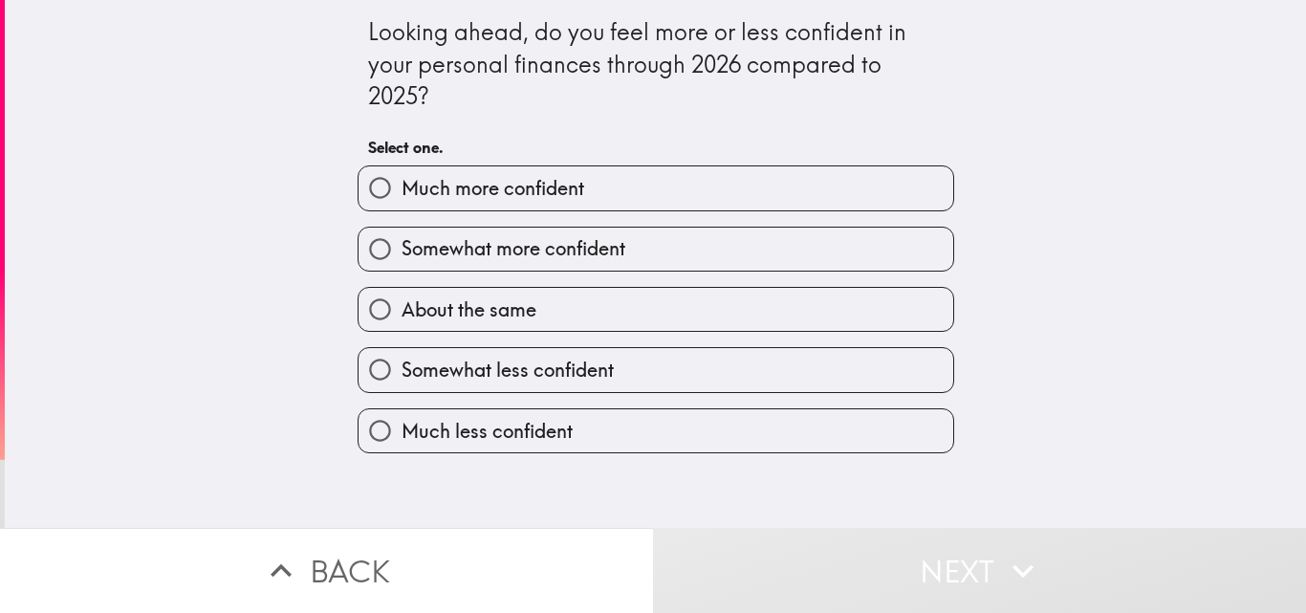
click at [531, 203] on label "Much more confident" at bounding box center [656, 187] width 595 height 43
click at [402, 203] on input "Much more confident" at bounding box center [380, 187] width 43 height 43
radio input "true"
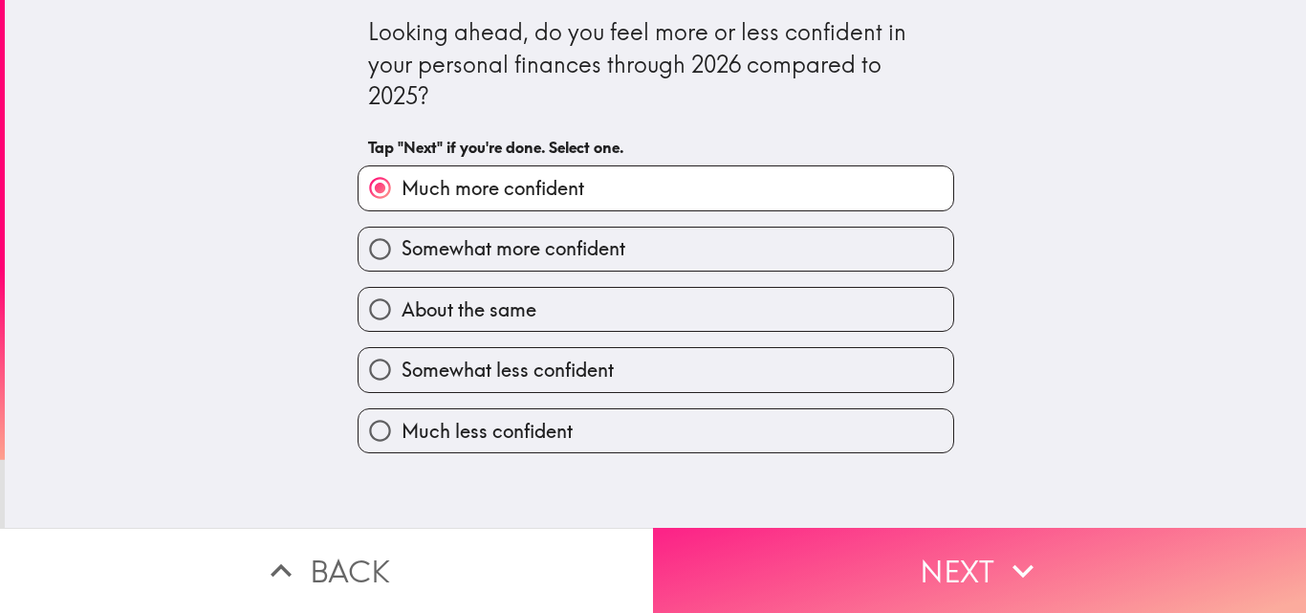
click at [754, 555] on button "Next" at bounding box center [979, 570] width 653 height 85
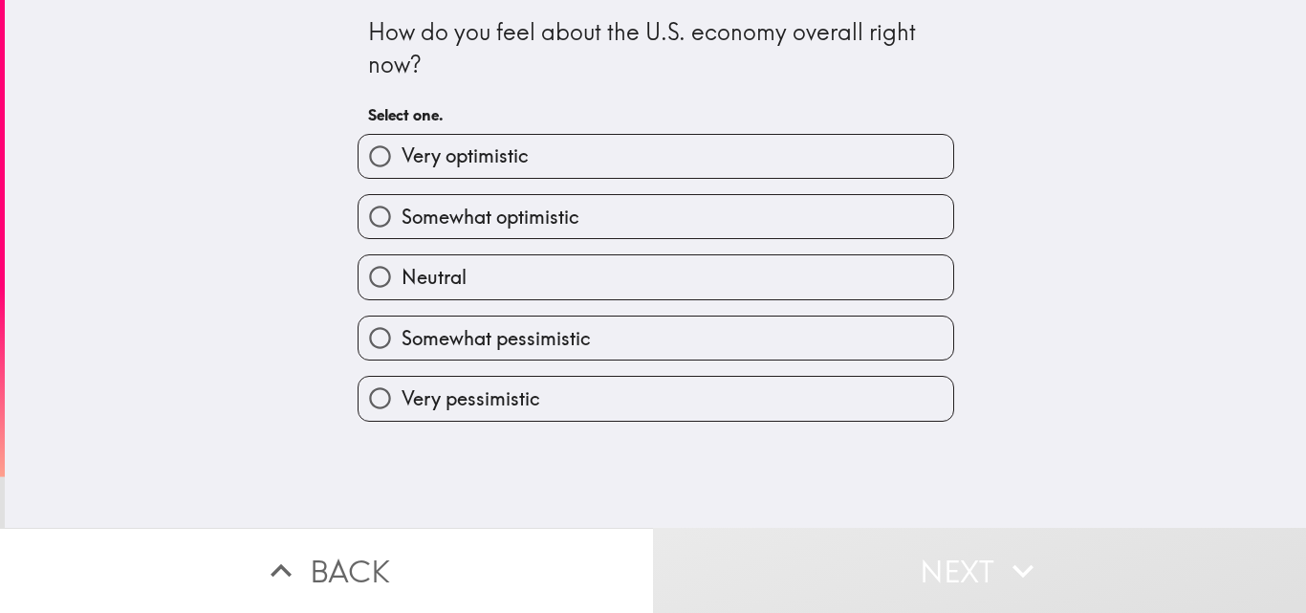
click at [583, 164] on label "Very optimistic" at bounding box center [656, 156] width 595 height 43
click at [402, 164] on input "Very optimistic" at bounding box center [380, 156] width 43 height 43
radio input "true"
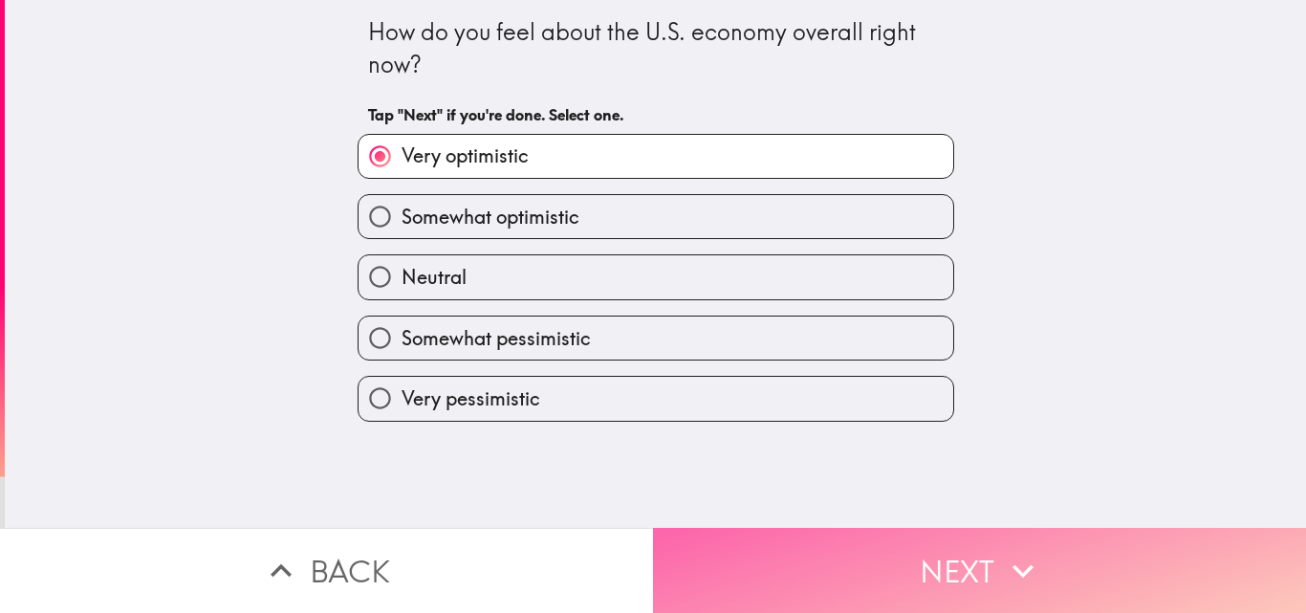
click at [810, 550] on button "Next" at bounding box center [979, 570] width 653 height 85
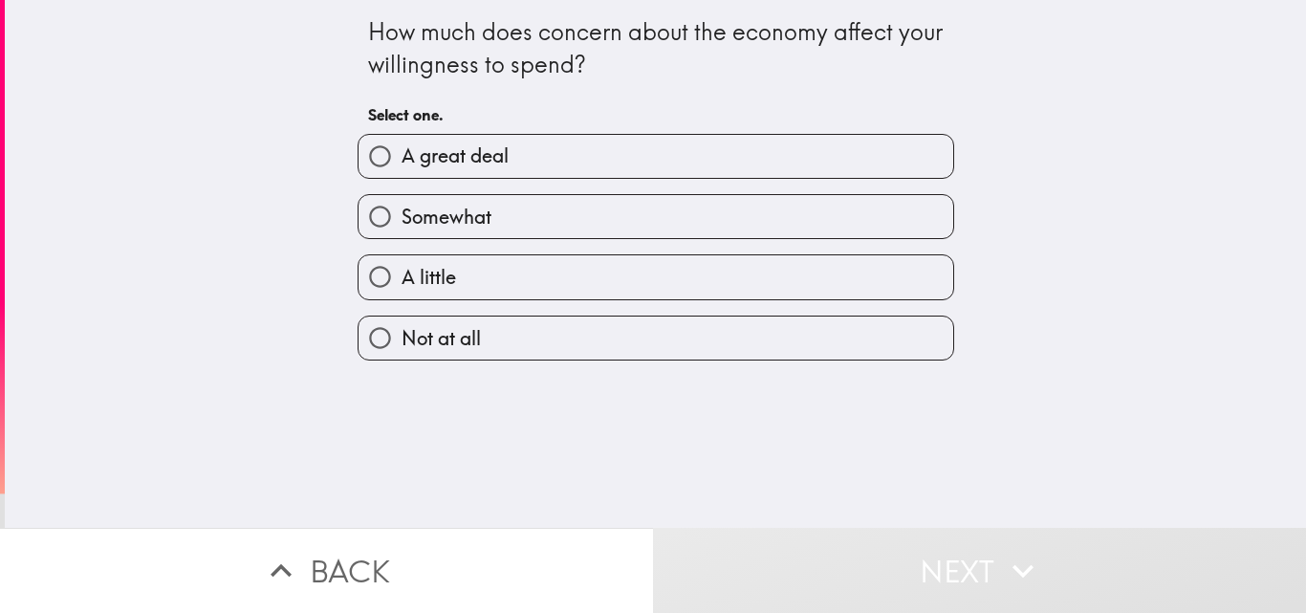
click at [514, 155] on label "A great deal" at bounding box center [656, 156] width 595 height 43
click at [402, 155] on input "A great deal" at bounding box center [380, 156] width 43 height 43
radio input "true"
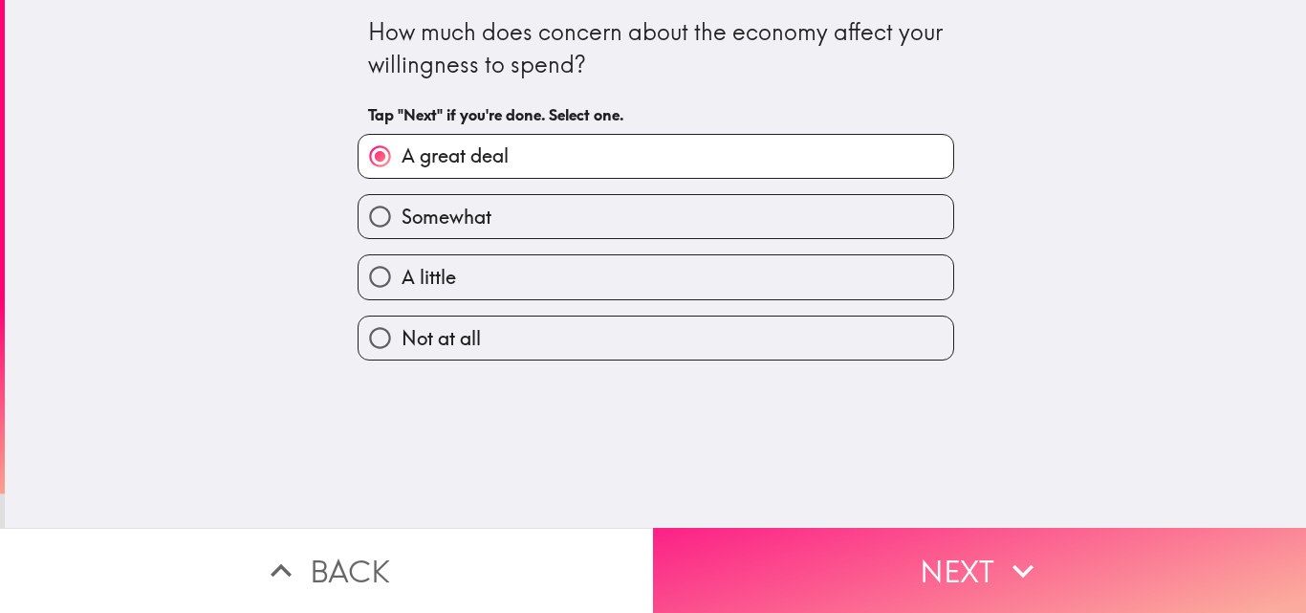
click at [822, 549] on button "Next" at bounding box center [979, 570] width 653 height 85
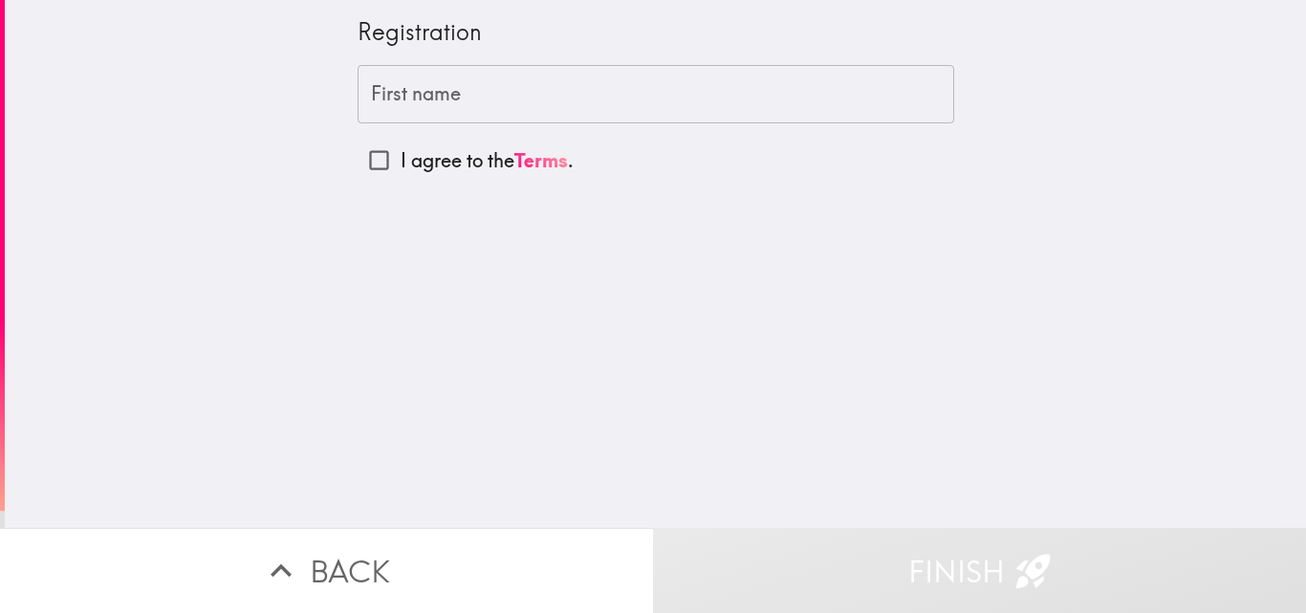
click at [572, 102] on input "First name" at bounding box center [656, 94] width 597 height 59
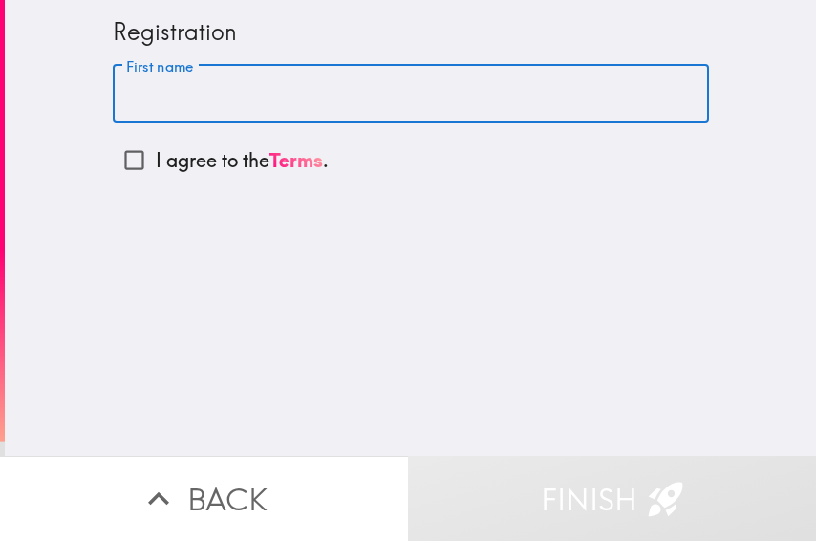
click at [333, 92] on input "First name" at bounding box center [411, 94] width 597 height 59
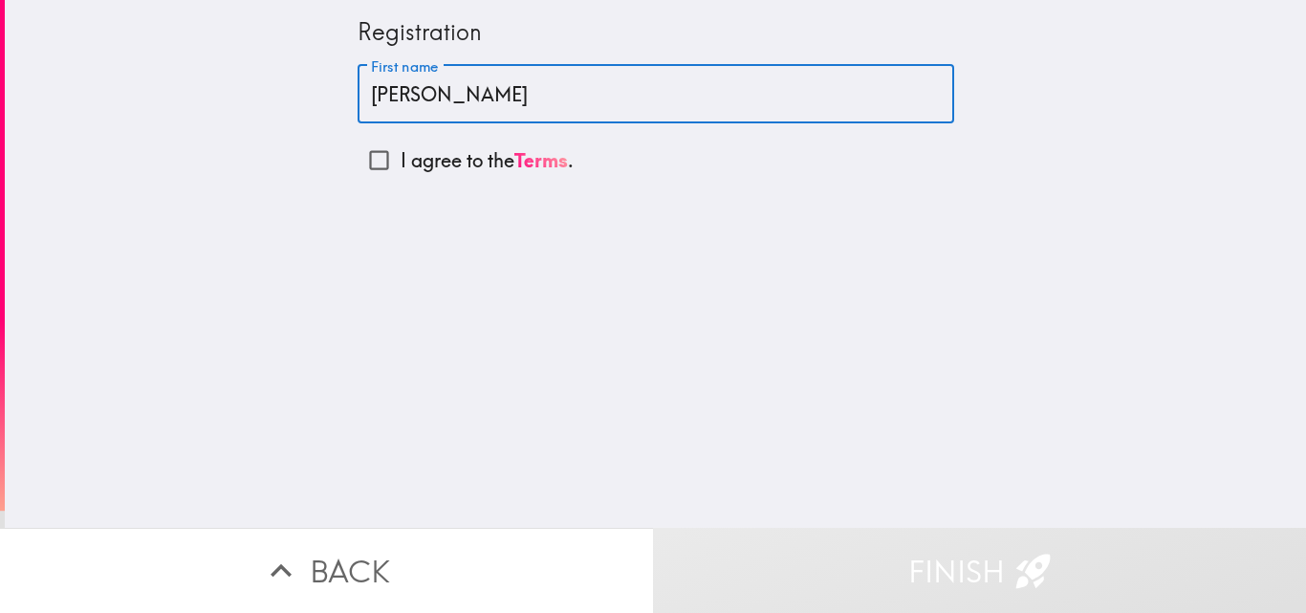
type input "[PERSON_NAME]"
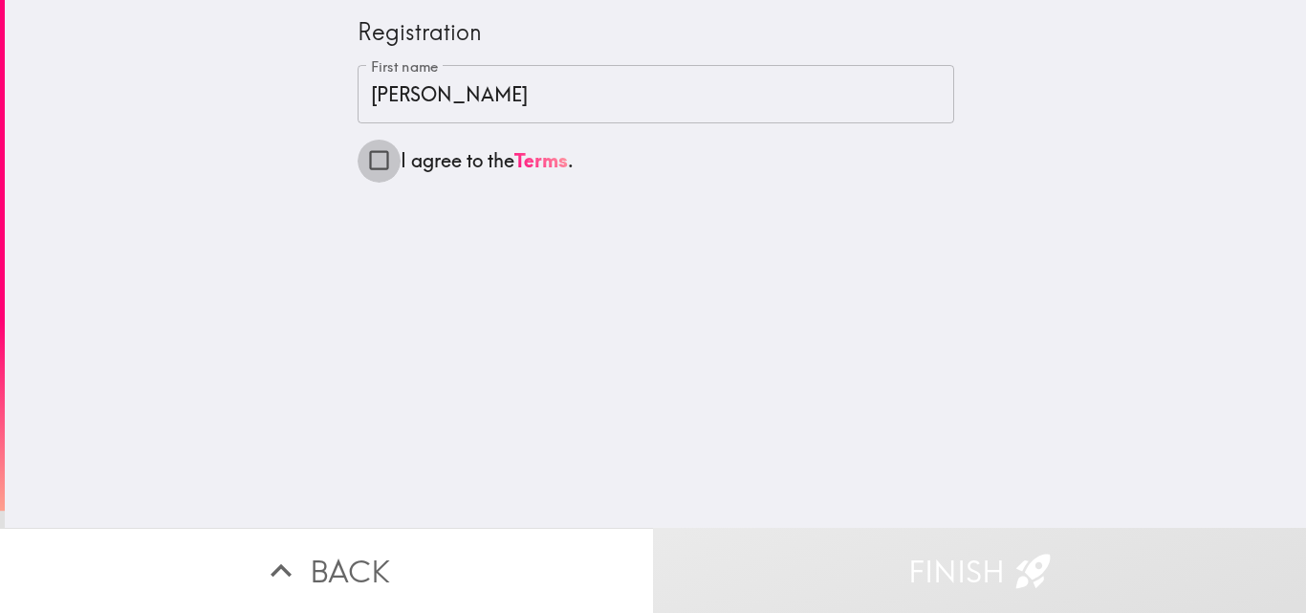
click at [358, 161] on input "I agree to the Terms ." at bounding box center [379, 160] width 43 height 43
checkbox input "true"
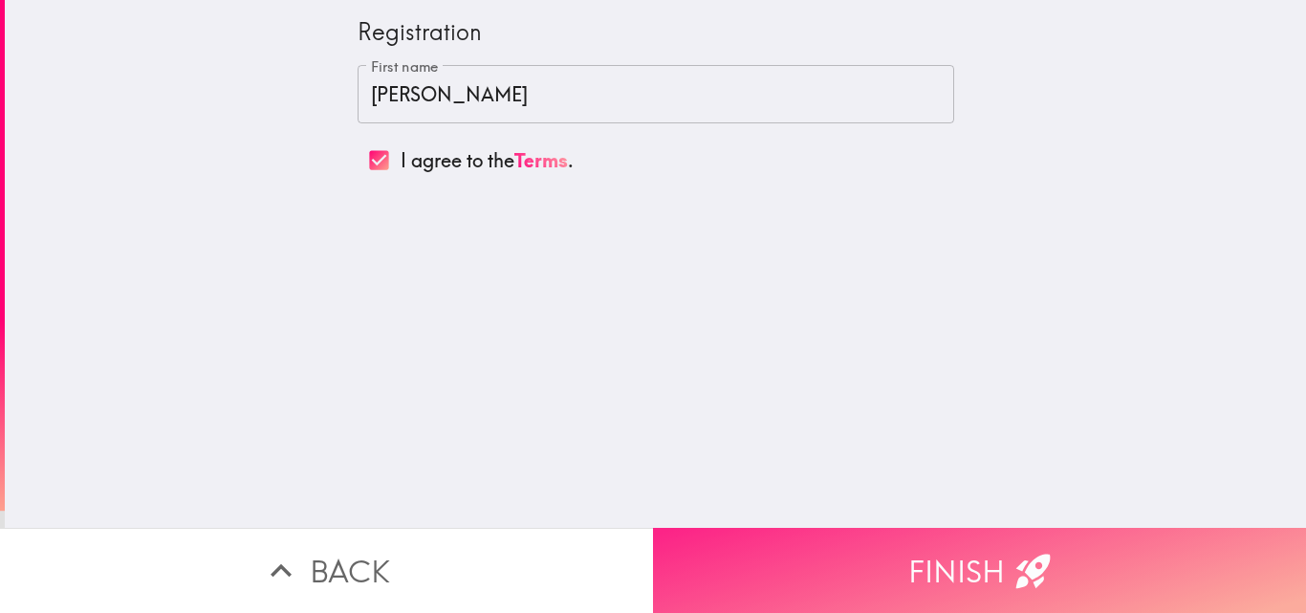
click at [943, 542] on button "Finish" at bounding box center [979, 570] width 653 height 85
